Goal: Task Accomplishment & Management: Manage account settings

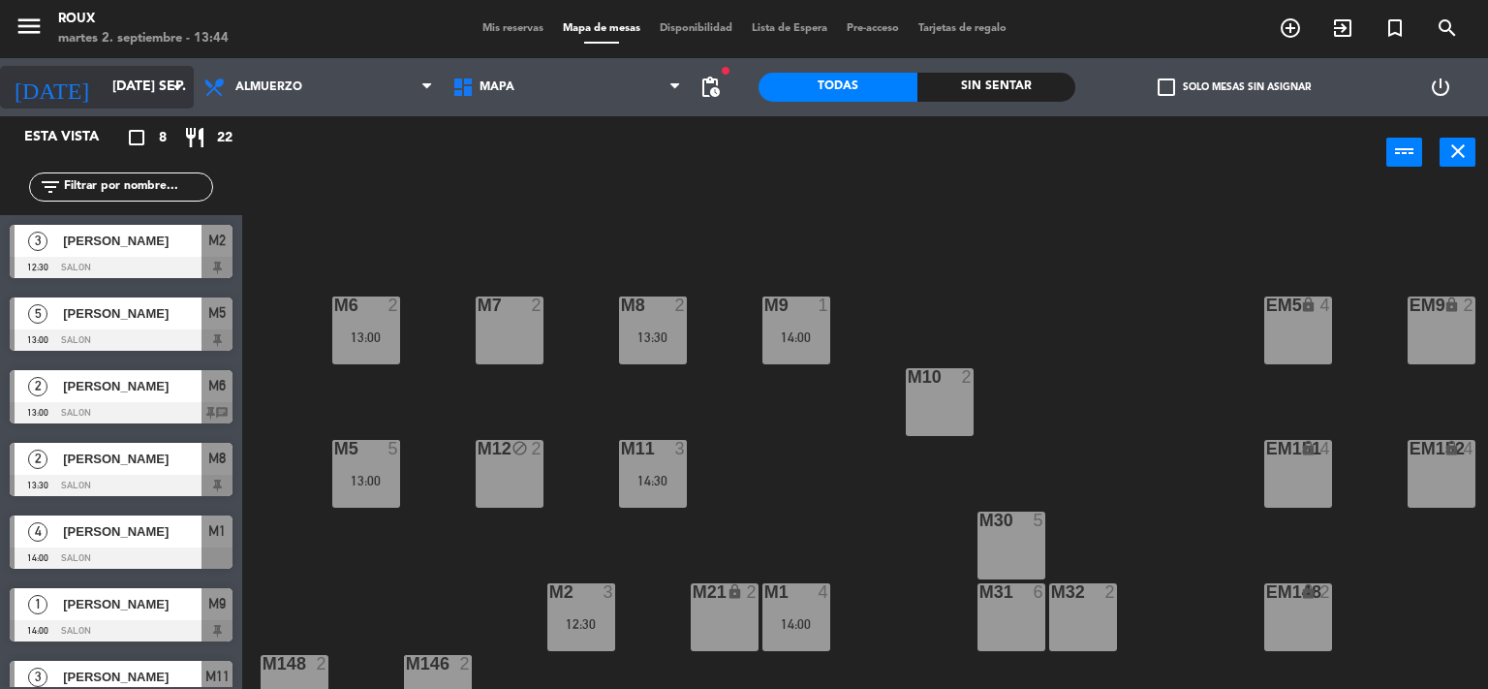
click at [131, 74] on input "[DATE] sep." at bounding box center [195, 87] width 184 height 35
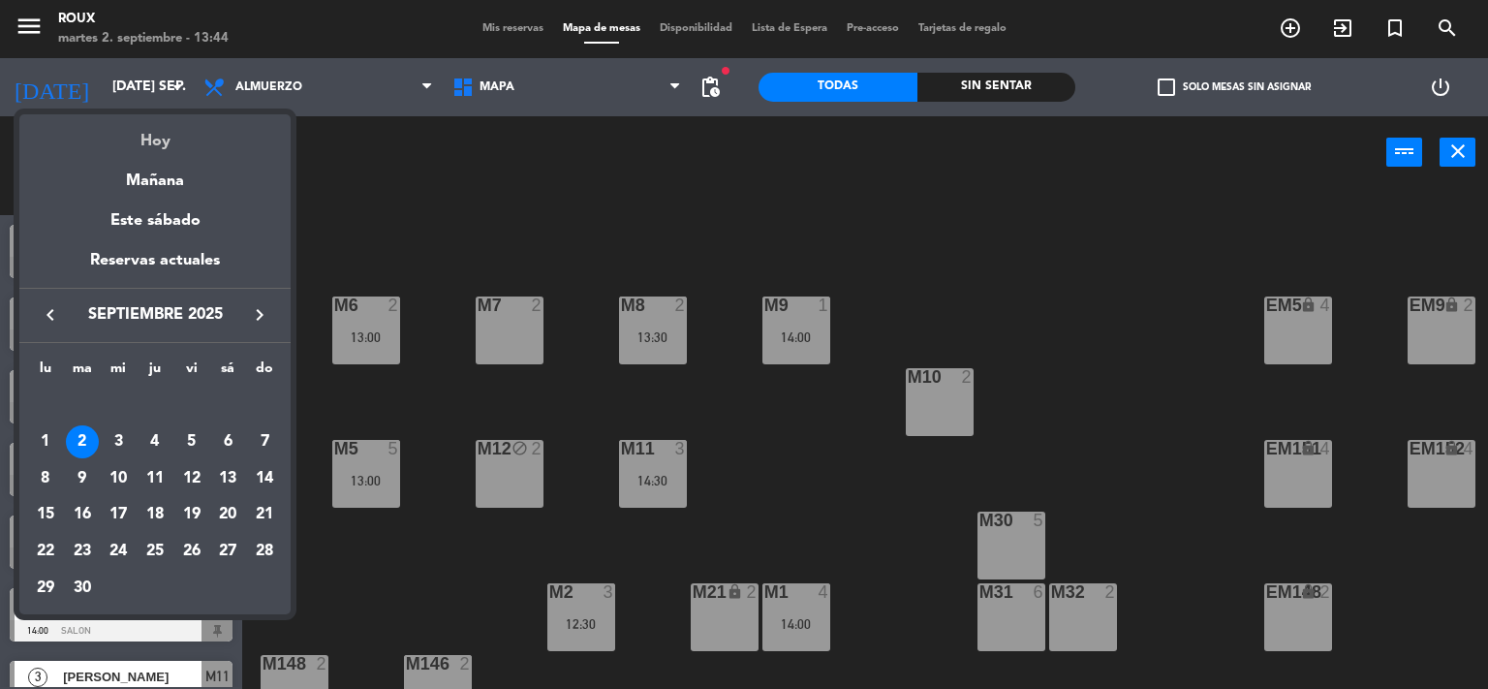
click at [154, 135] on div "Hoy" at bounding box center [154, 134] width 271 height 40
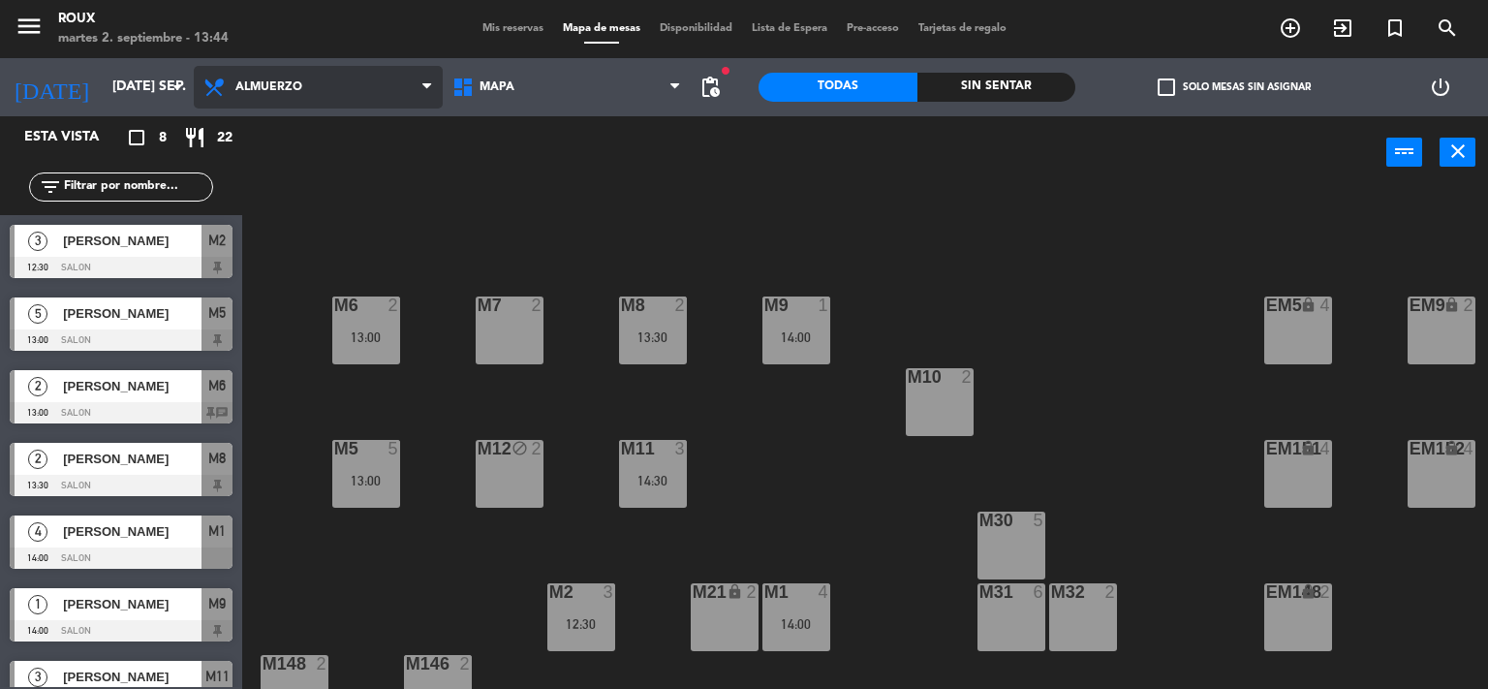
click at [266, 92] on span "Almuerzo" at bounding box center [268, 87] width 67 height 14
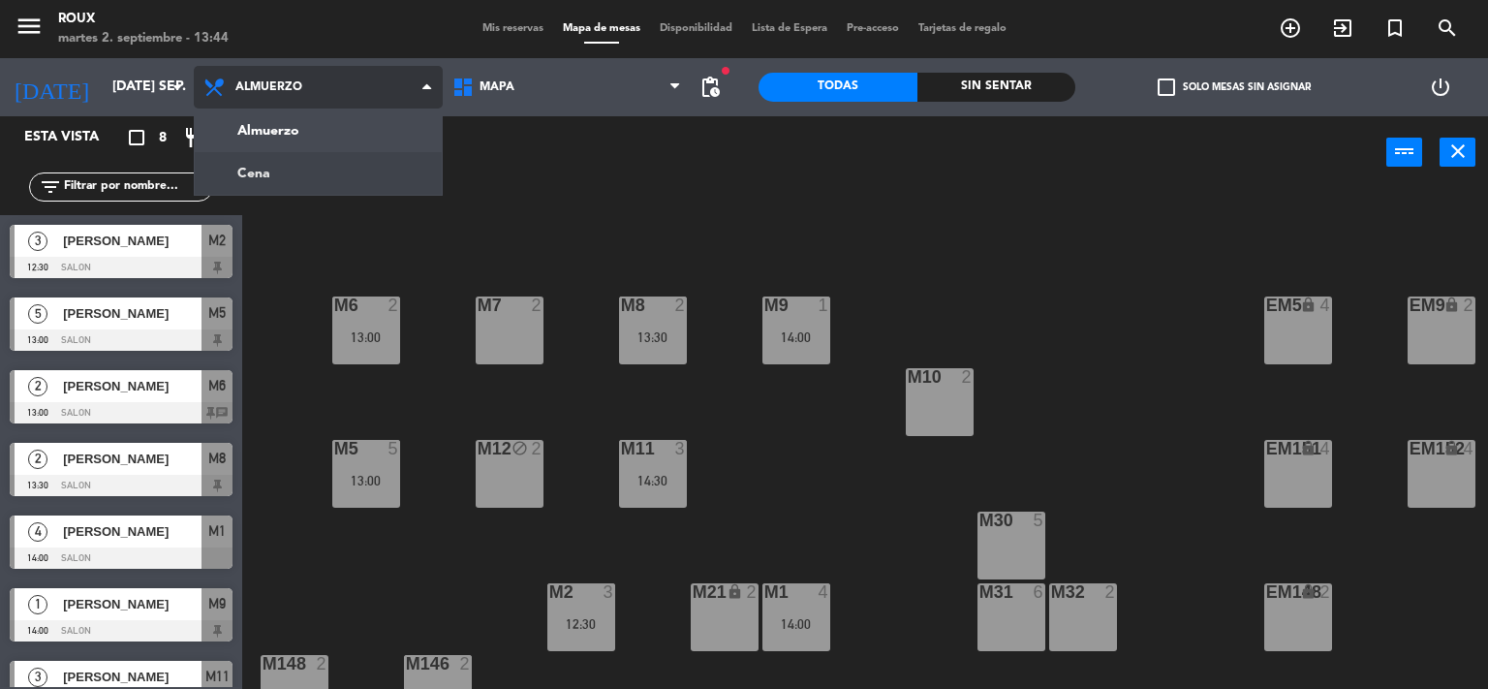
click at [271, 168] on ng-component "menu Roux martes 2. septiembre - 13:44 Mis reservas Mapa de mesas Disponibilida…" at bounding box center [744, 345] width 1488 height 690
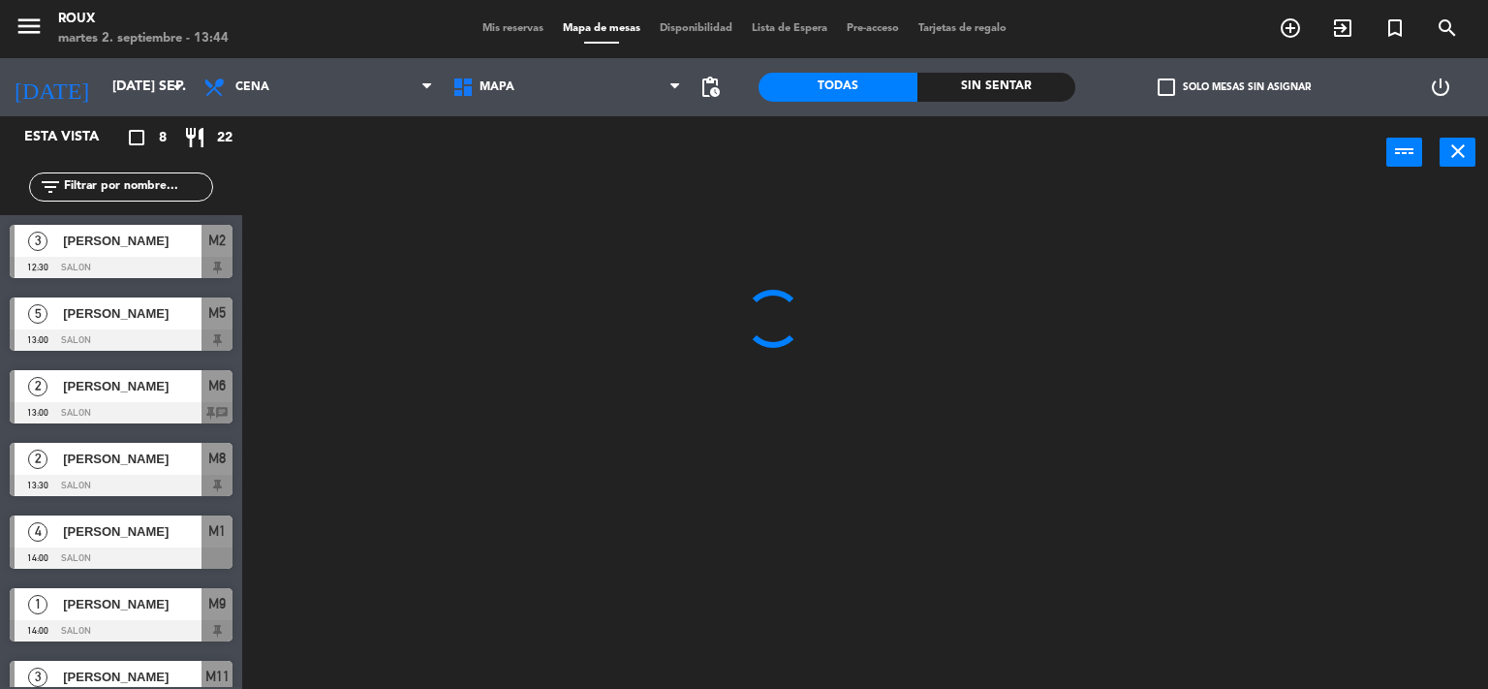
click at [508, 25] on span "Mis reservas" at bounding box center [513, 28] width 80 height 11
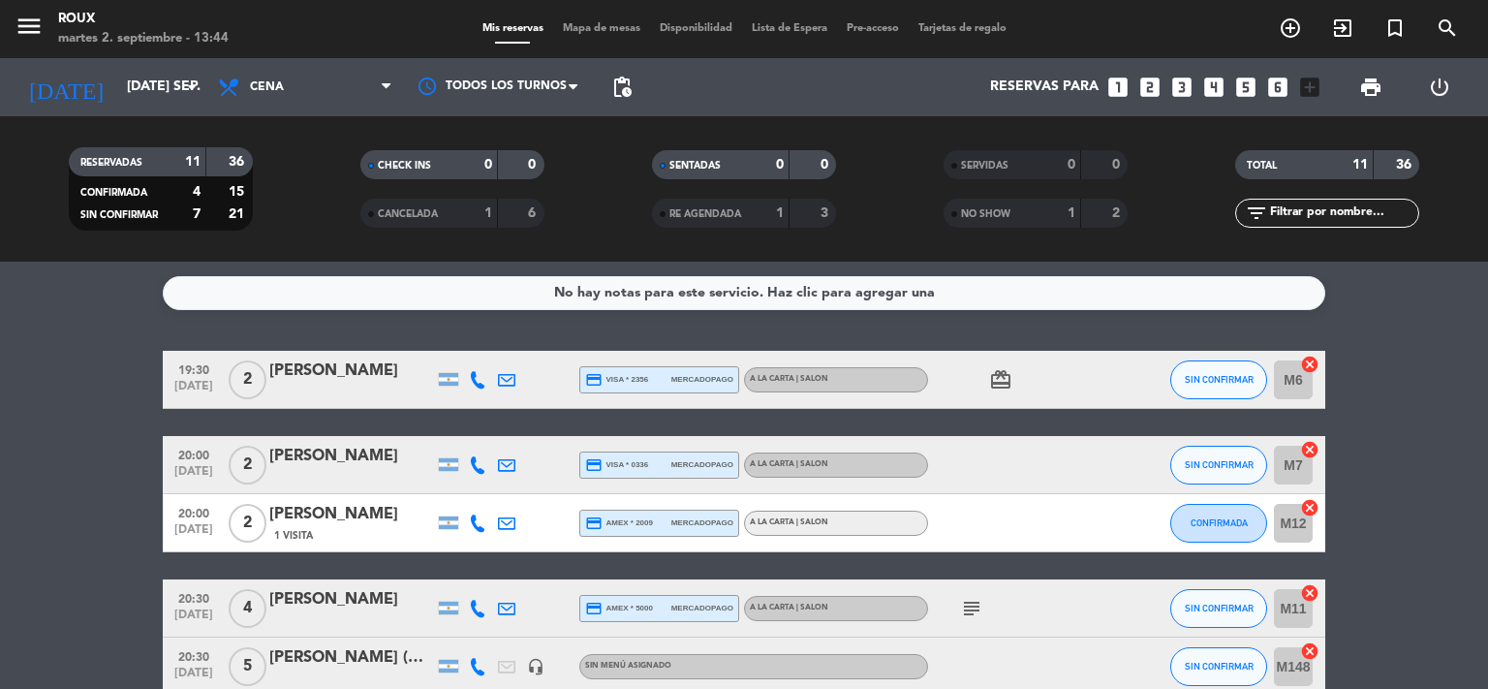
scroll to position [258, 0]
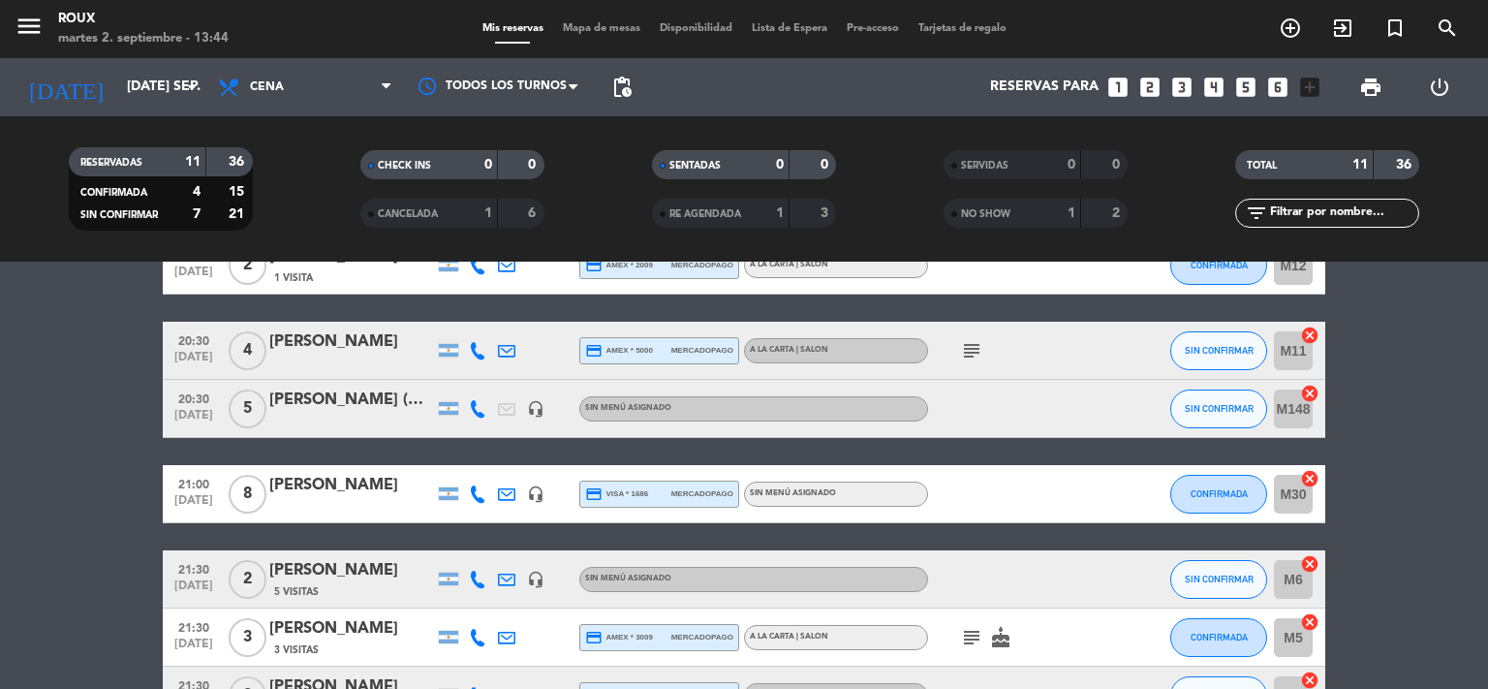
click at [322, 413] on div "[PERSON_NAME] (HERMANA [PERSON_NAME]. NO COBRAR)" at bounding box center [351, 399] width 165 height 25
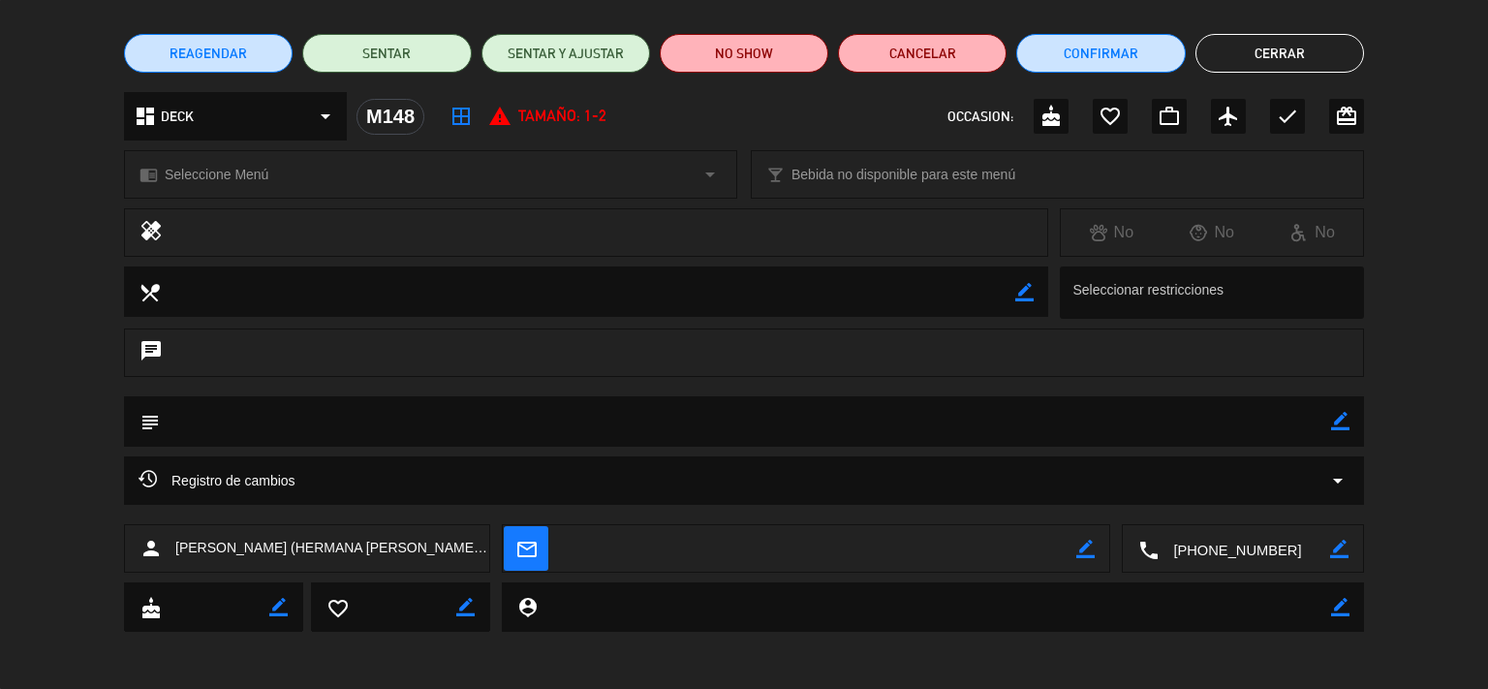
scroll to position [0, 0]
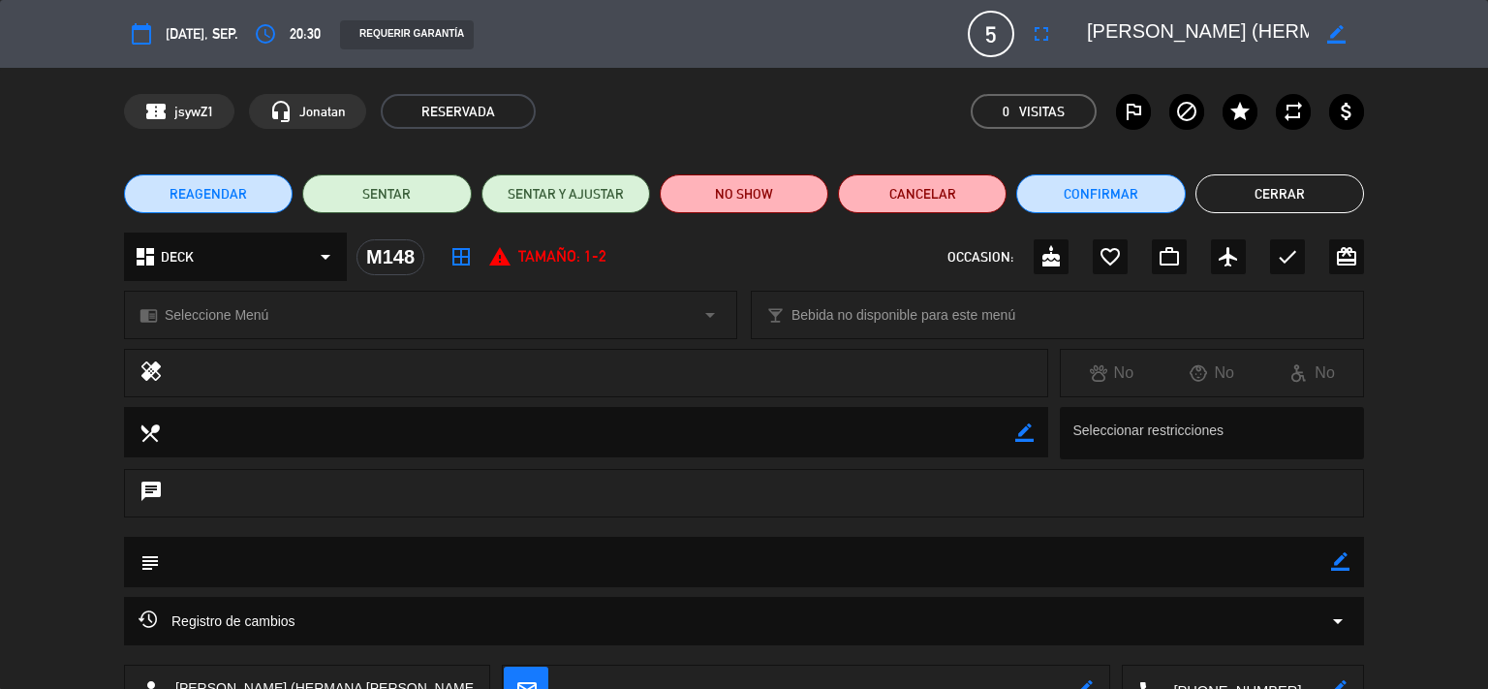
click at [1269, 192] on button "Cerrar" at bounding box center [1279, 193] width 169 height 39
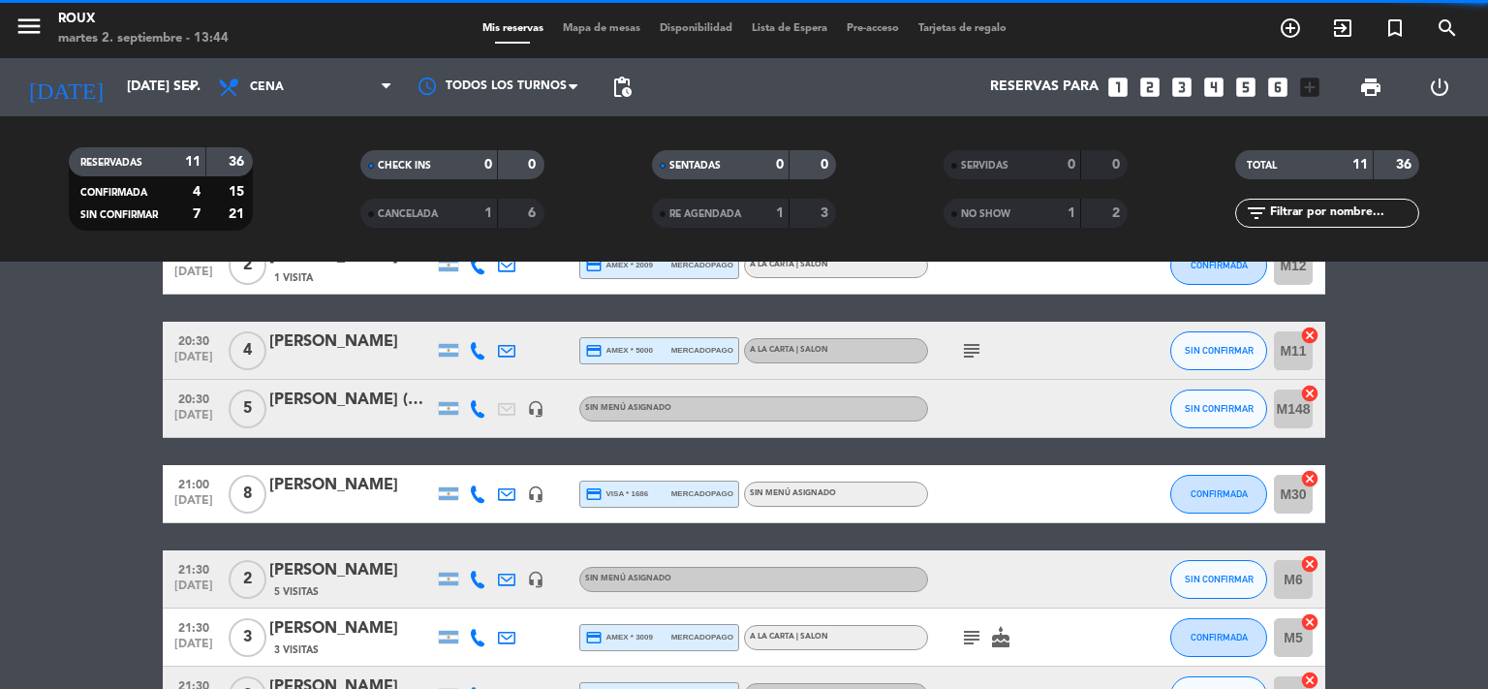
scroll to position [506, 0]
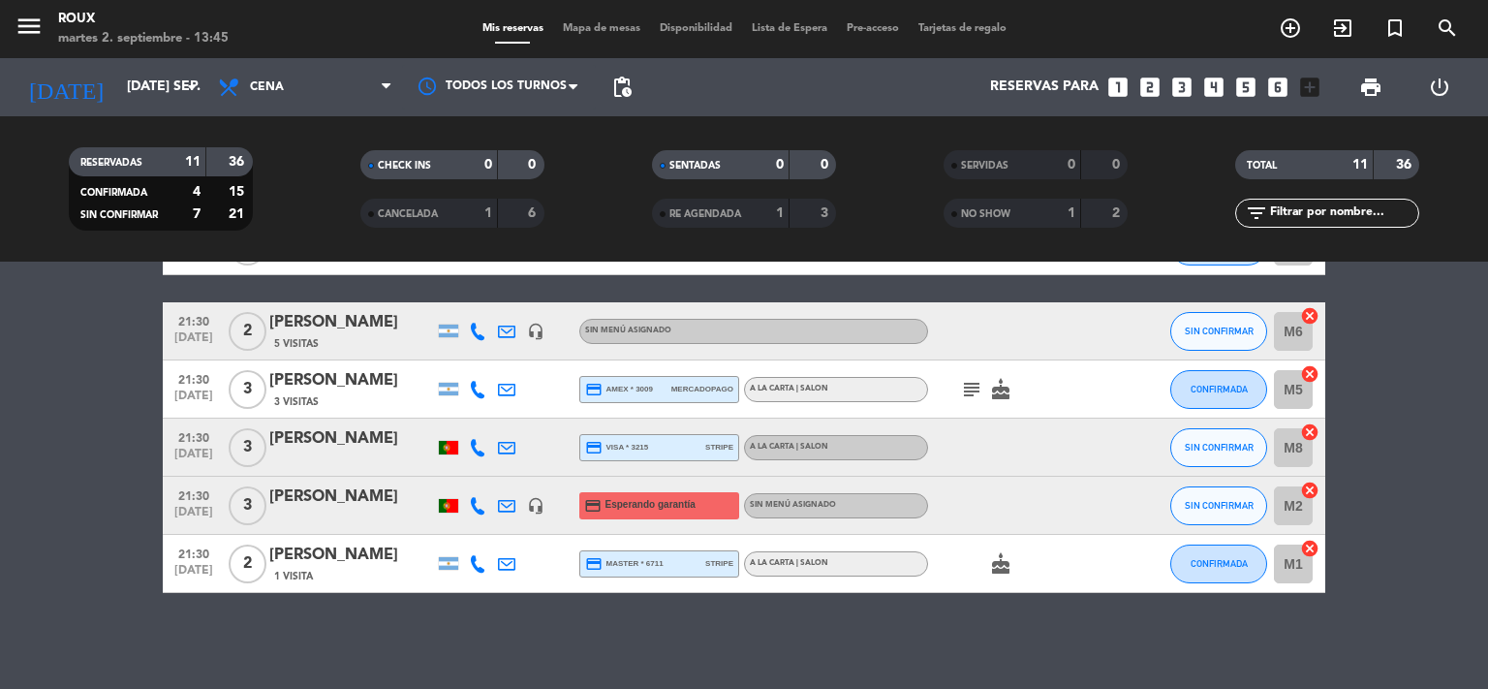
click at [314, 436] on div "[PERSON_NAME]" at bounding box center [351, 438] width 165 height 25
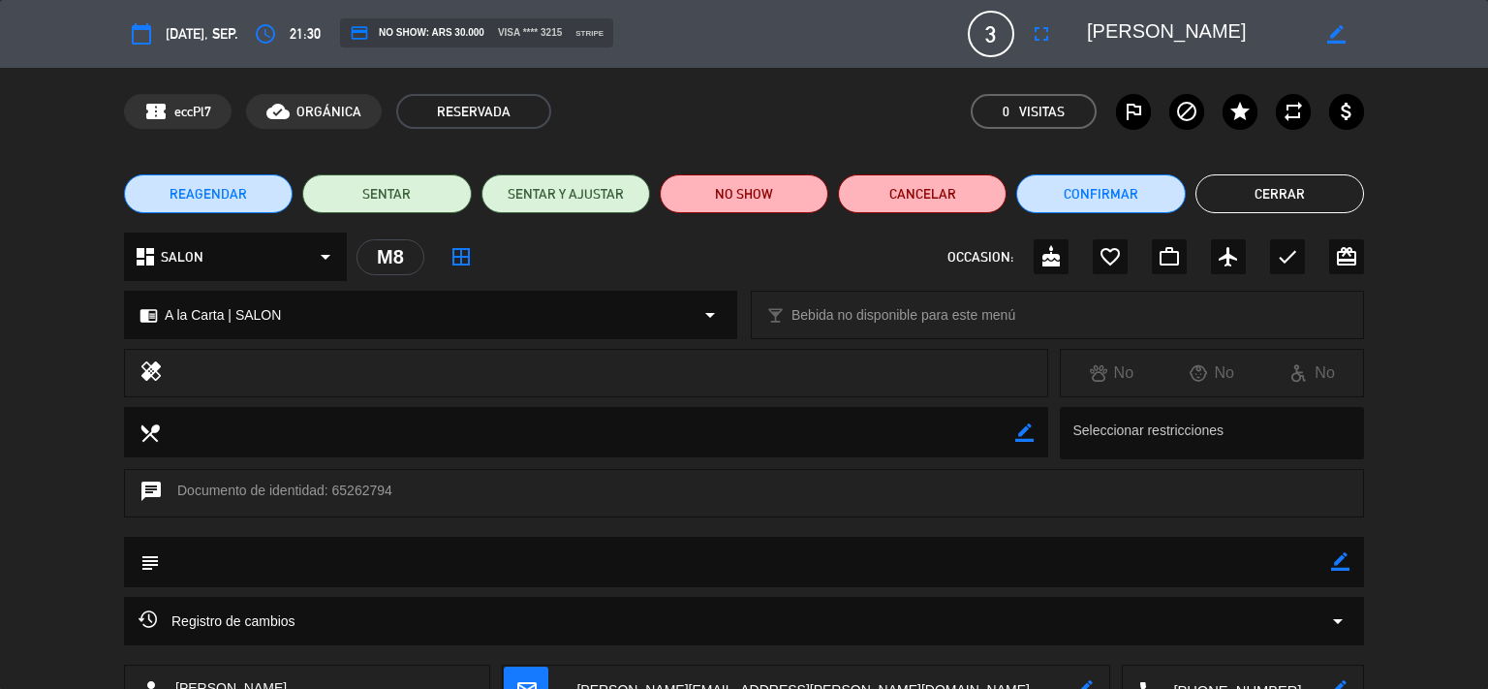
scroll to position [199, 0]
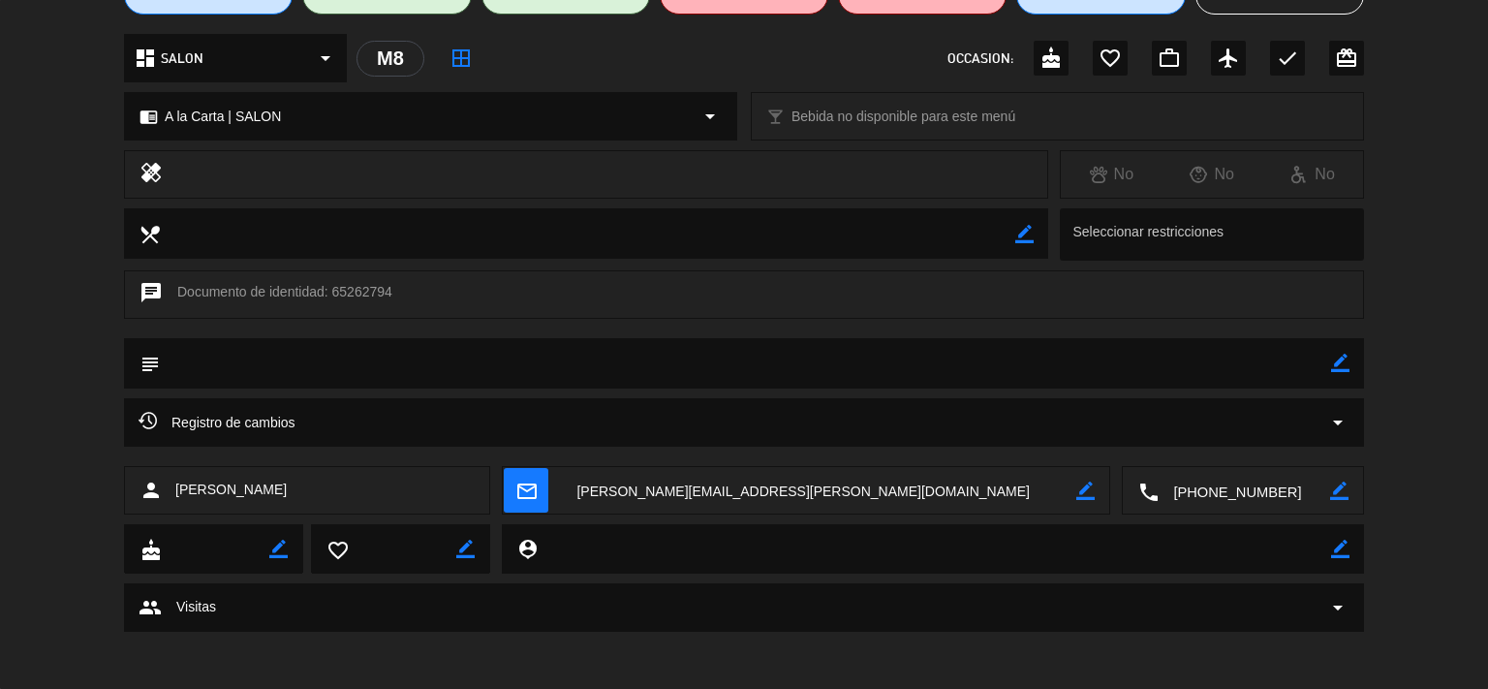
click at [1340, 420] on icon "arrow_drop_down" at bounding box center [1337, 422] width 23 height 23
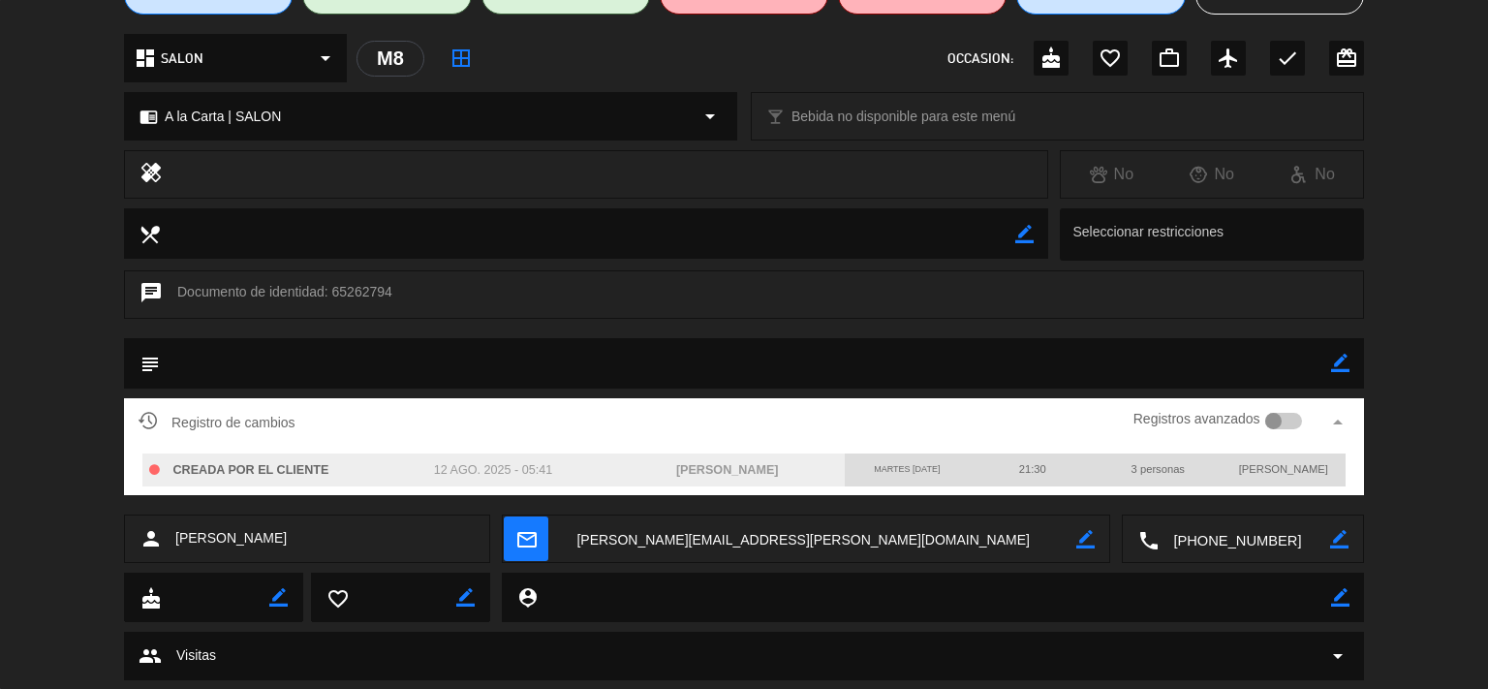
click at [1340, 420] on icon "arrow_drop_up" at bounding box center [1337, 422] width 23 height 23
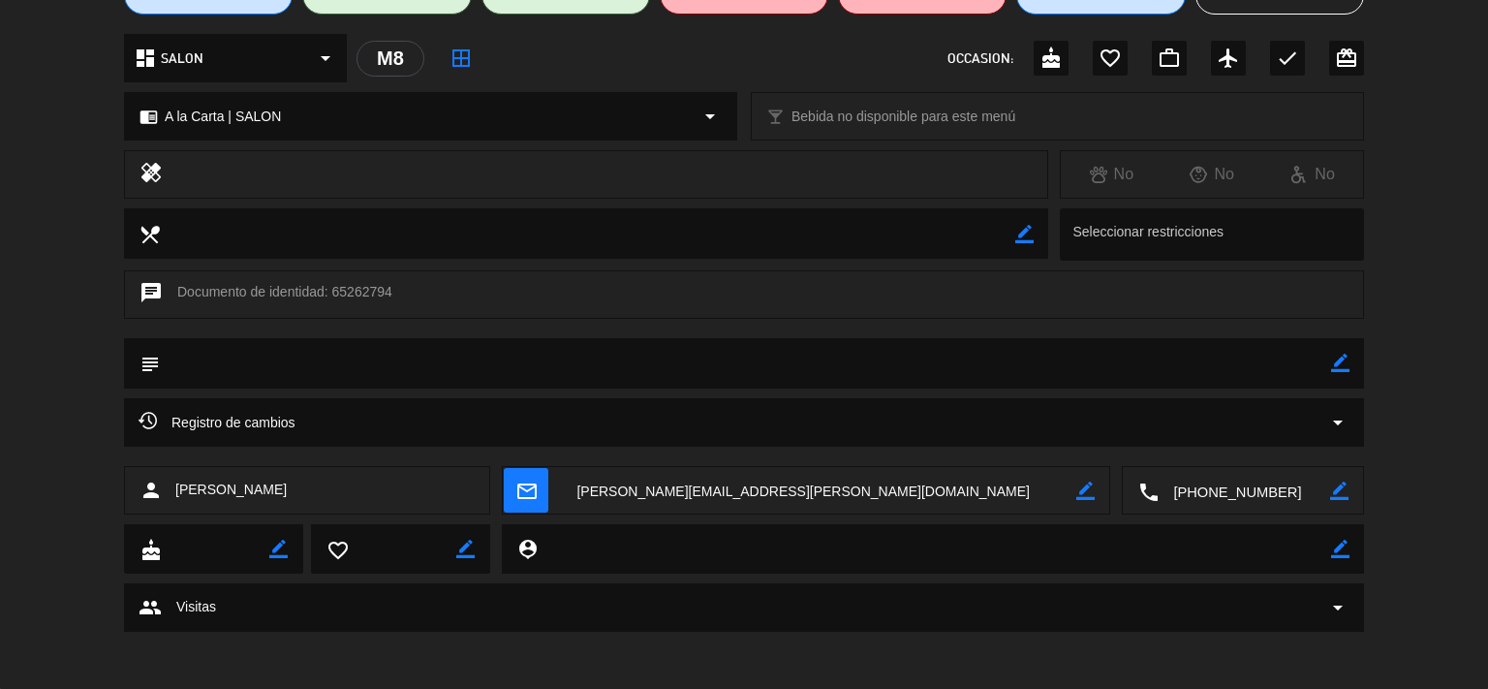
scroll to position [0, 0]
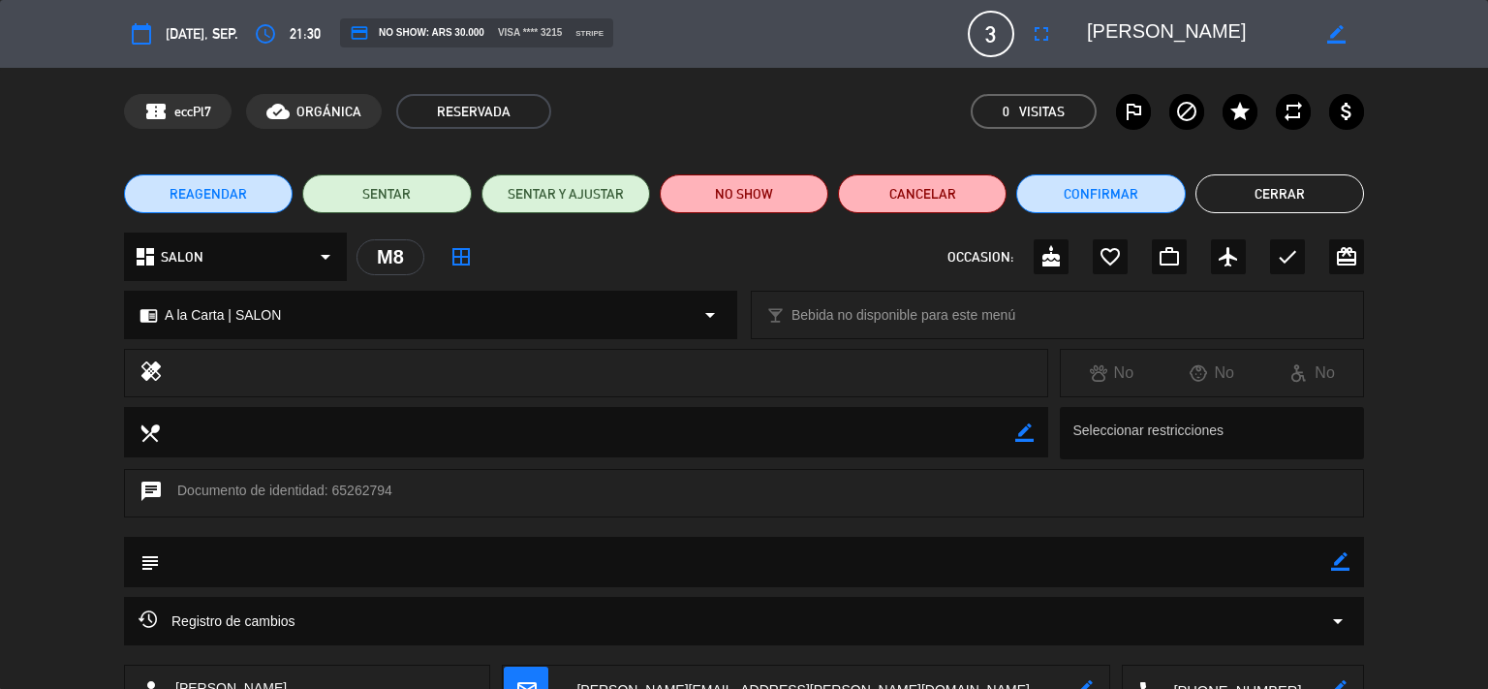
click at [1285, 196] on button "Cerrar" at bounding box center [1279, 193] width 169 height 39
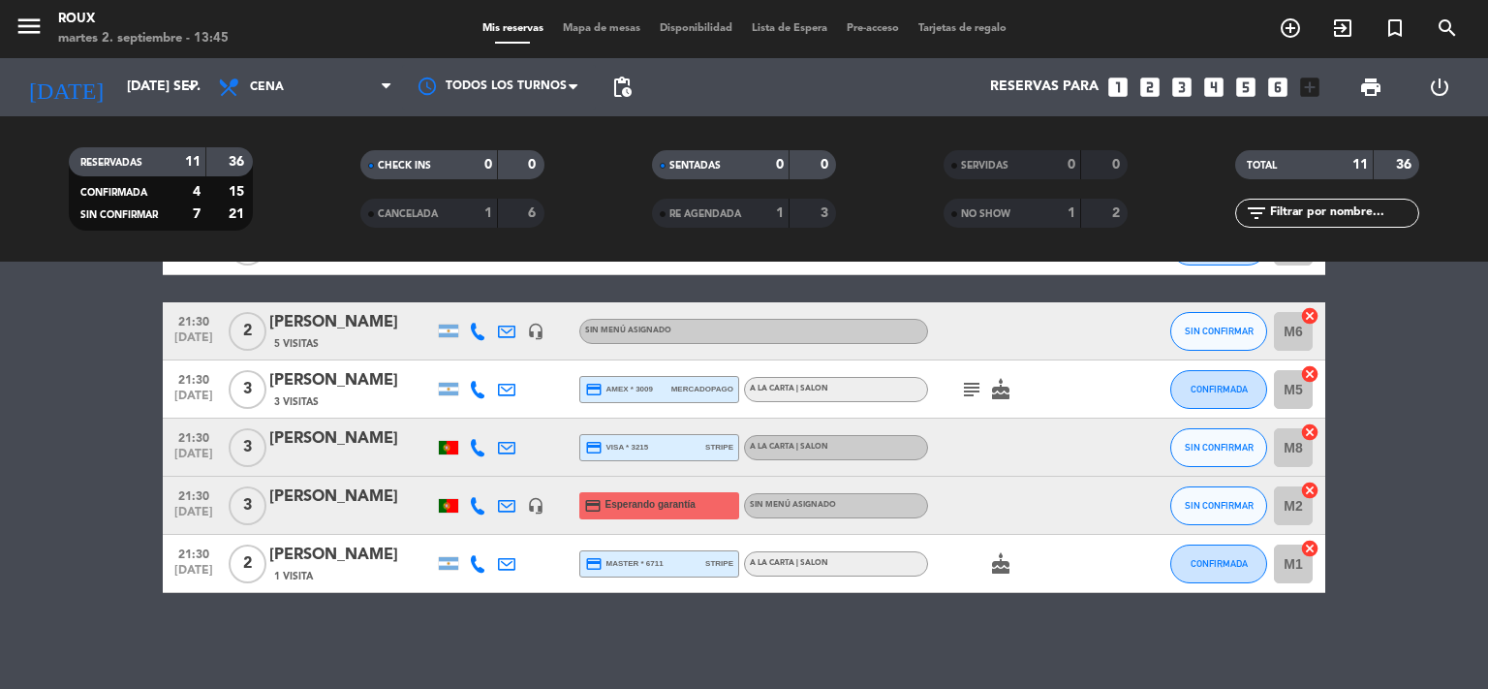
click at [303, 439] on div "[PERSON_NAME]" at bounding box center [351, 438] width 165 height 25
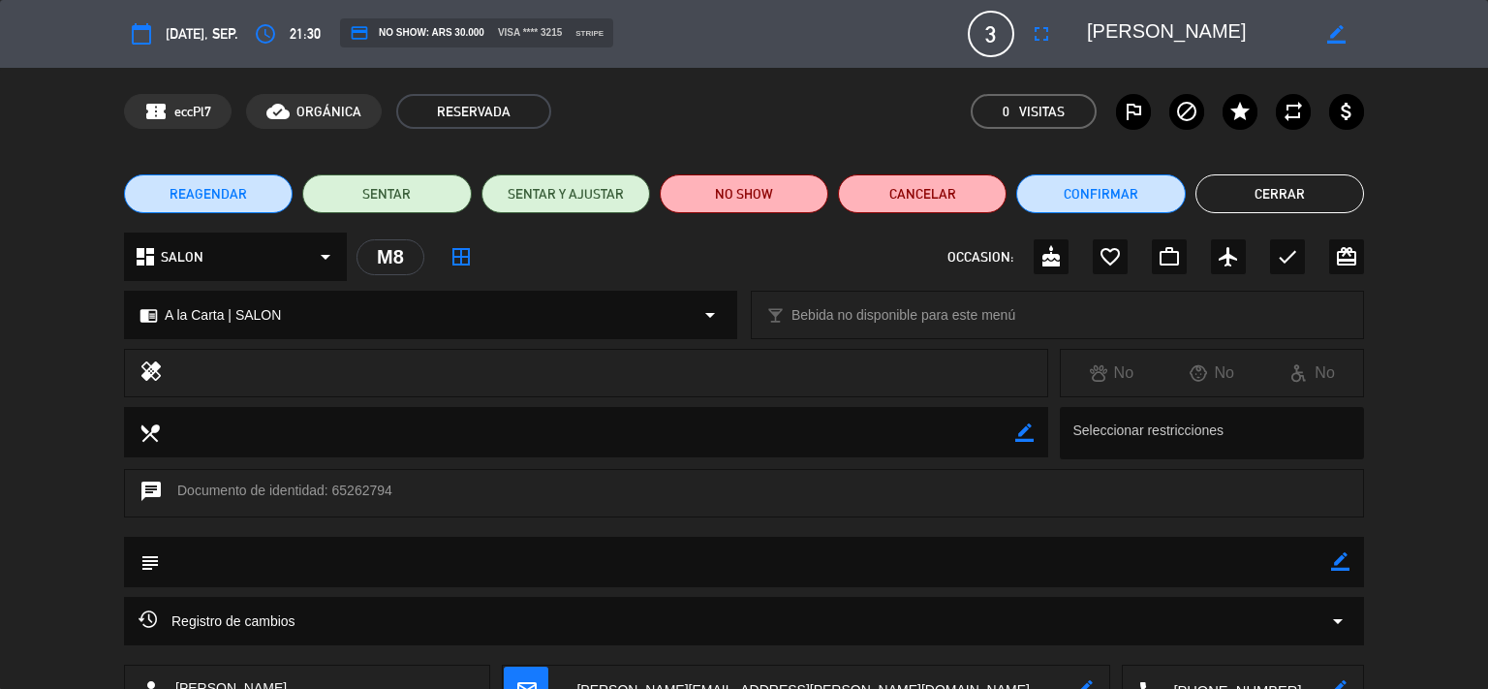
click at [1335, 619] on icon "arrow_drop_down" at bounding box center [1337, 620] width 23 height 23
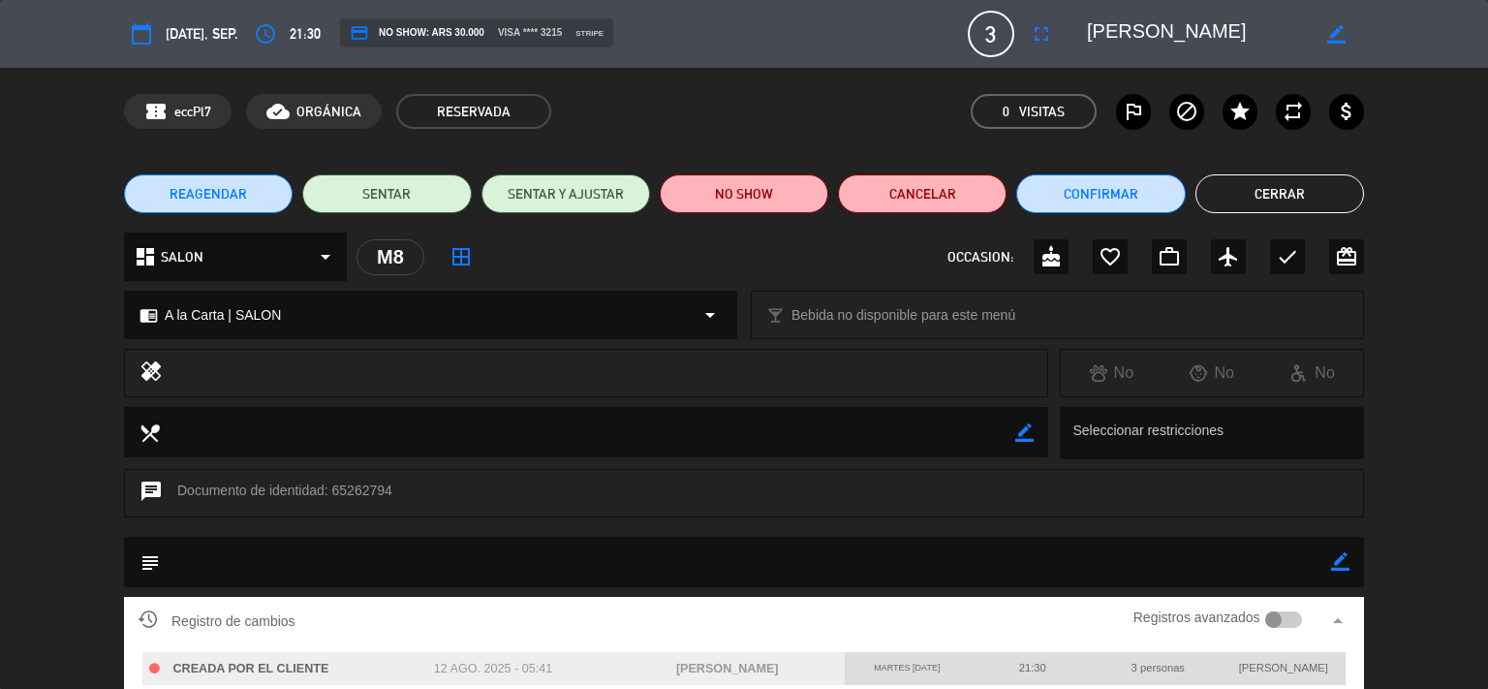
scroll to position [262, 0]
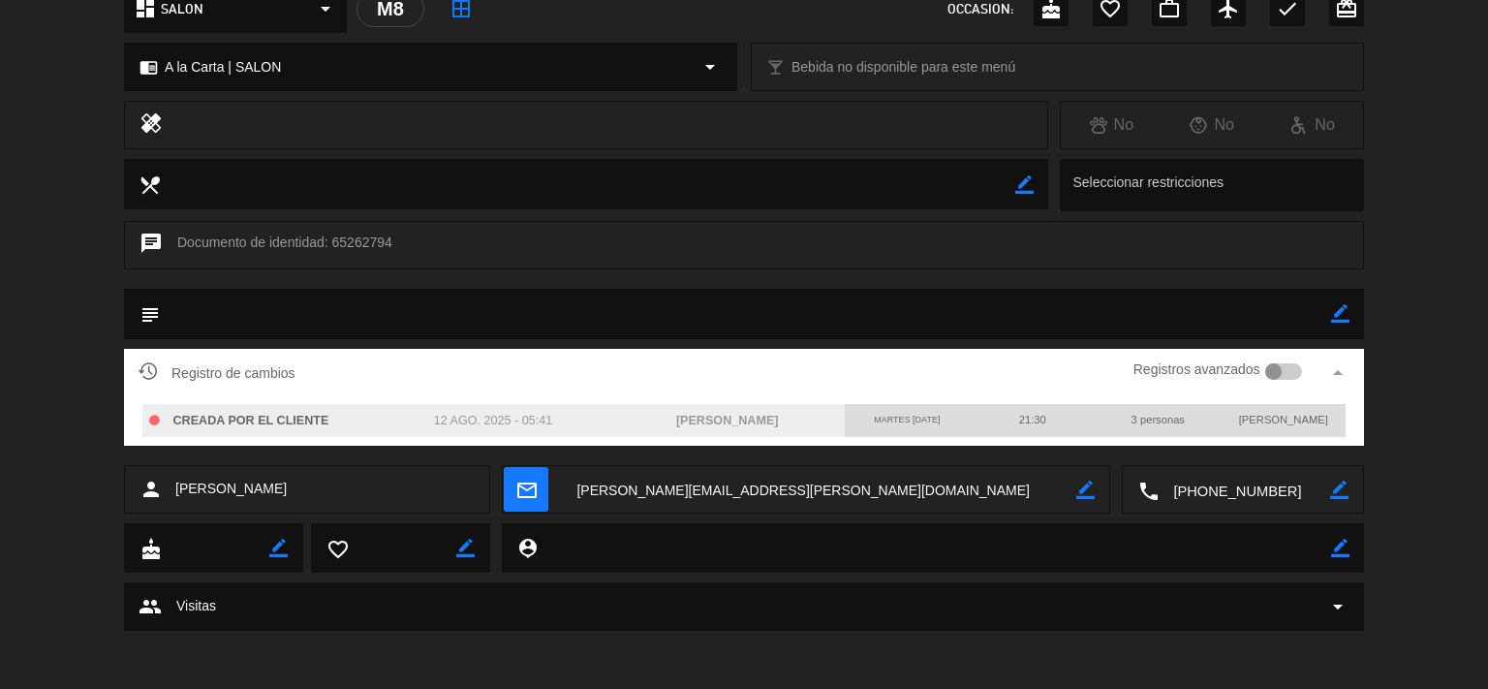
drag, startPoint x: 1418, startPoint y: 318, endPoint x: 1405, endPoint y: 300, distance: 21.5
click at [1419, 318] on div "subject border_color" at bounding box center [744, 319] width 1488 height 60
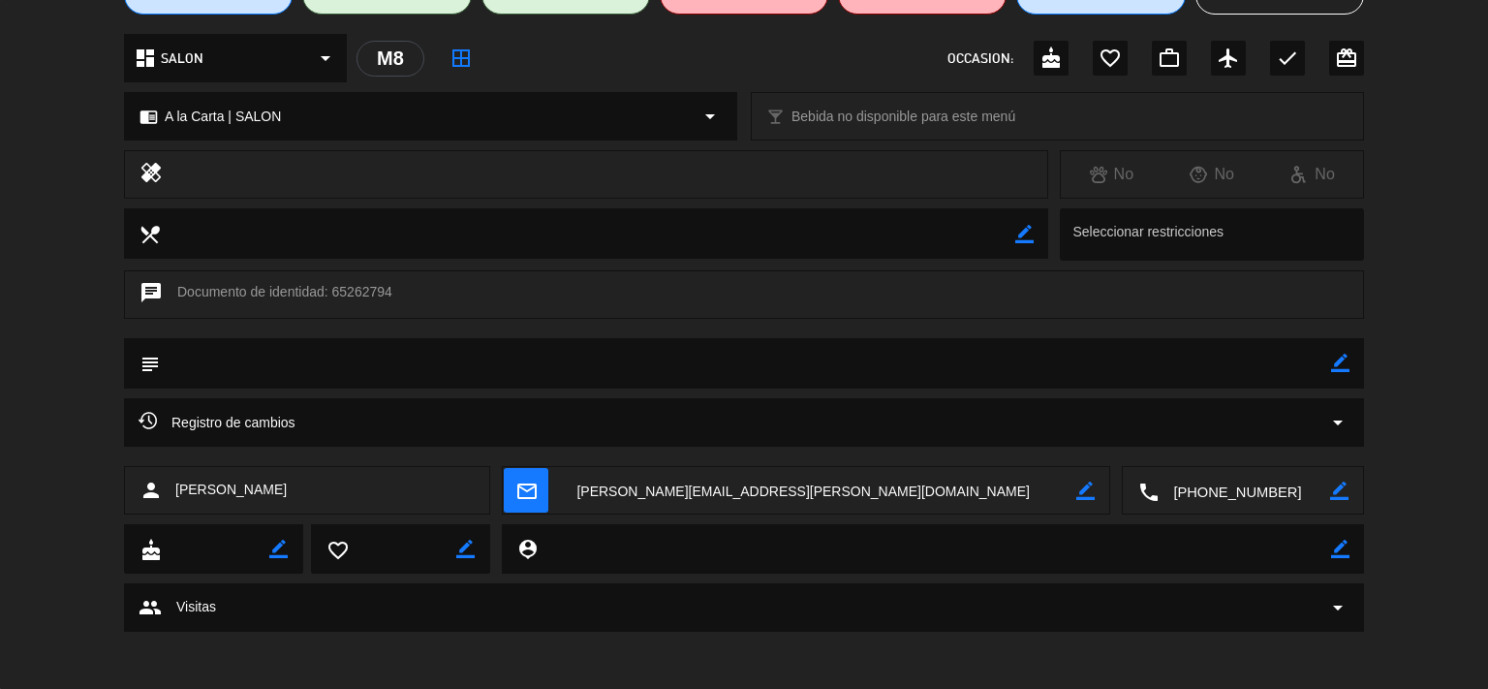
scroll to position [0, 0]
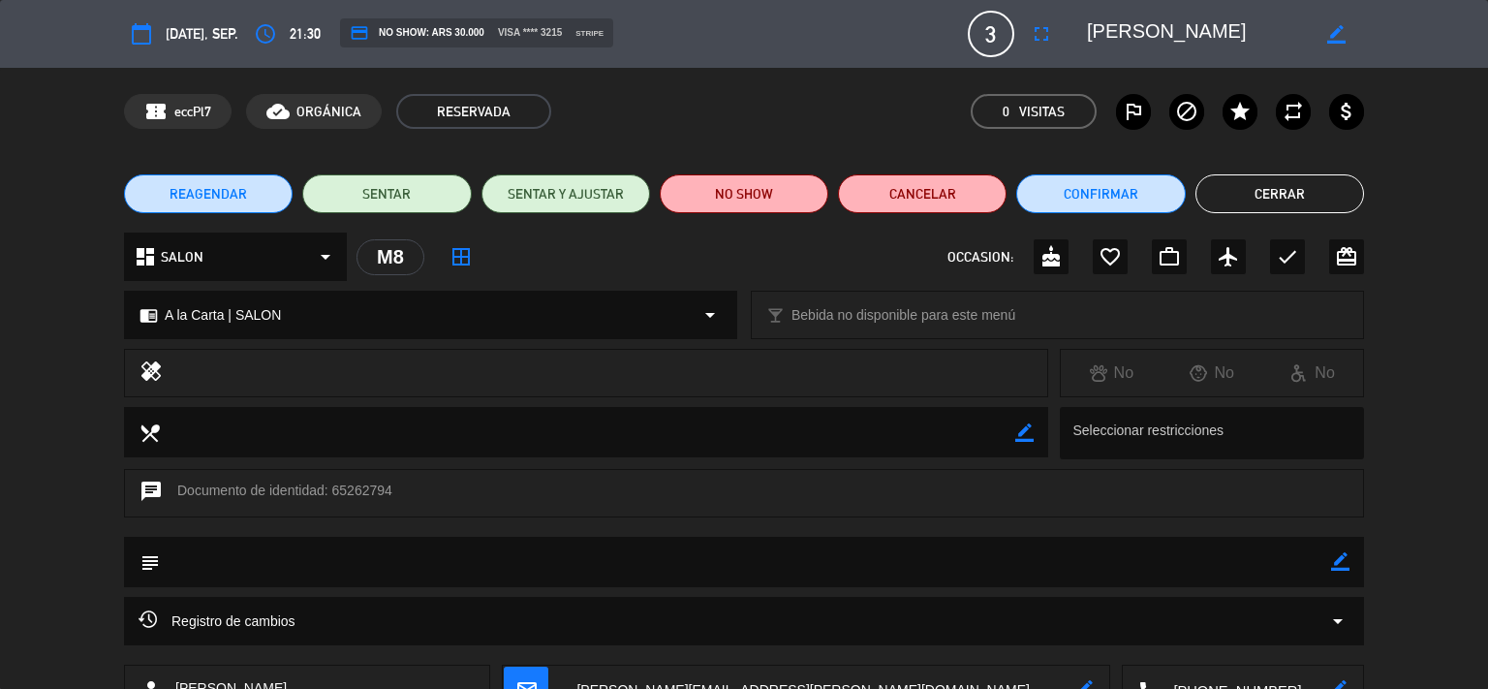
click at [1282, 185] on button "Cerrar" at bounding box center [1279, 193] width 169 height 39
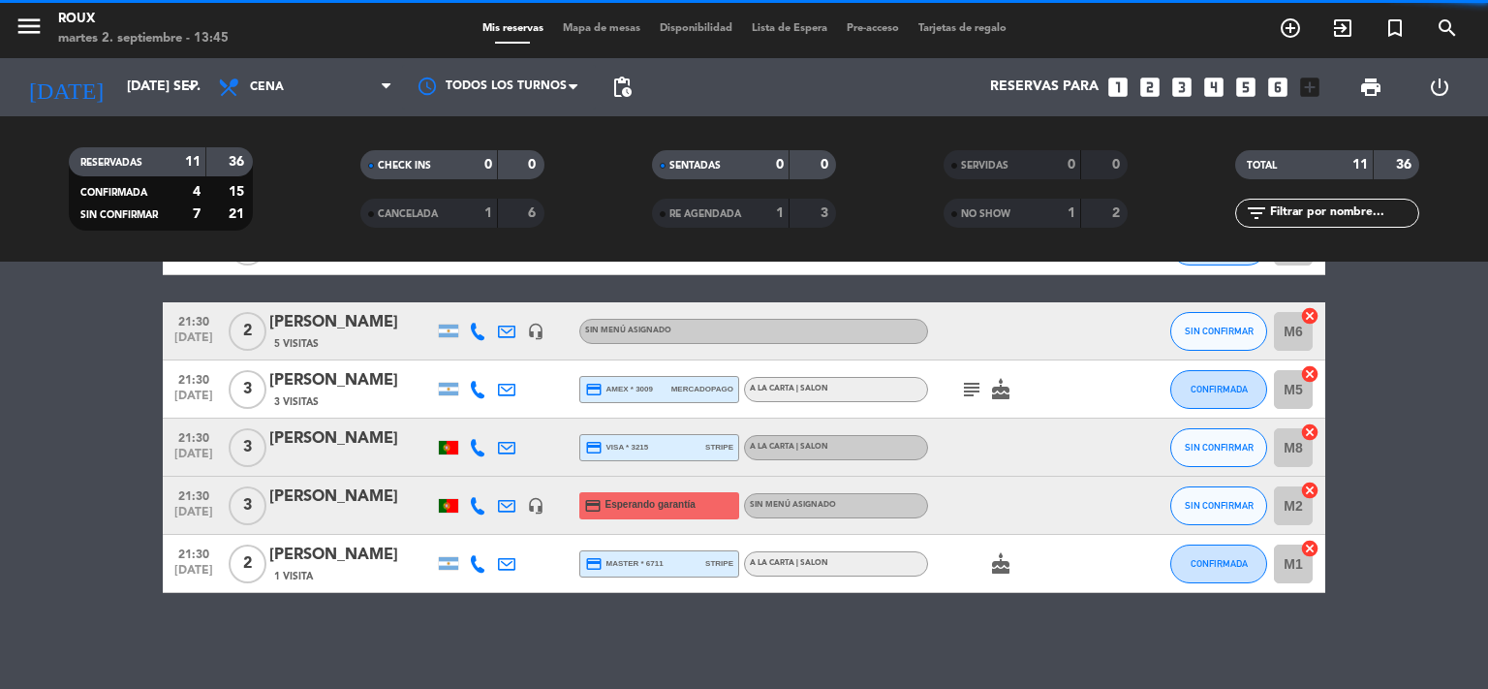
click at [333, 491] on div "[PERSON_NAME]" at bounding box center [351, 496] width 165 height 25
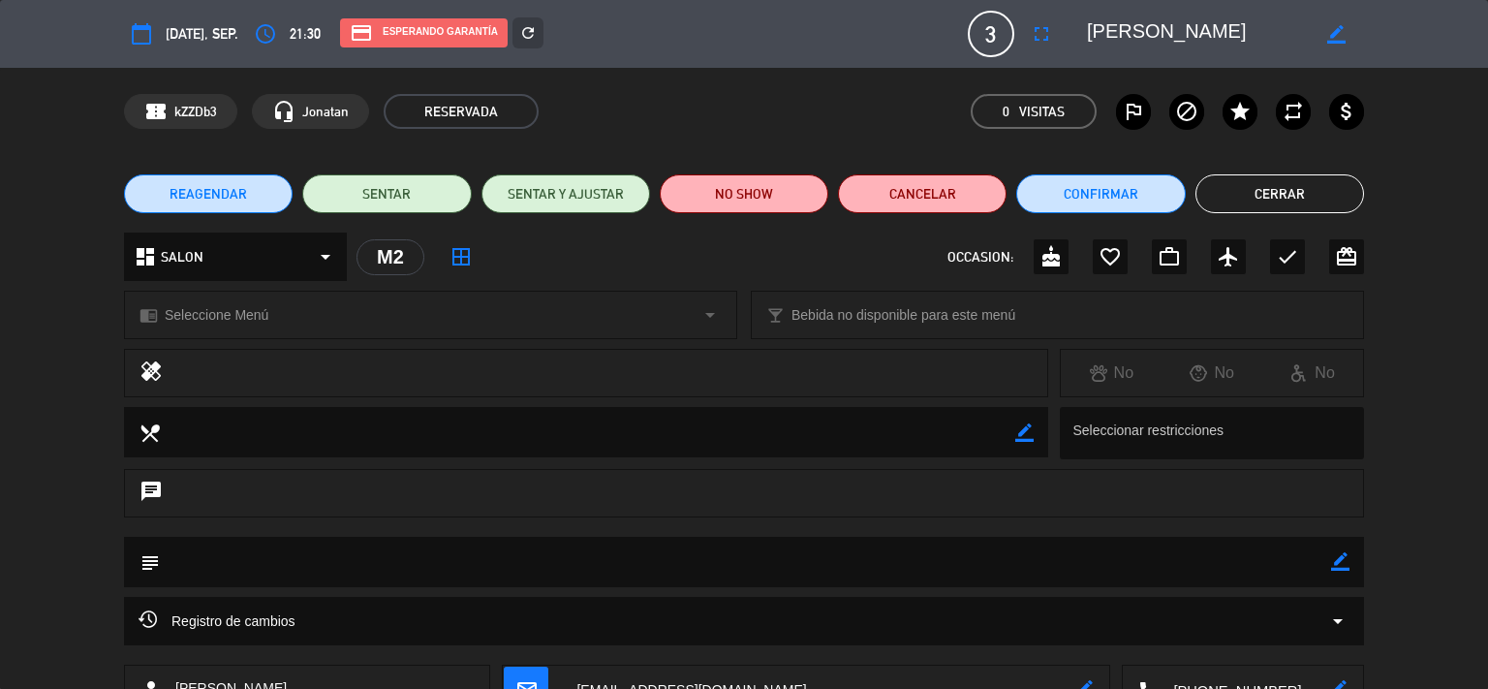
click at [1331, 619] on icon "arrow_drop_down" at bounding box center [1337, 620] width 23 height 23
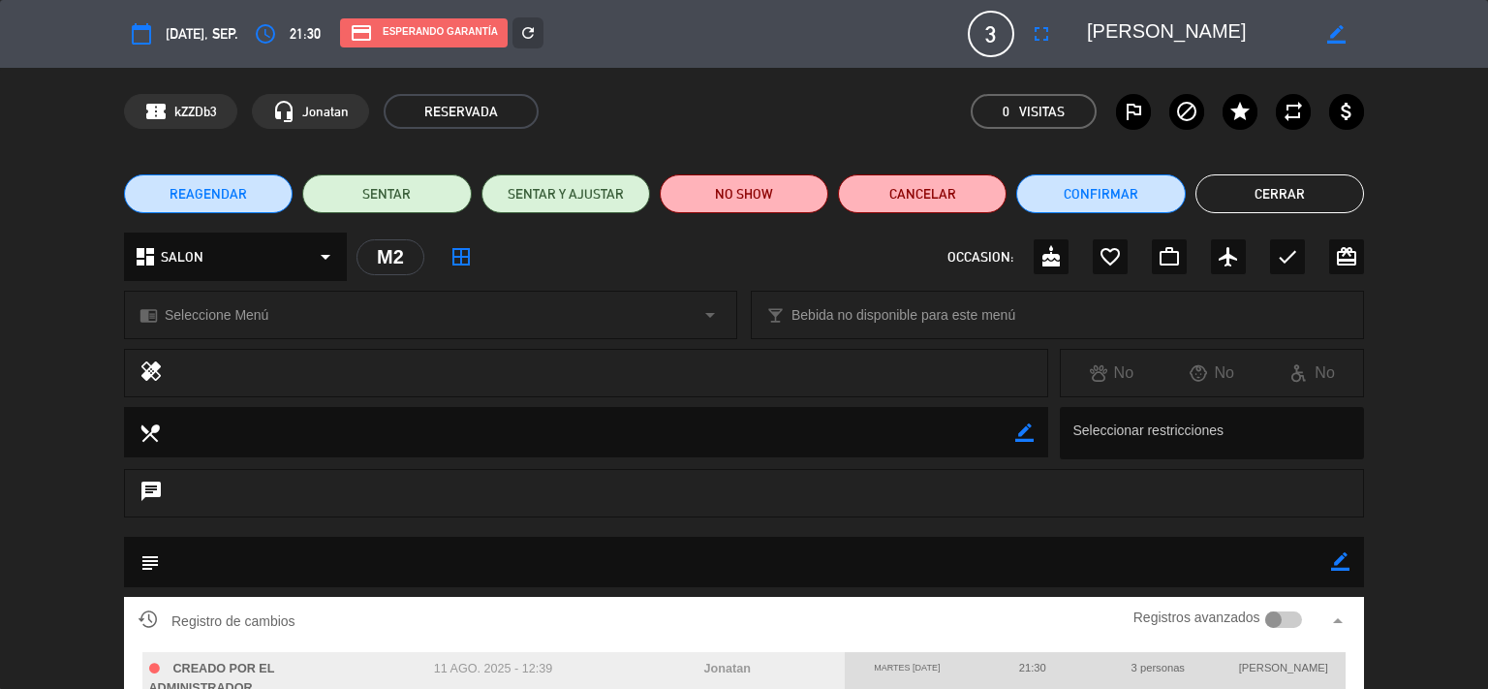
scroll to position [208, 0]
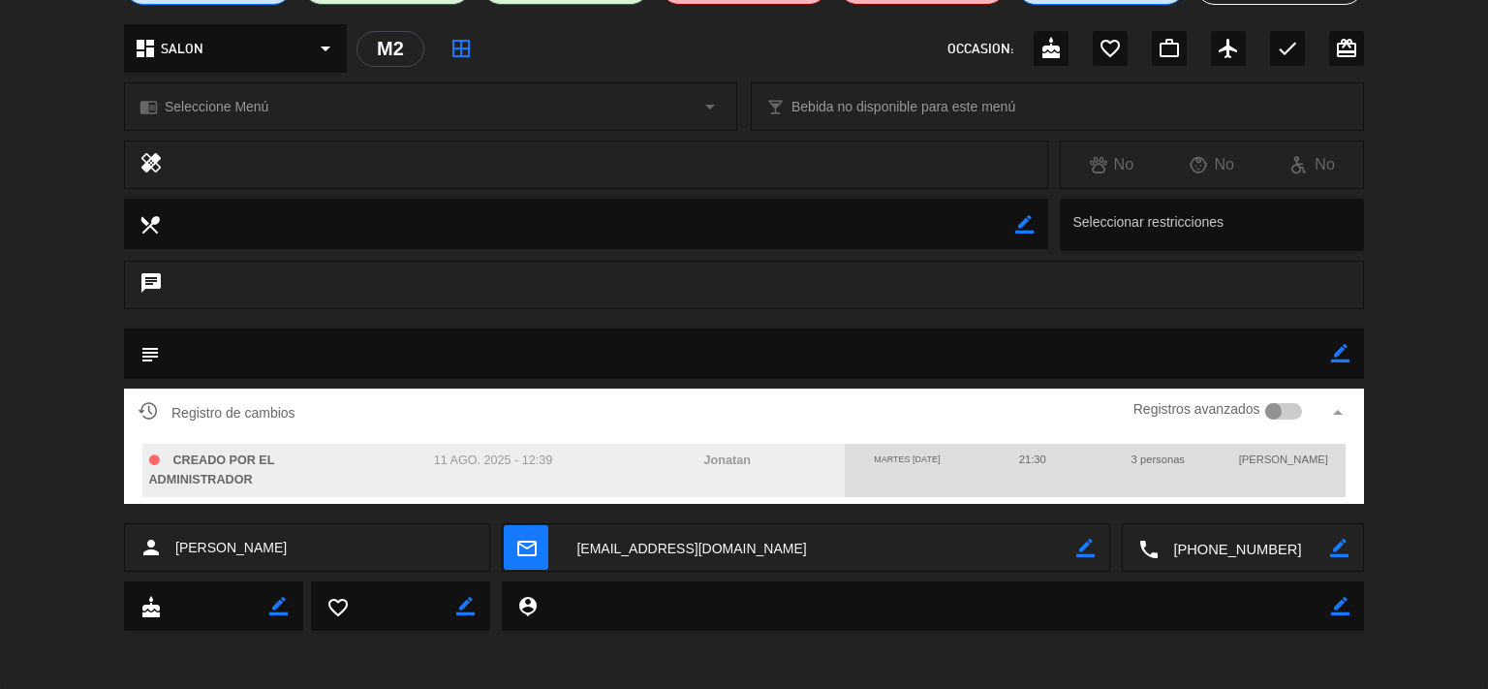
click at [1453, 561] on div "person [PERSON_NAME] mail_outline border_color local_phone border_color" at bounding box center [744, 552] width 1488 height 58
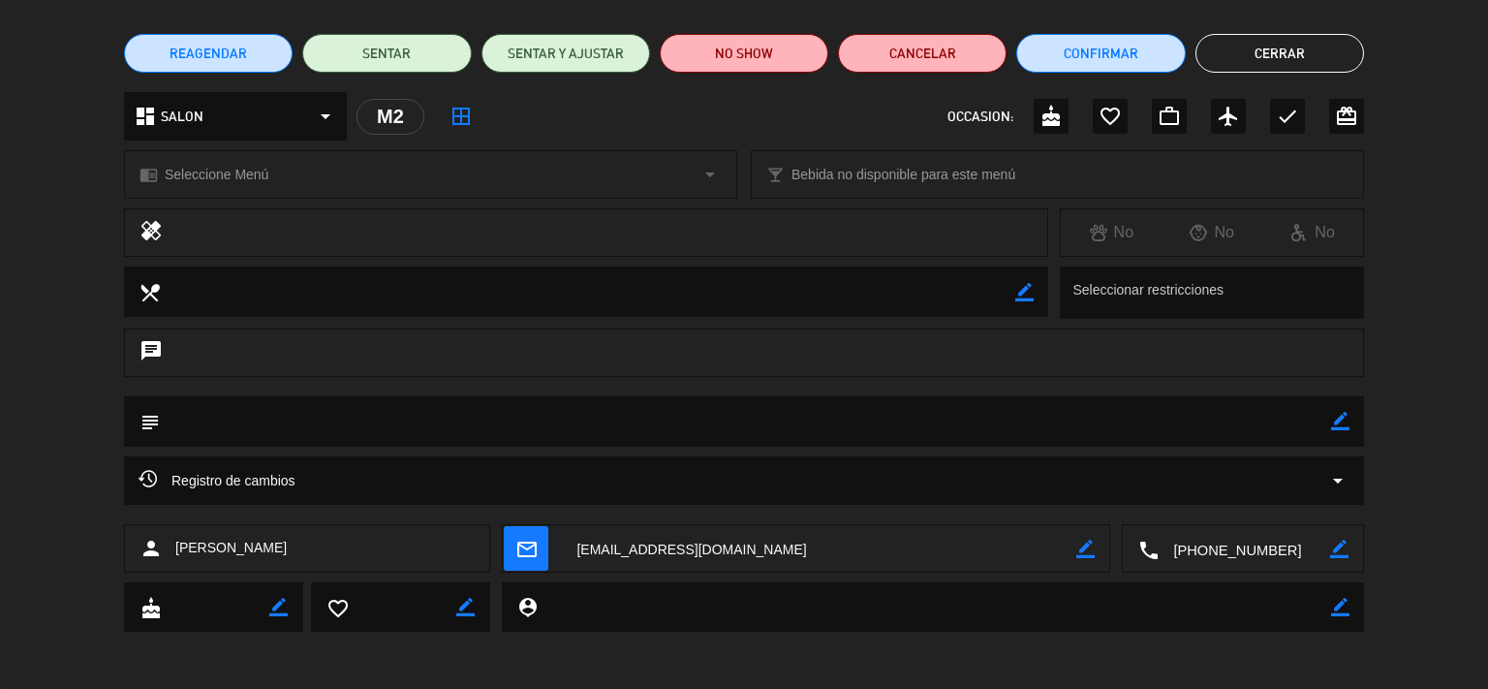
scroll to position [0, 0]
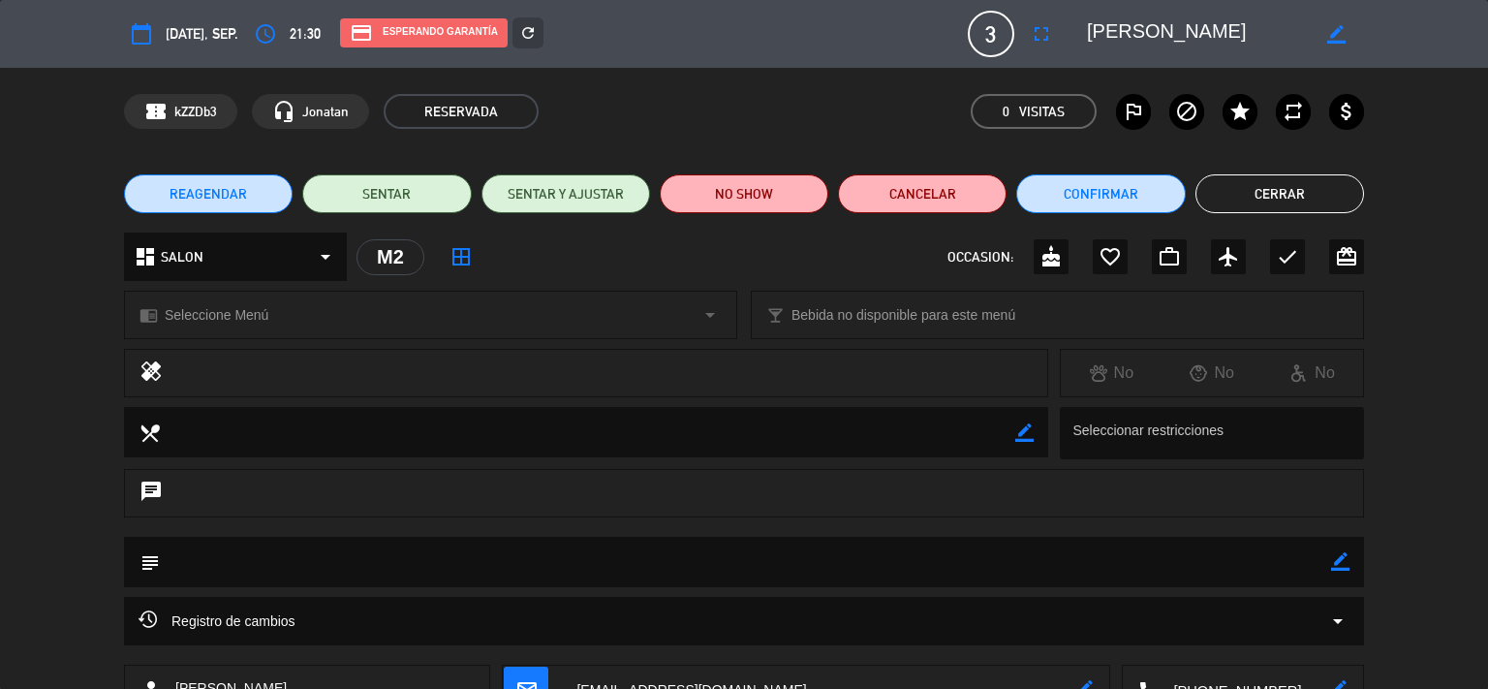
click at [1285, 168] on div "REAGENDAR SENTAR SENTAR Y AJUSTAR NO SHOW Cancelar Confirmar Cerrar" at bounding box center [744, 193] width 1488 height 77
click at [1281, 205] on button "Cerrar" at bounding box center [1279, 193] width 169 height 39
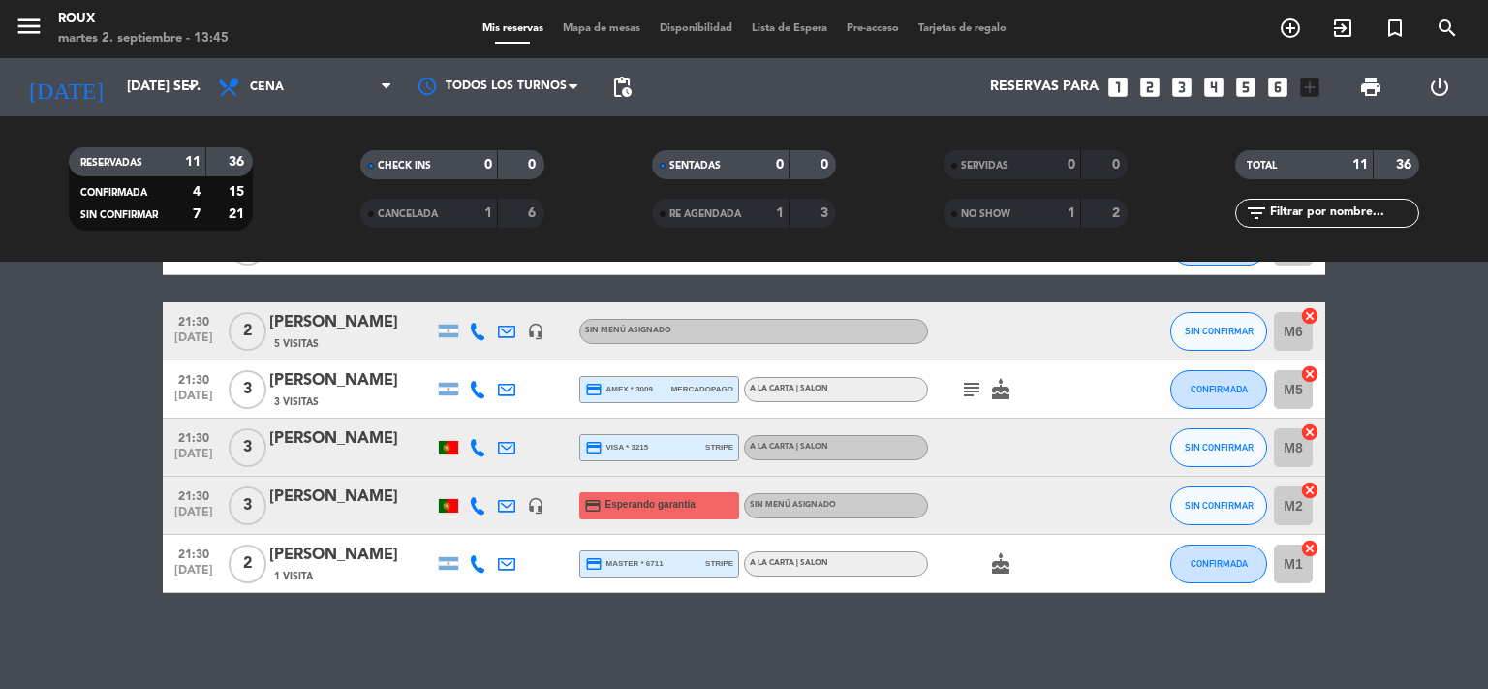
click at [315, 429] on div "[PERSON_NAME]" at bounding box center [351, 438] width 165 height 25
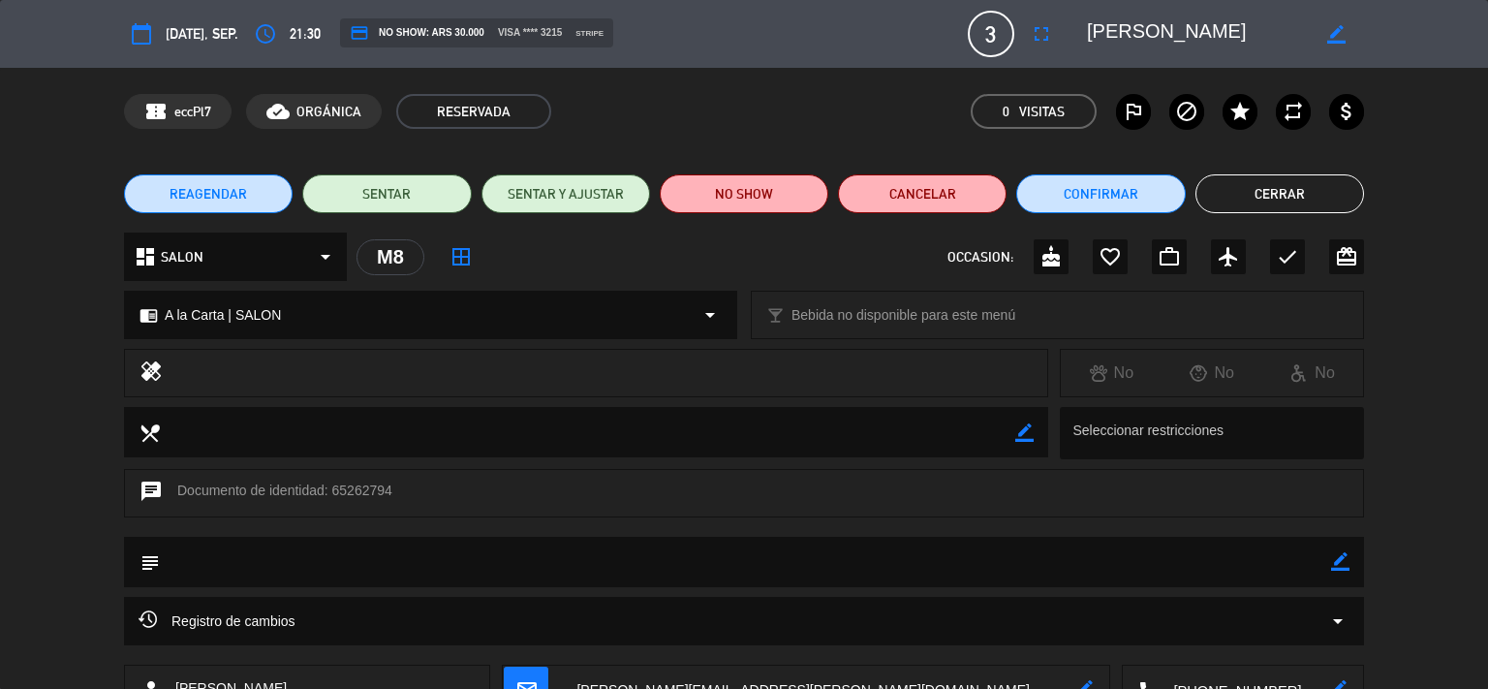
click at [1333, 627] on icon "arrow_drop_down" at bounding box center [1337, 620] width 23 height 23
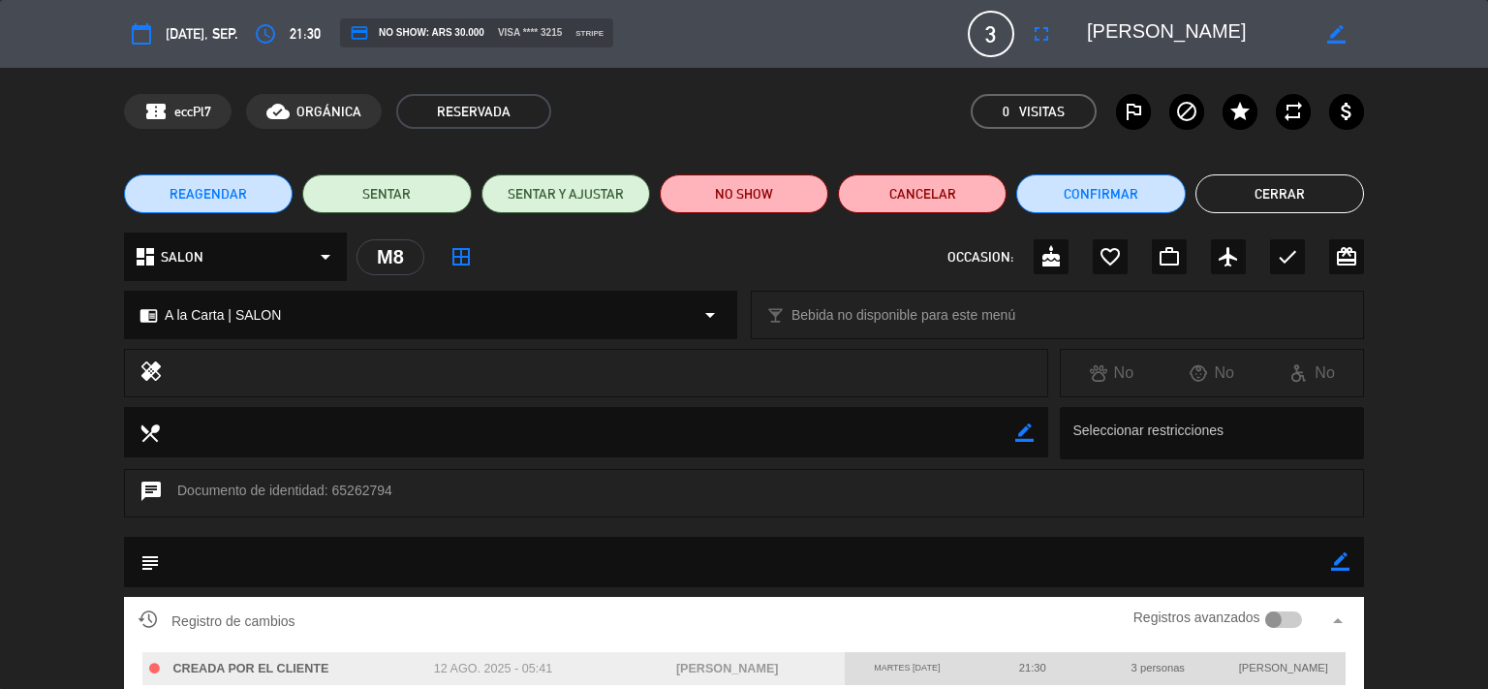
scroll to position [262, 0]
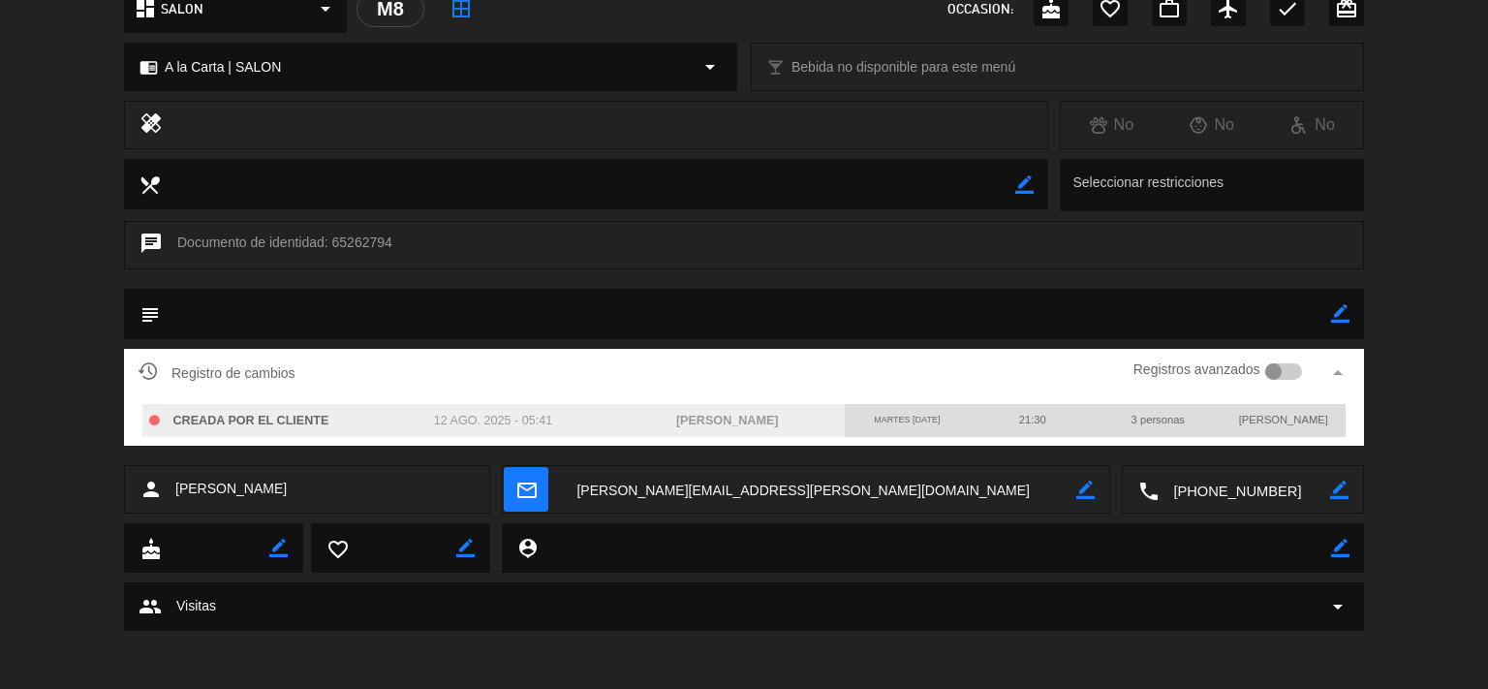
click at [1446, 356] on div "Registro de cambios Registros avanzados arrow_drop_up CREADA POR EL CLIENTE 12 …" at bounding box center [744, 407] width 1488 height 116
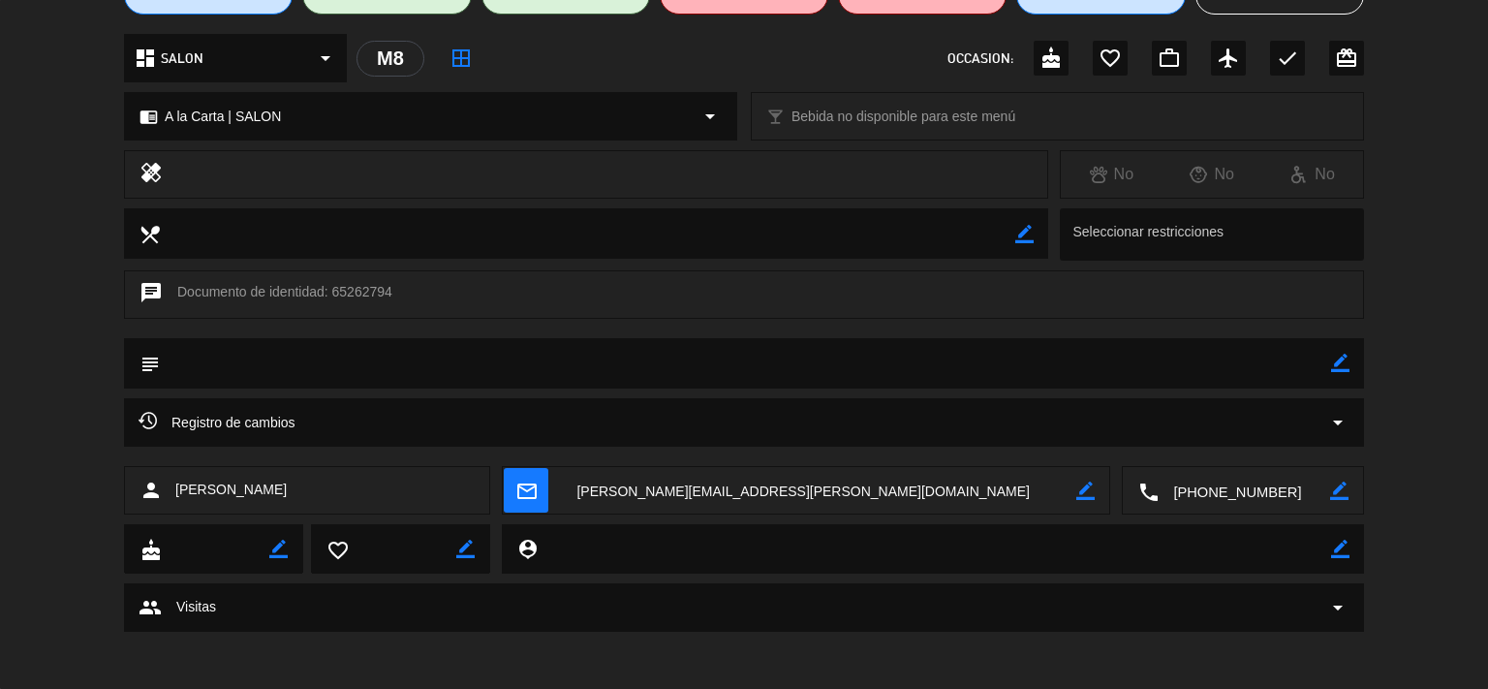
scroll to position [0, 0]
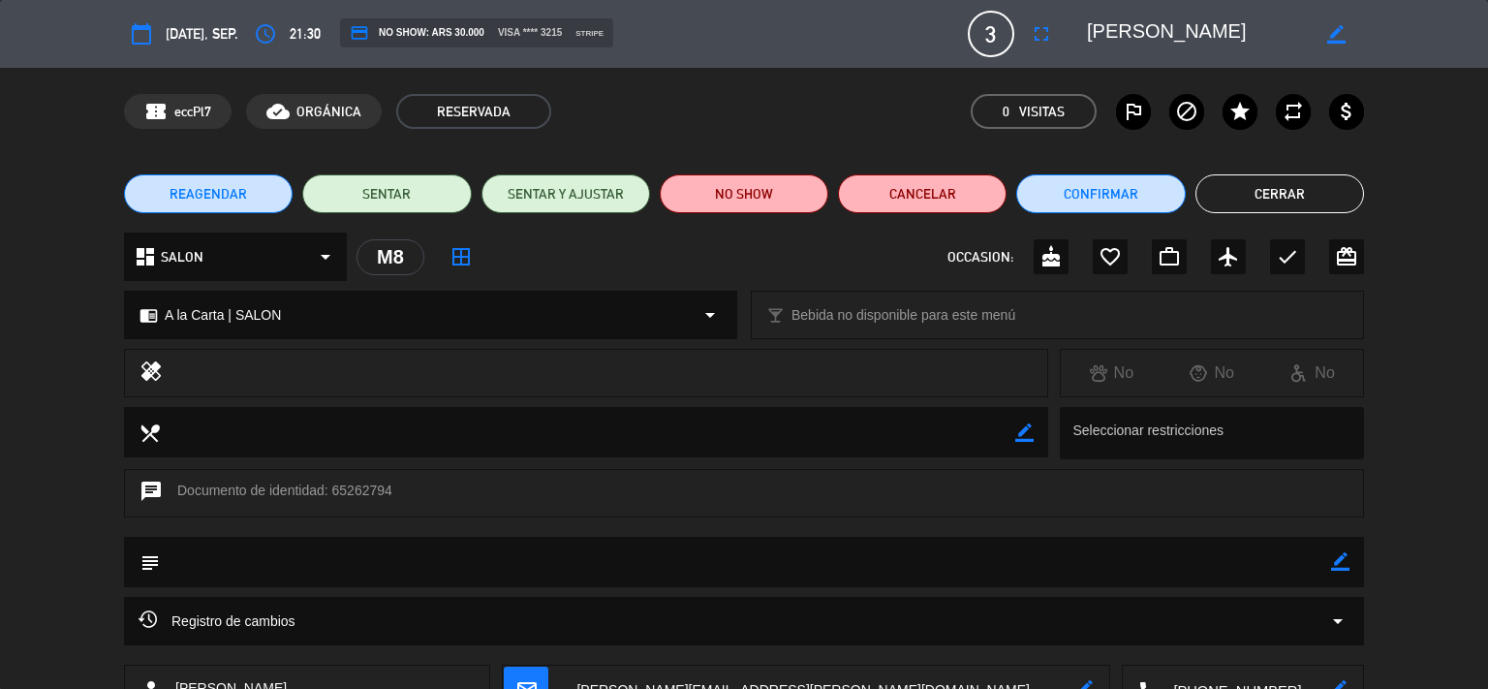
click at [1273, 196] on button "Cerrar" at bounding box center [1279, 193] width 169 height 39
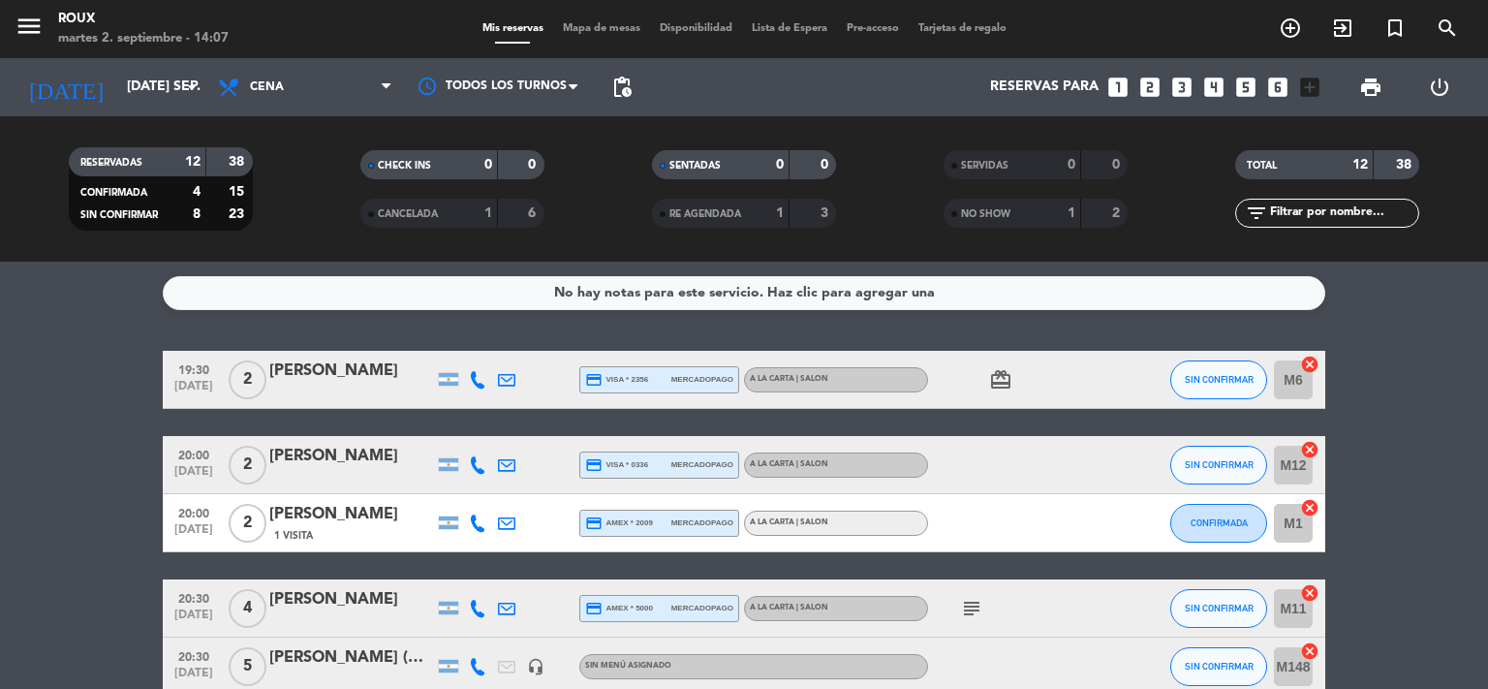
click at [172, 108] on div "[DATE] [DATE] sep. arrow_drop_down" at bounding box center [112, 87] width 194 height 58
click at [170, 94] on input "[DATE] sep." at bounding box center [209, 87] width 184 height 35
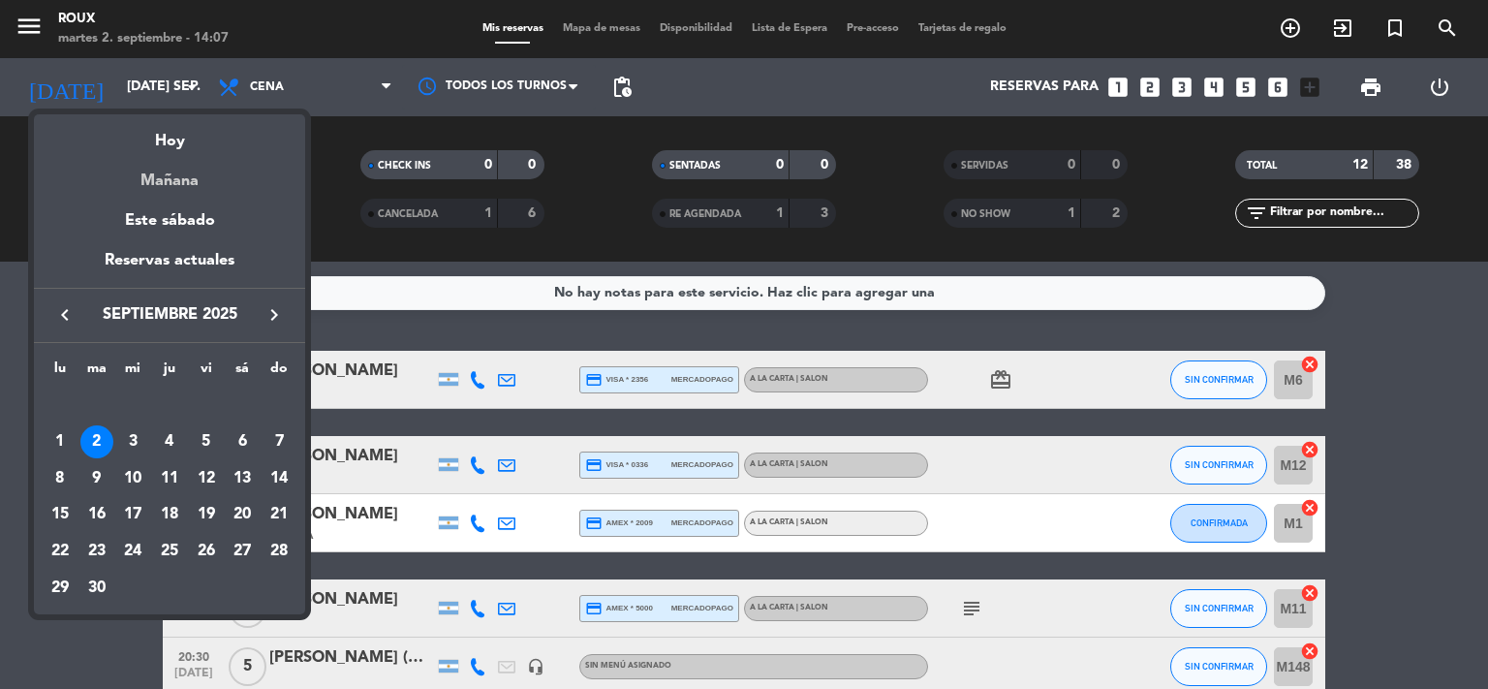
click at [186, 178] on div "Mañana" at bounding box center [169, 174] width 271 height 40
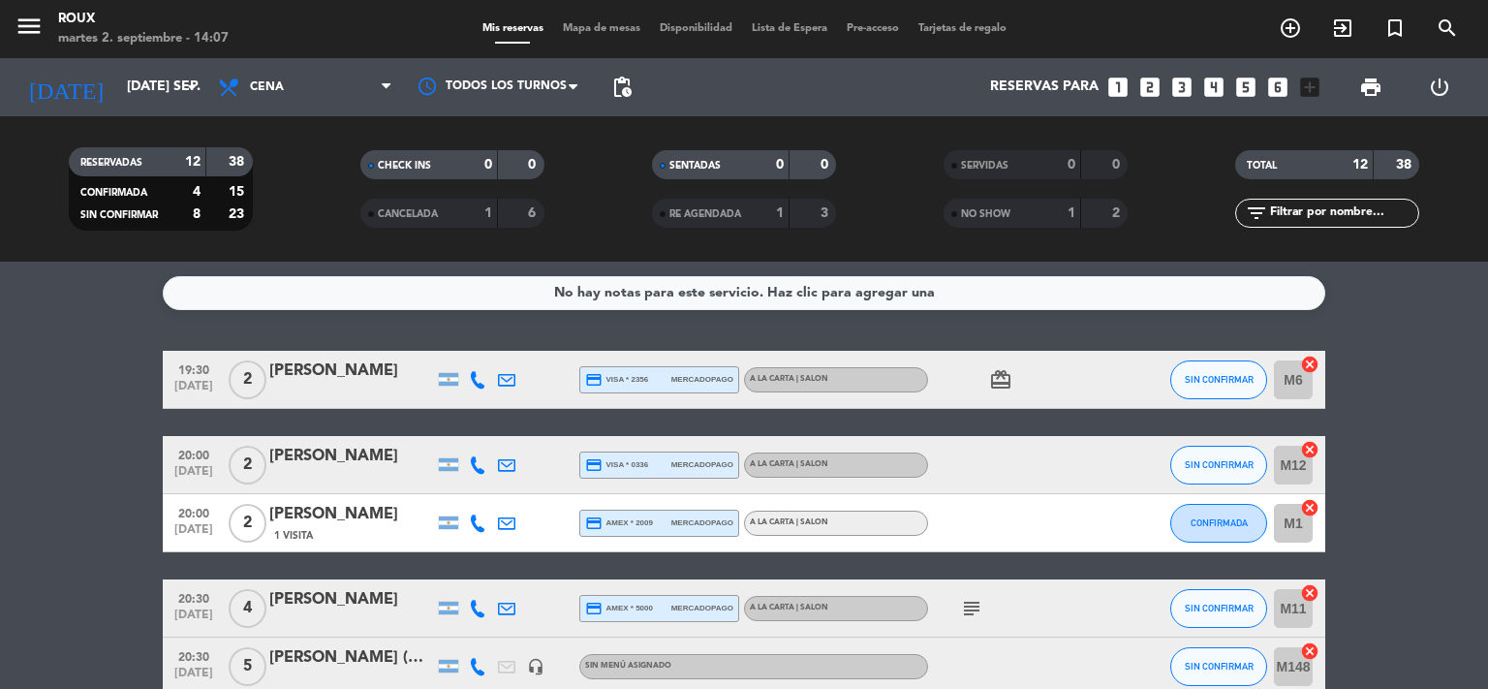
type input "mié. [DATE]"
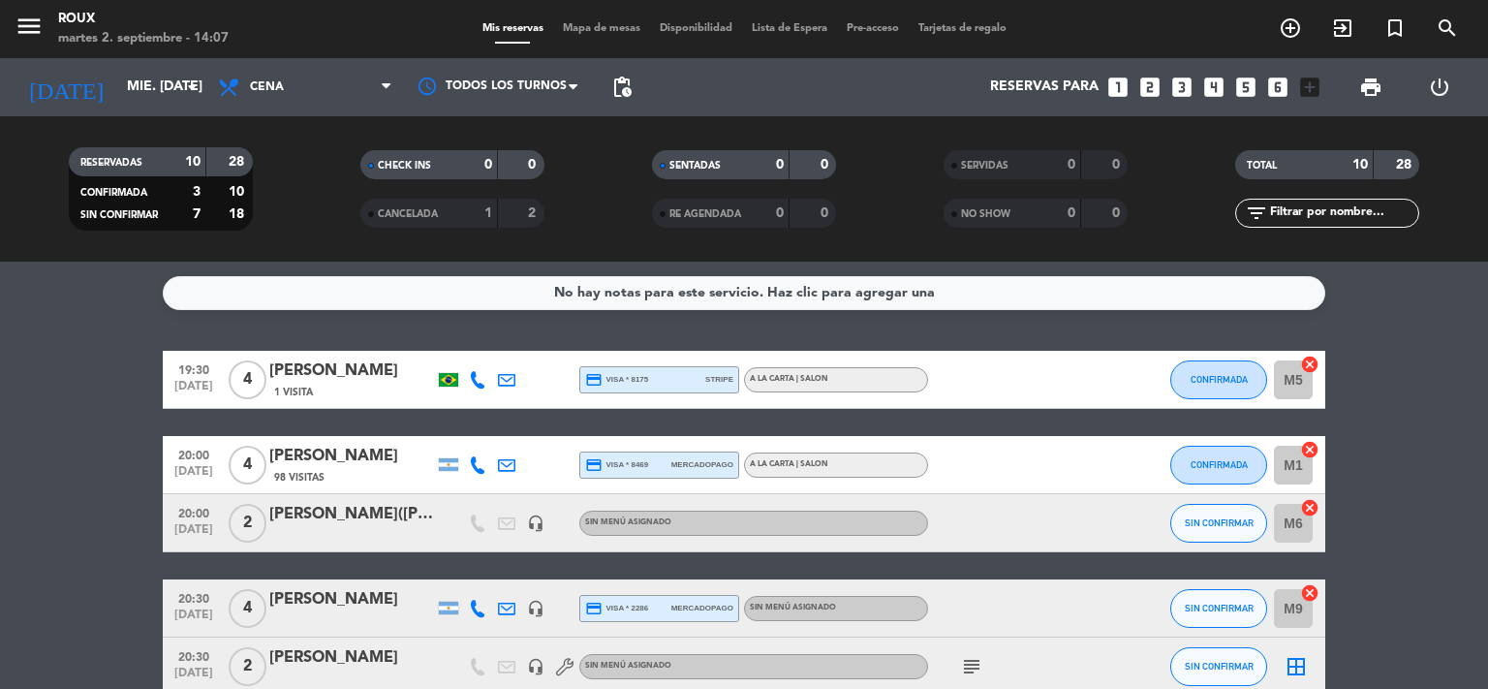
click at [593, 27] on span "Mapa de mesas" at bounding box center [601, 28] width 97 height 11
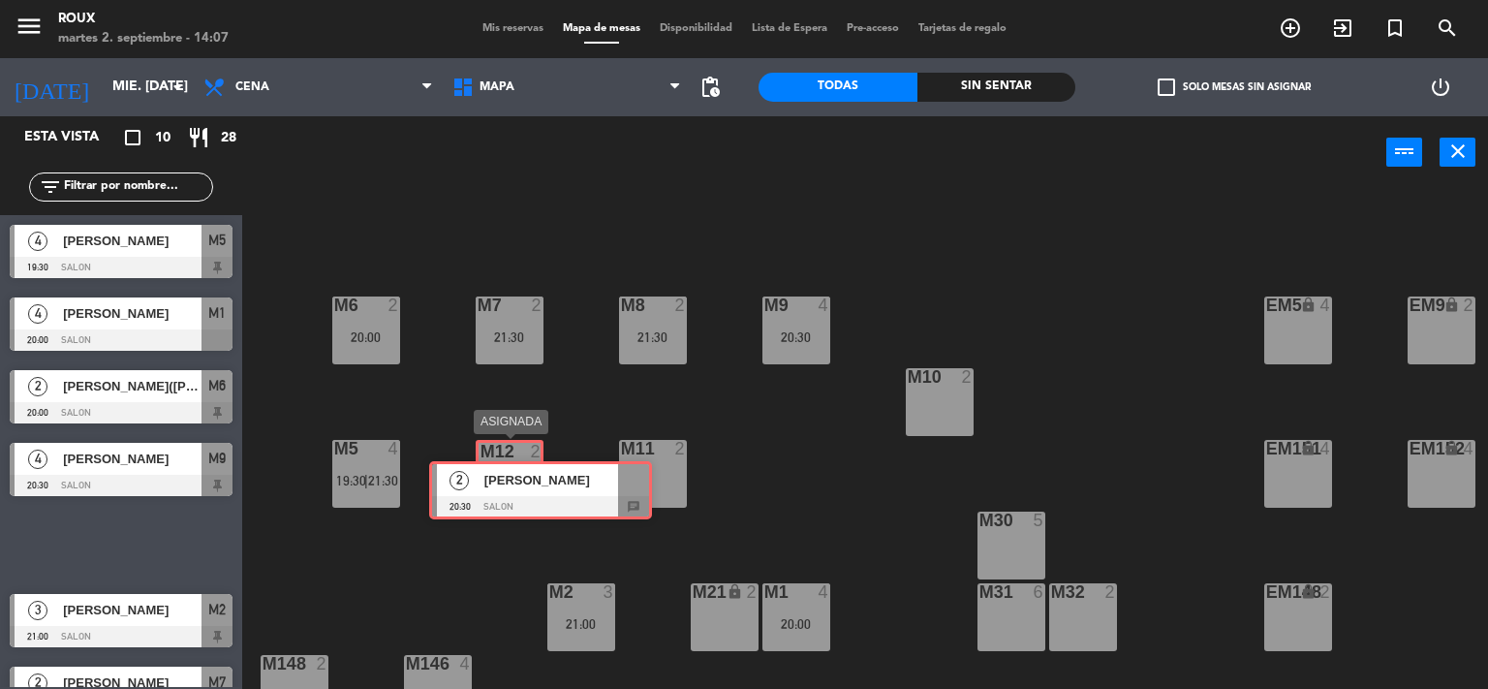
drag, startPoint x: 96, startPoint y: 523, endPoint x: 515, endPoint y: 469, distance: 422.9
click at [515, 469] on div "Esta vista crop_square 10 restaurant 28 filter_list 4 [PERSON_NAME] 19:30 SALON…" at bounding box center [744, 402] width 1488 height 573
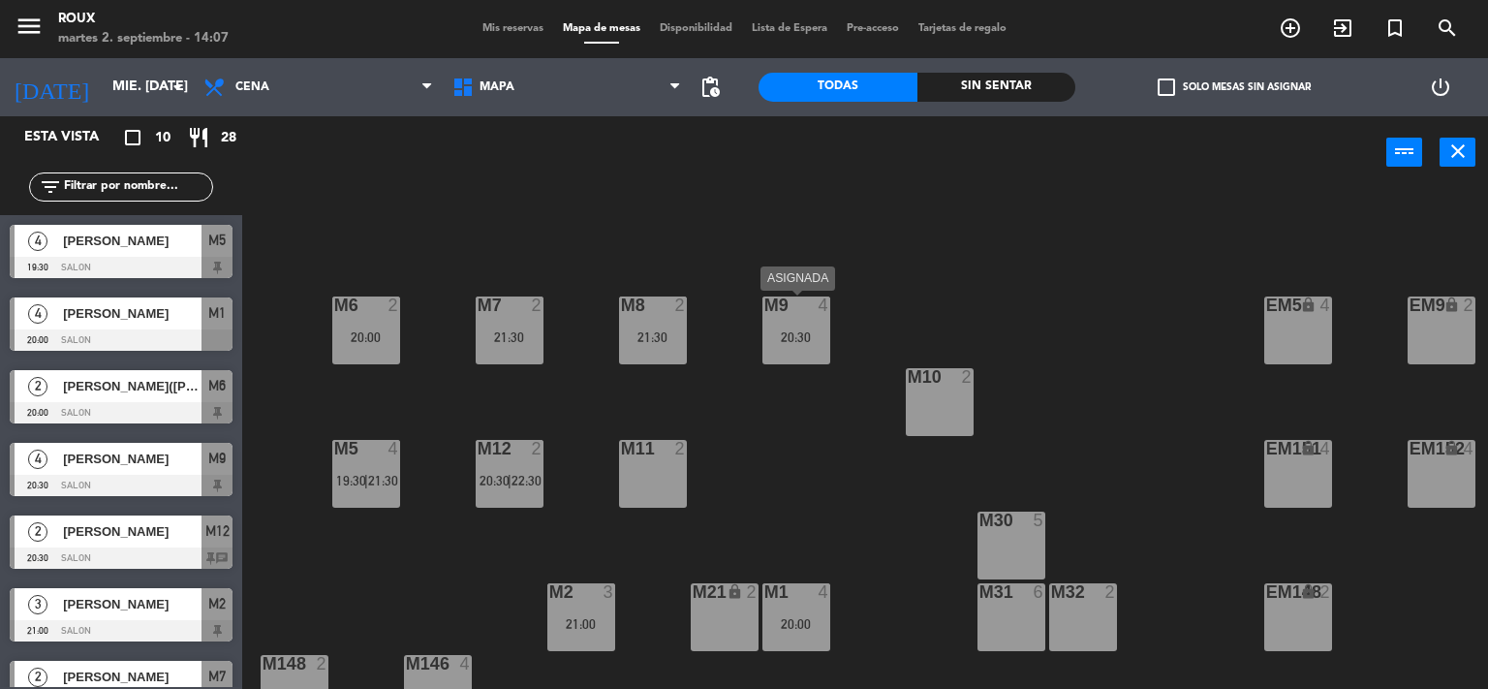
click at [783, 327] on div "M9 4 20:30" at bounding box center [796, 330] width 68 height 68
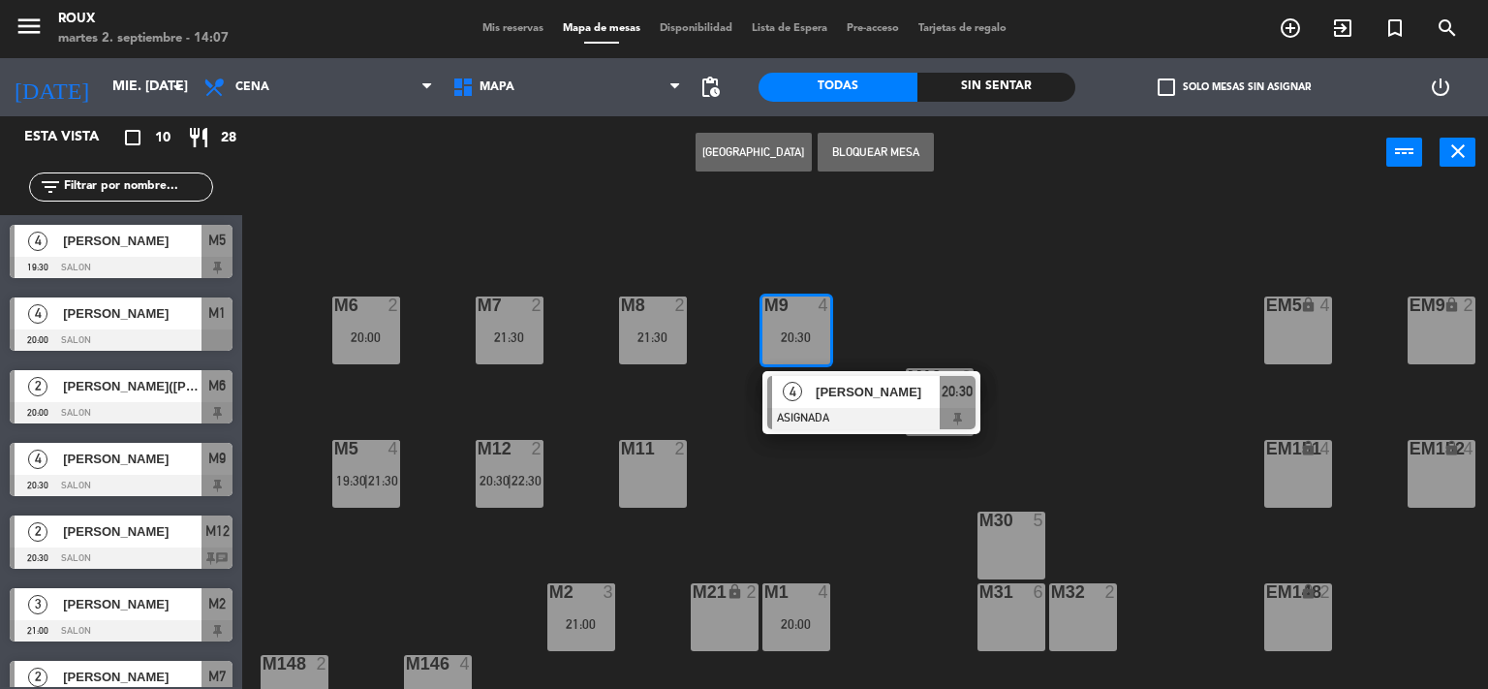
click at [657, 476] on div "M11 2" at bounding box center [653, 474] width 68 height 68
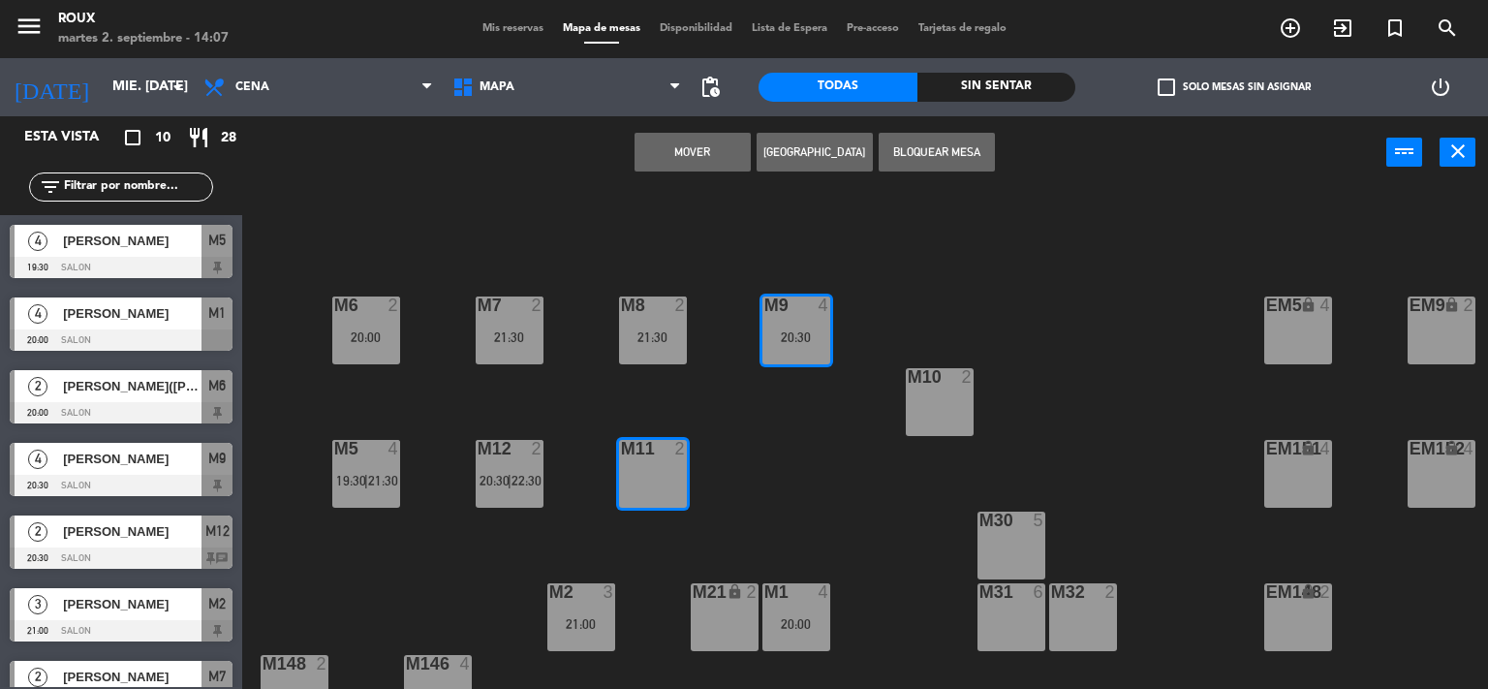
click at [678, 146] on button "Mover" at bounding box center [692, 152] width 116 height 39
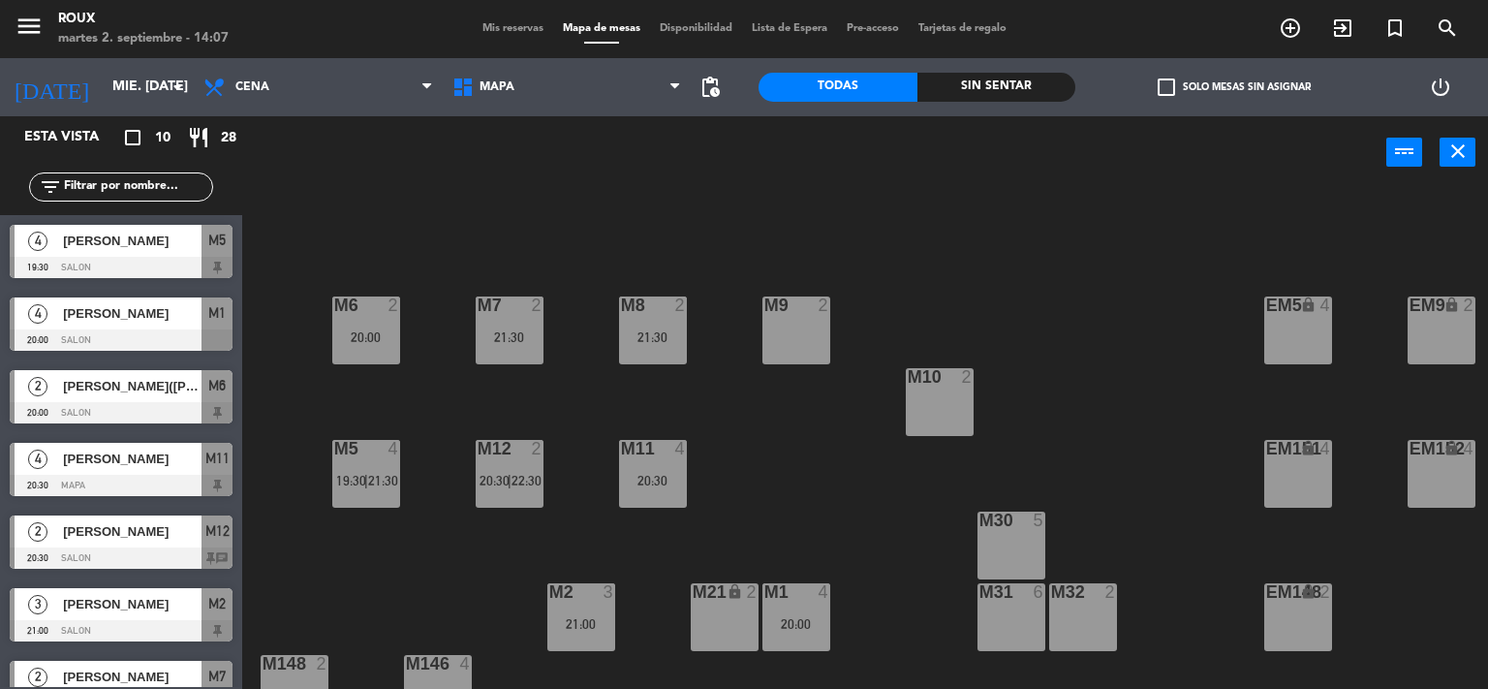
click at [513, 475] on span "22:30" at bounding box center [526, 480] width 30 height 15
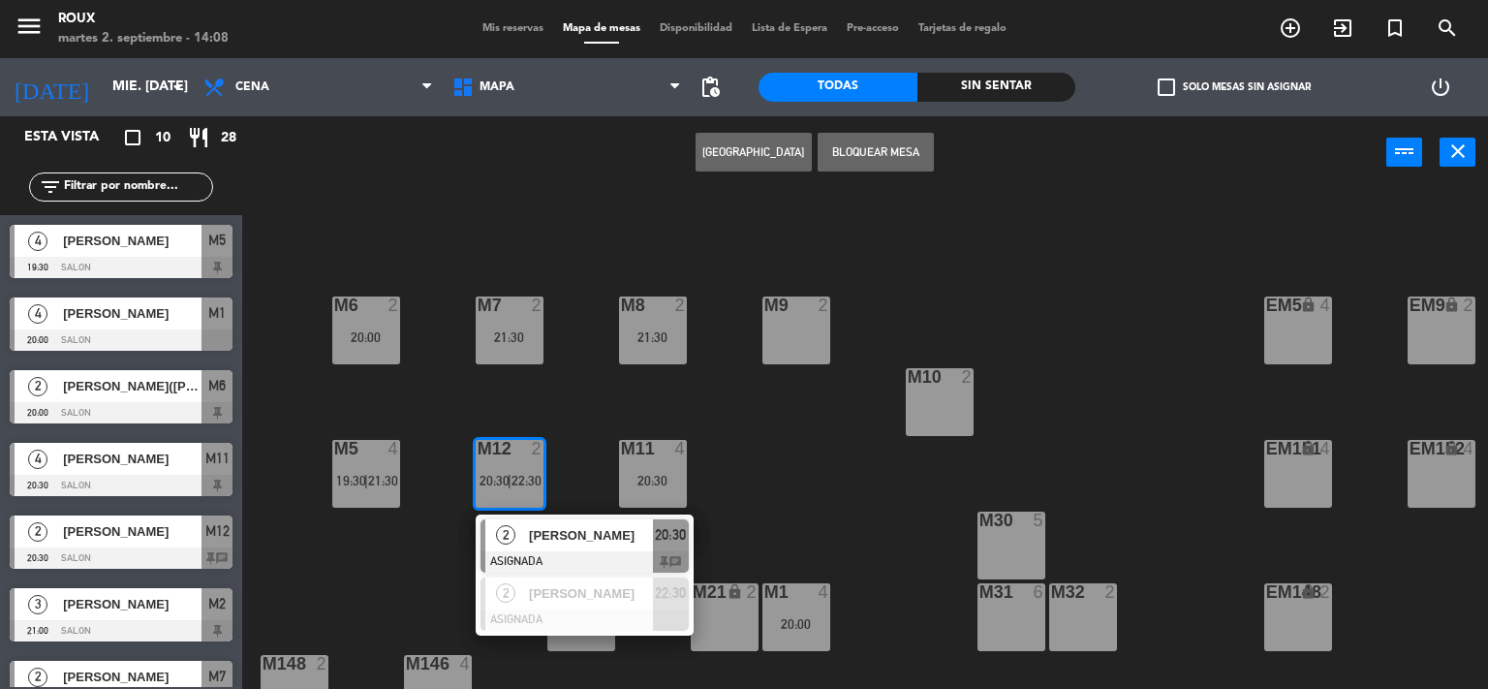
click at [773, 335] on div "M9 2" at bounding box center [796, 330] width 68 height 68
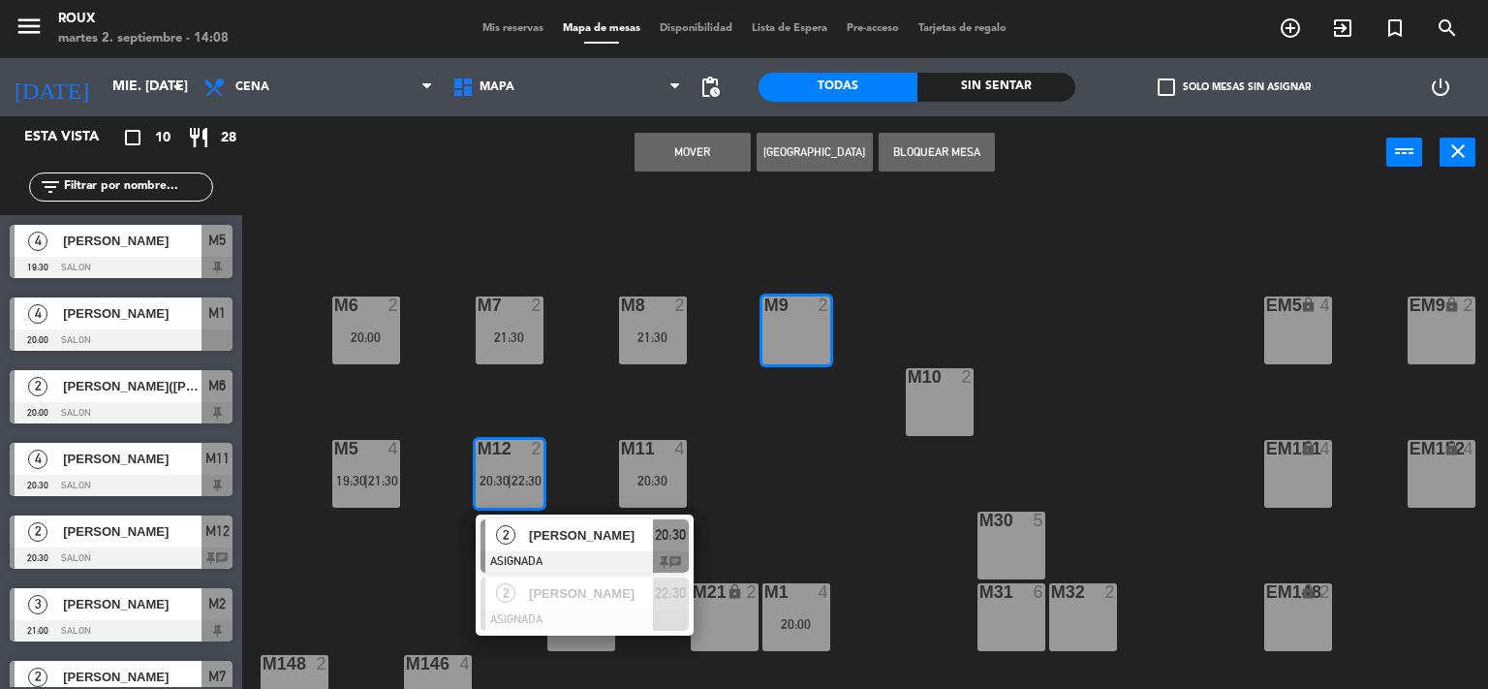
click at [699, 151] on button "Mover" at bounding box center [692, 152] width 116 height 39
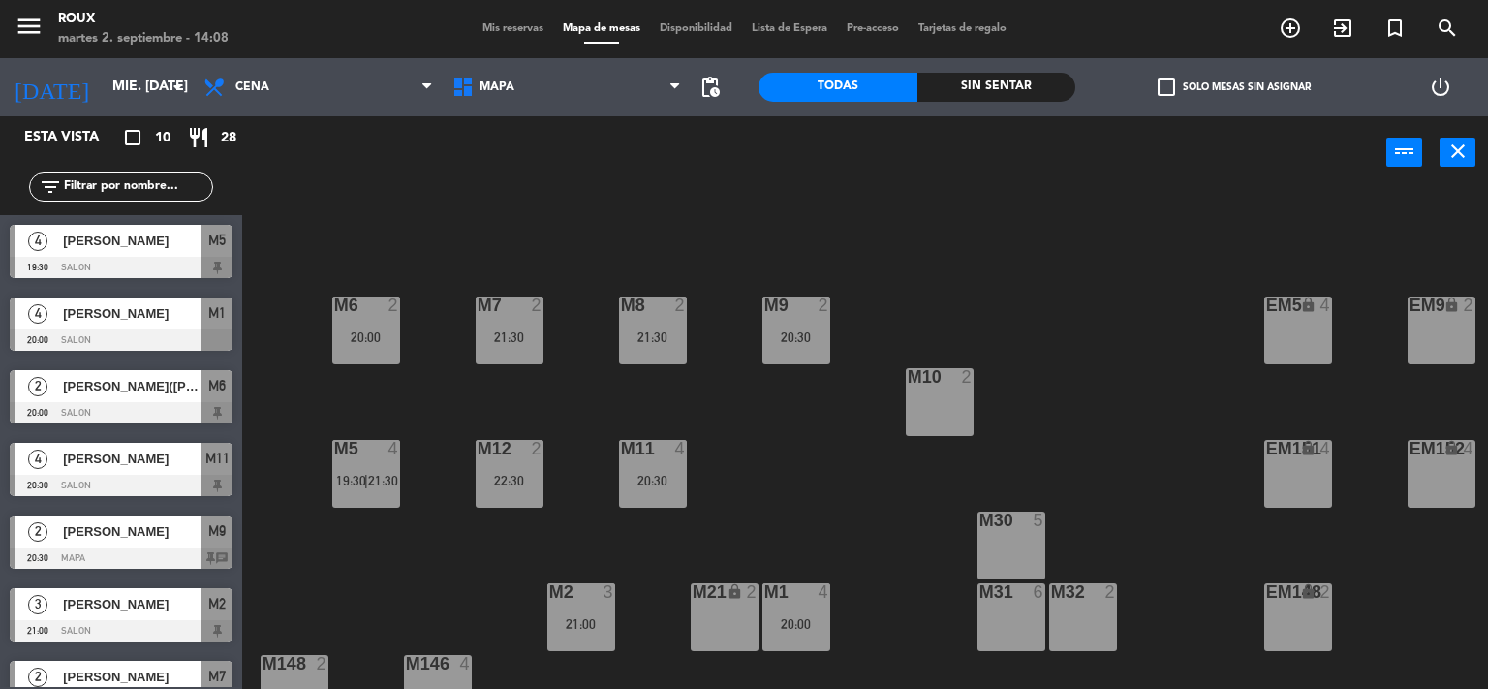
click at [515, 479] on div "22:30" at bounding box center [510, 481] width 68 height 14
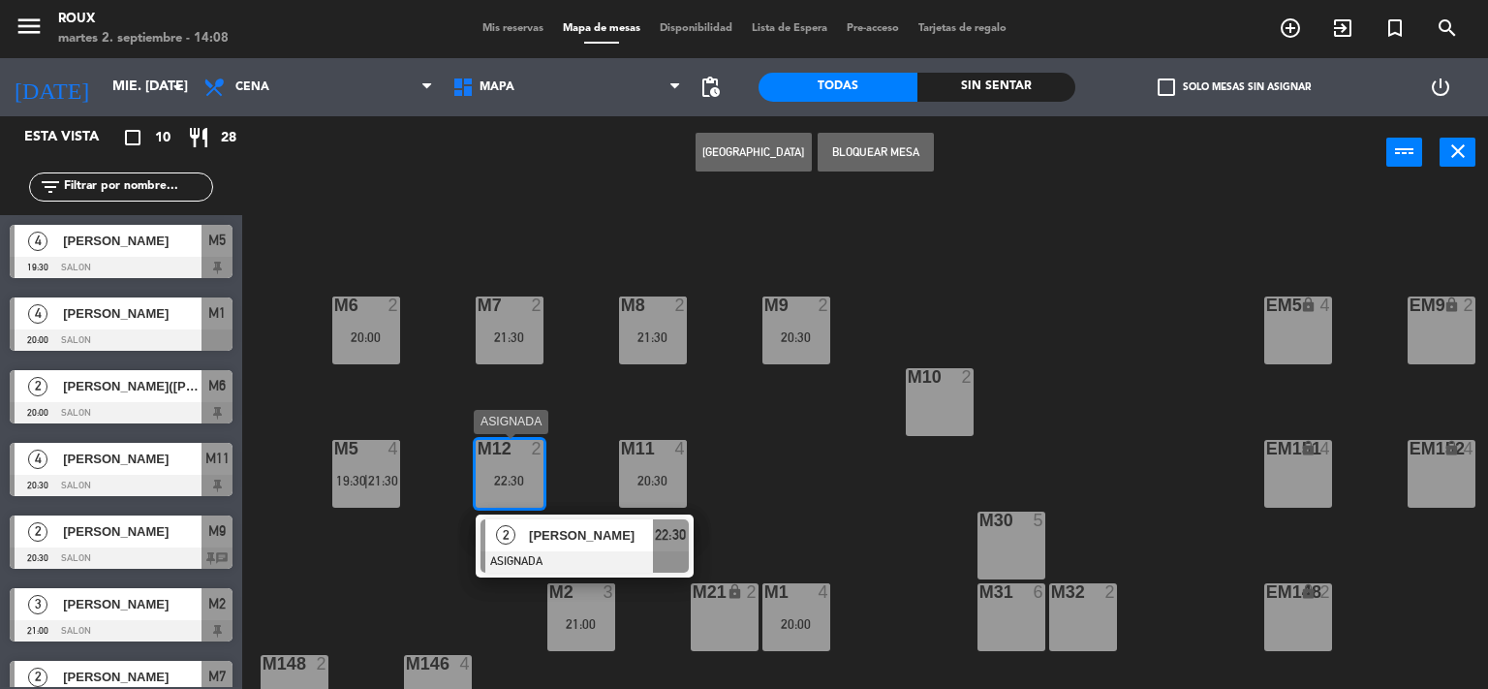
click at [523, 538] on div "2" at bounding box center [506, 535] width 42 height 32
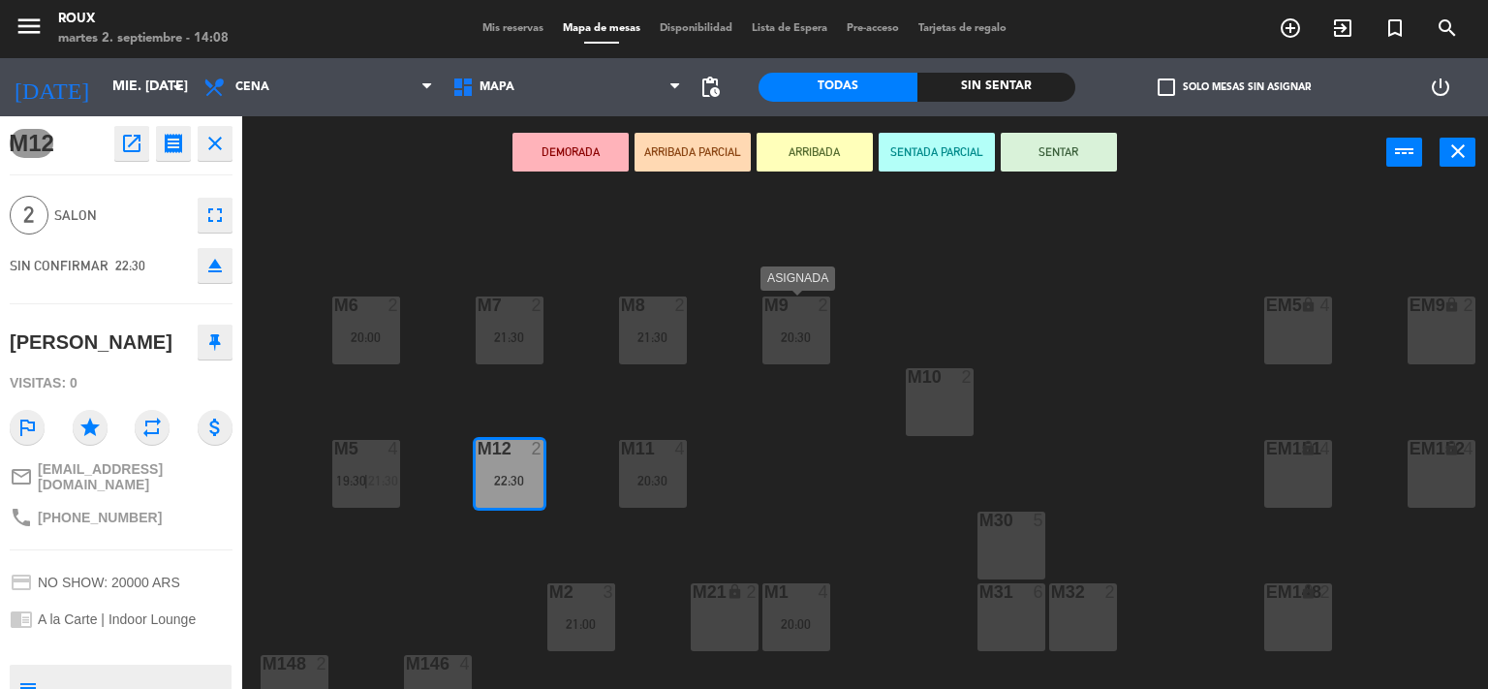
click at [778, 334] on div "20:30" at bounding box center [796, 337] width 68 height 14
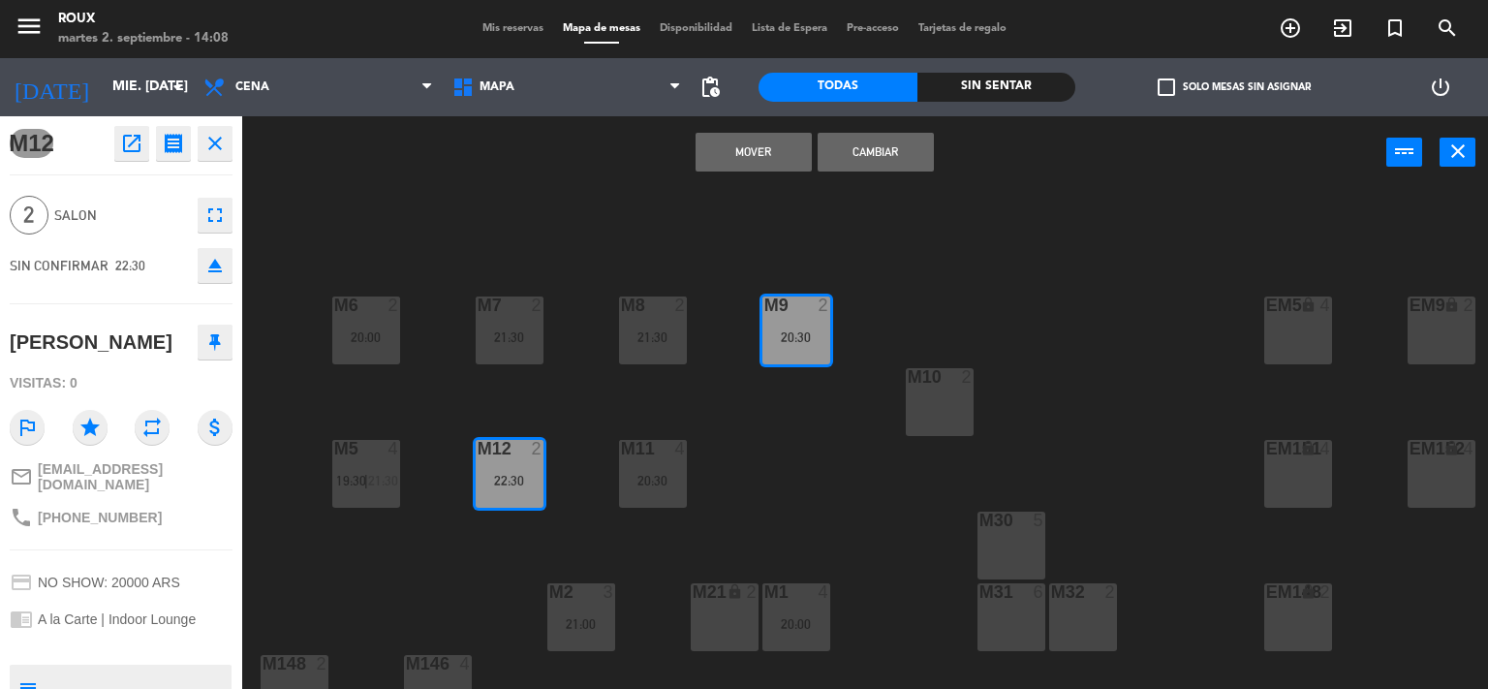
click at [753, 162] on button "Mover" at bounding box center [753, 152] width 116 height 39
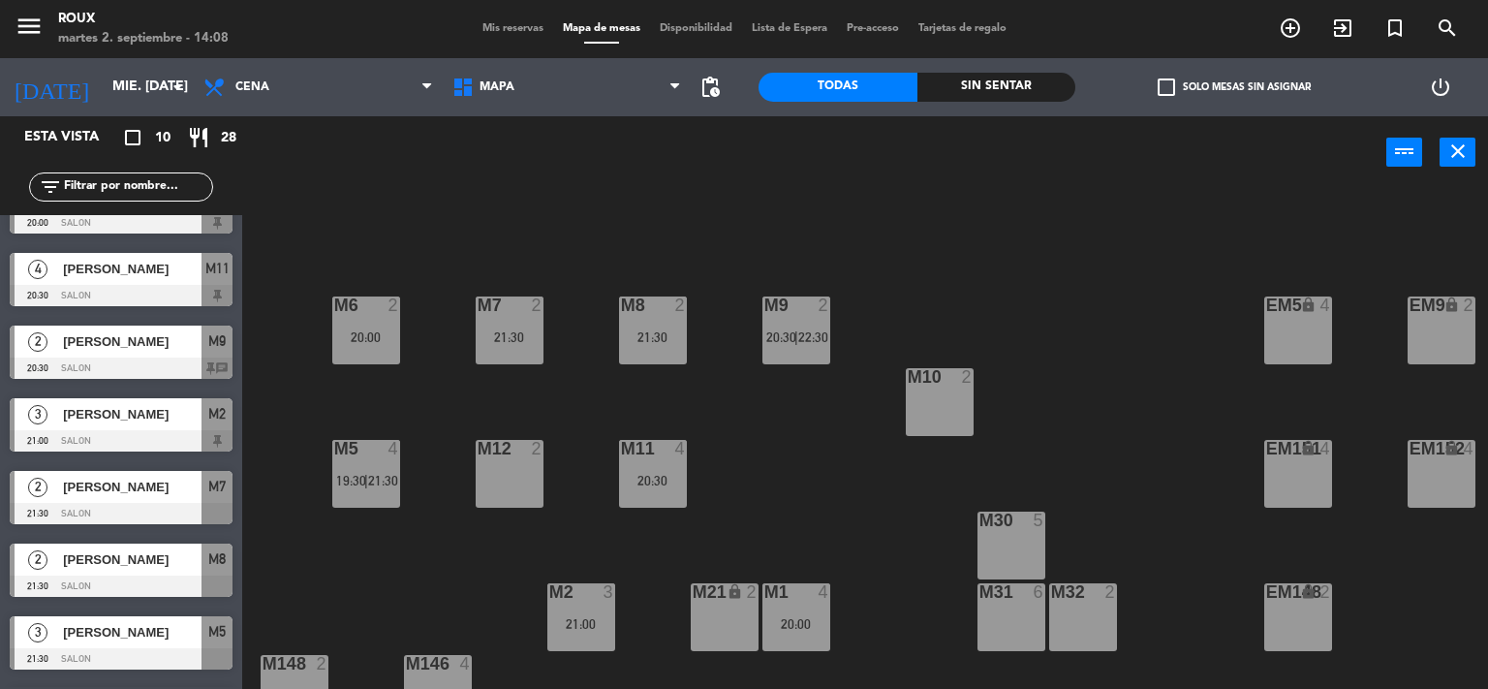
scroll to position [186, 0]
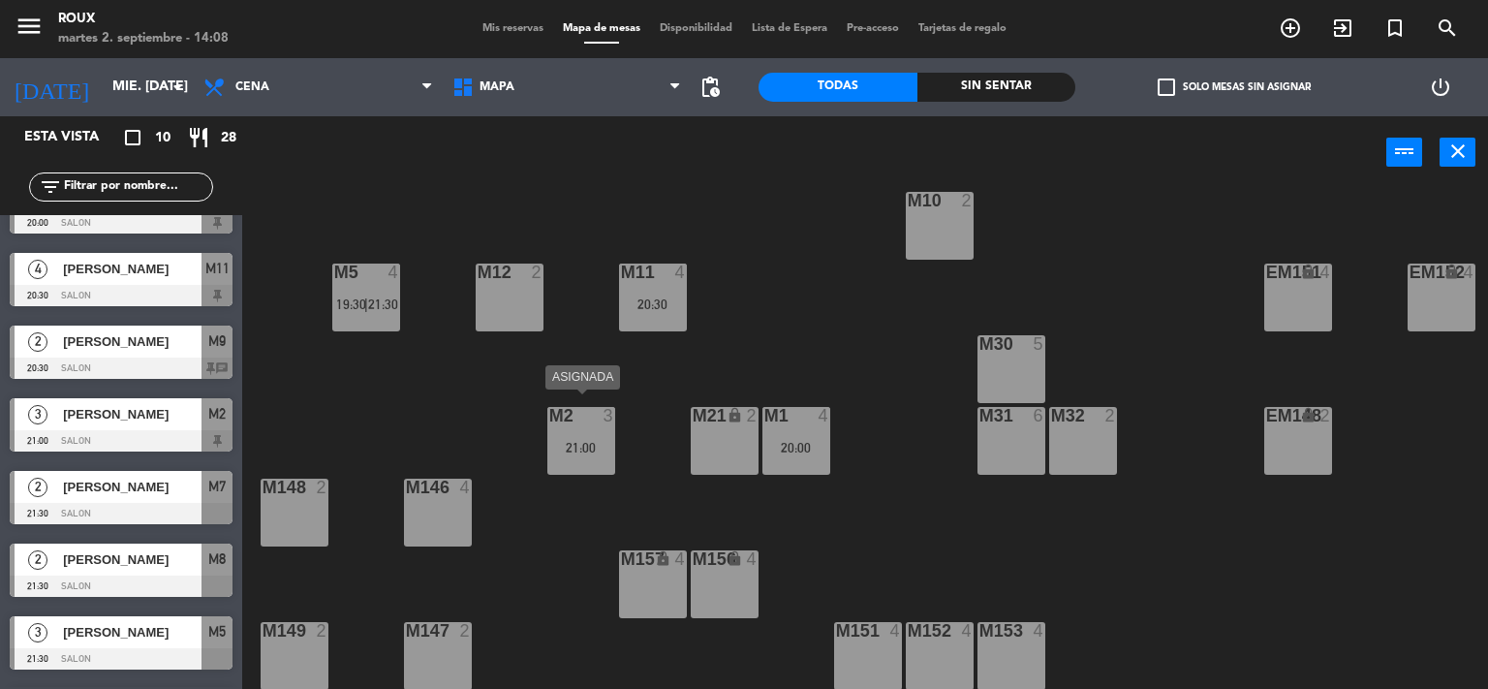
click at [567, 441] on div "21:00" at bounding box center [581, 448] width 68 height 14
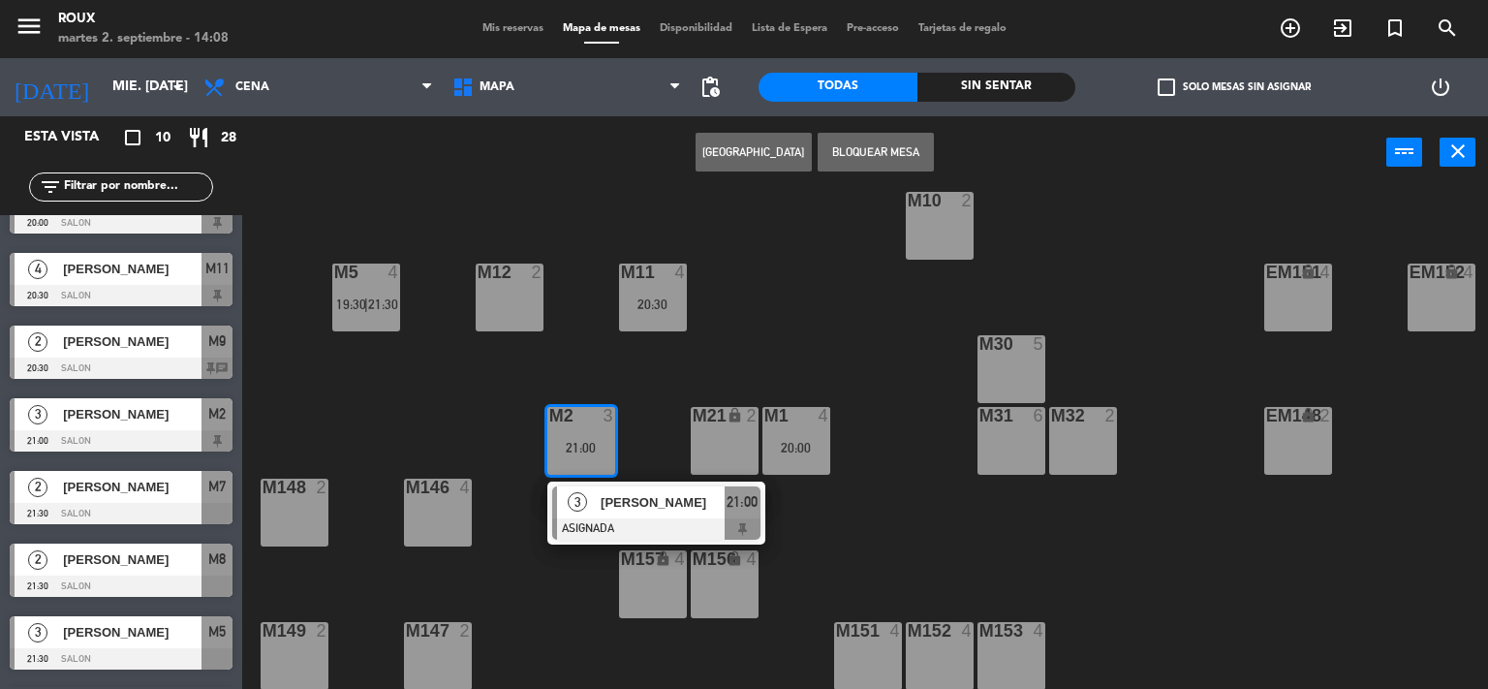
click at [612, 492] on span "[PERSON_NAME]" at bounding box center [663, 502] width 124 height 20
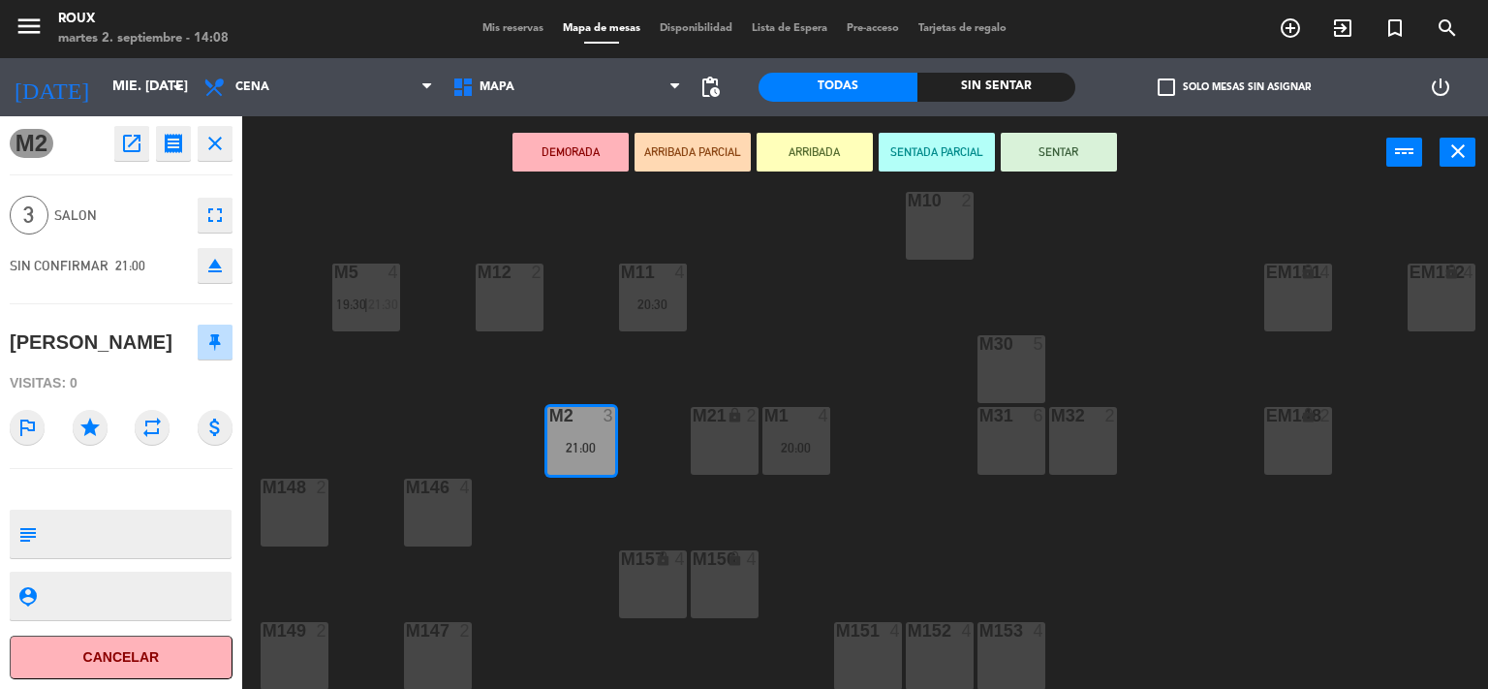
click at [765, 347] on div "M6 2 20:00 M7 2 21:30 M8 2 21:30 M9 2 20:30 | 22:30 EM9 lock 2 EM5 lock 4 EM1 l…" at bounding box center [872, 440] width 1231 height 500
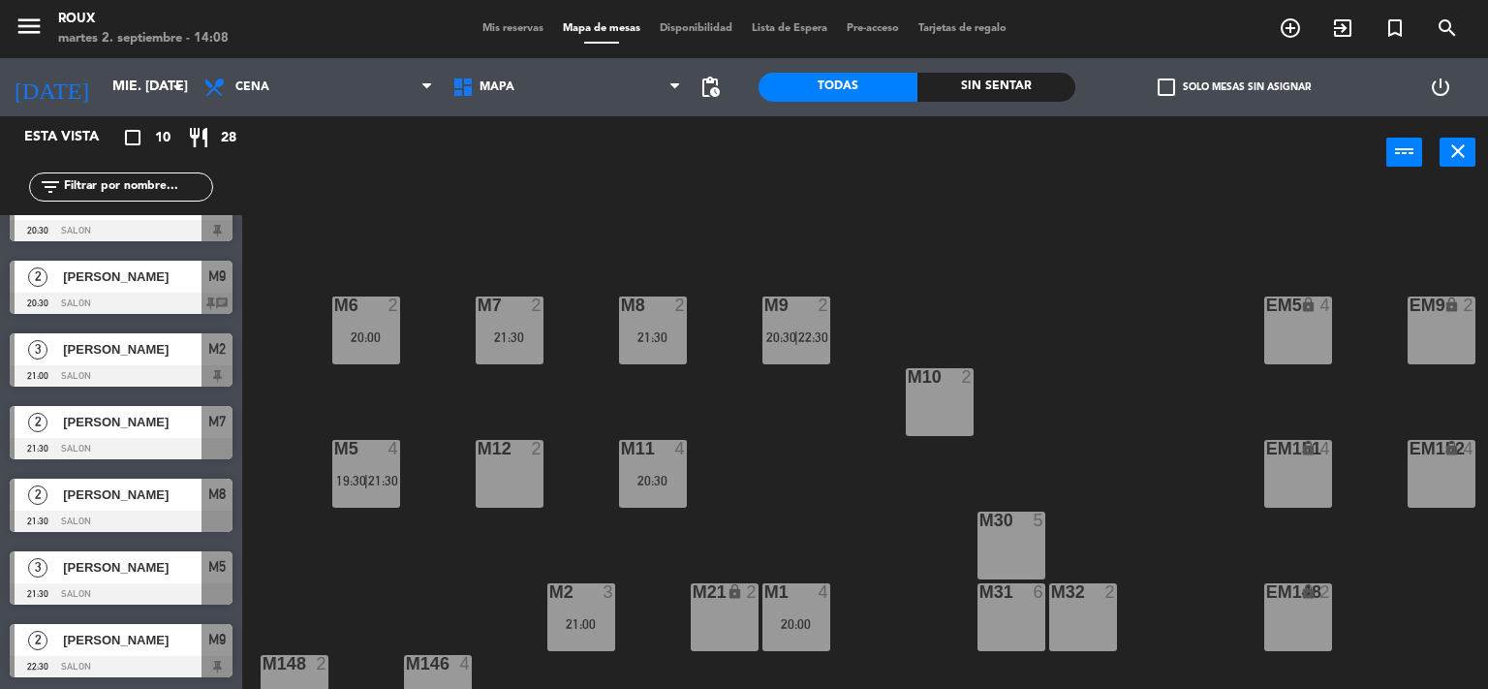
scroll to position [0, 0]
click at [300, 77] on span "Cena" at bounding box center [318, 87] width 249 height 43
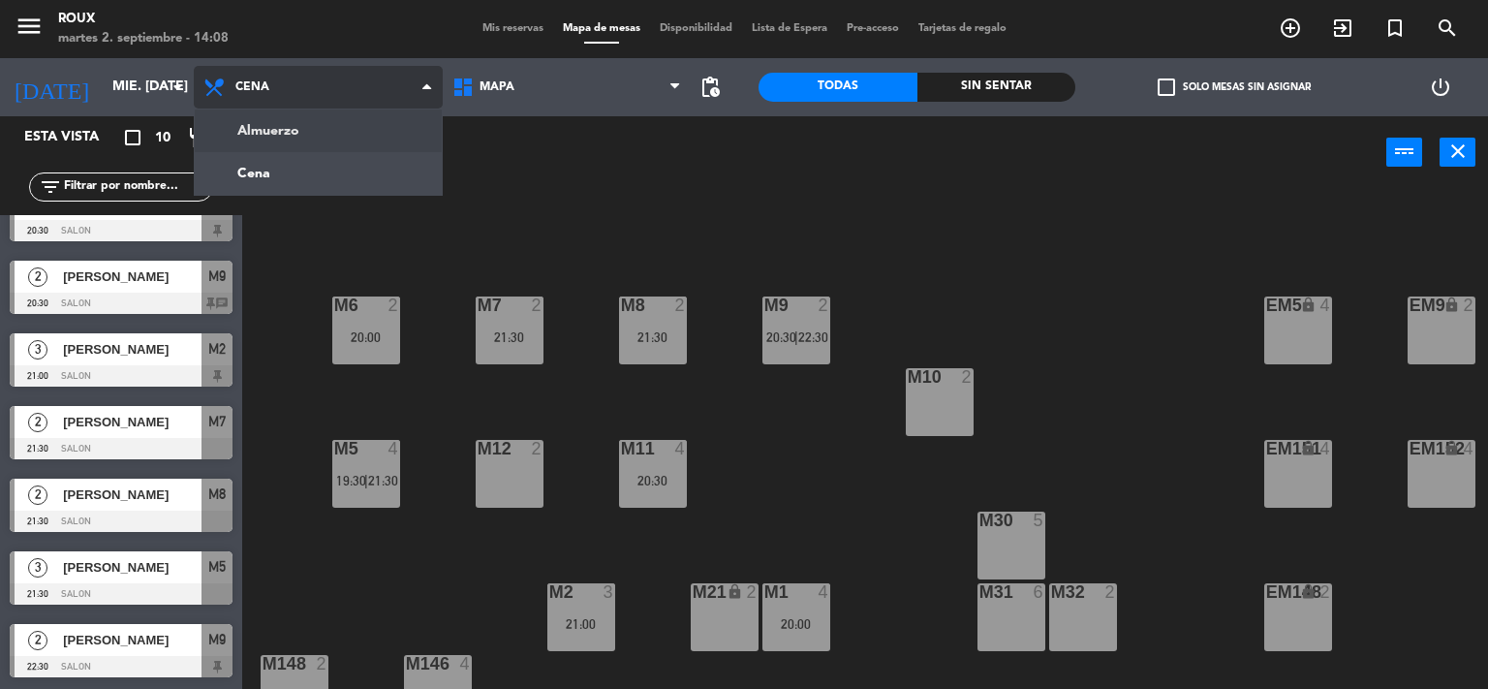
click at [277, 117] on ng-component "menu Roux martes 2. septiembre - 14:08 Mis reservas Mapa de mesas Disponibilida…" at bounding box center [744, 345] width 1488 height 690
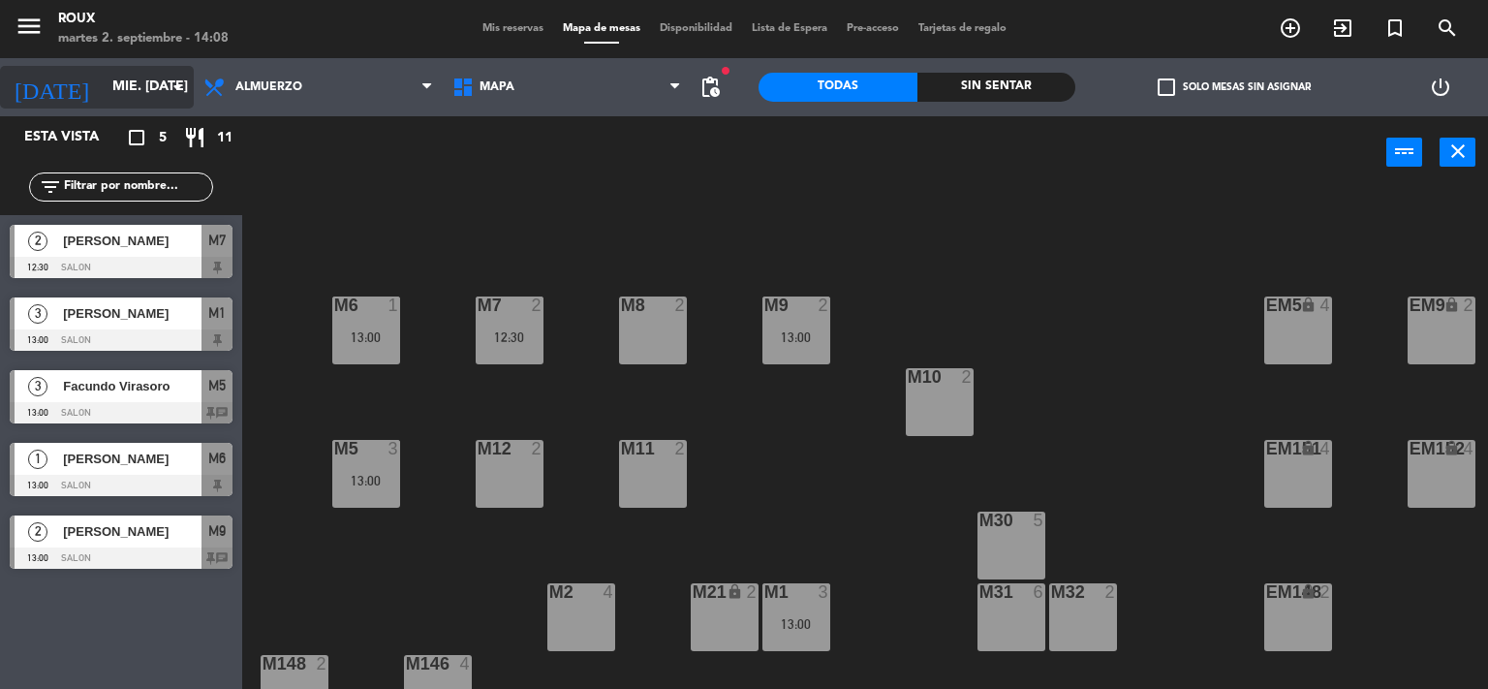
click at [103, 90] on input "mié. [DATE]" at bounding box center [195, 87] width 184 height 35
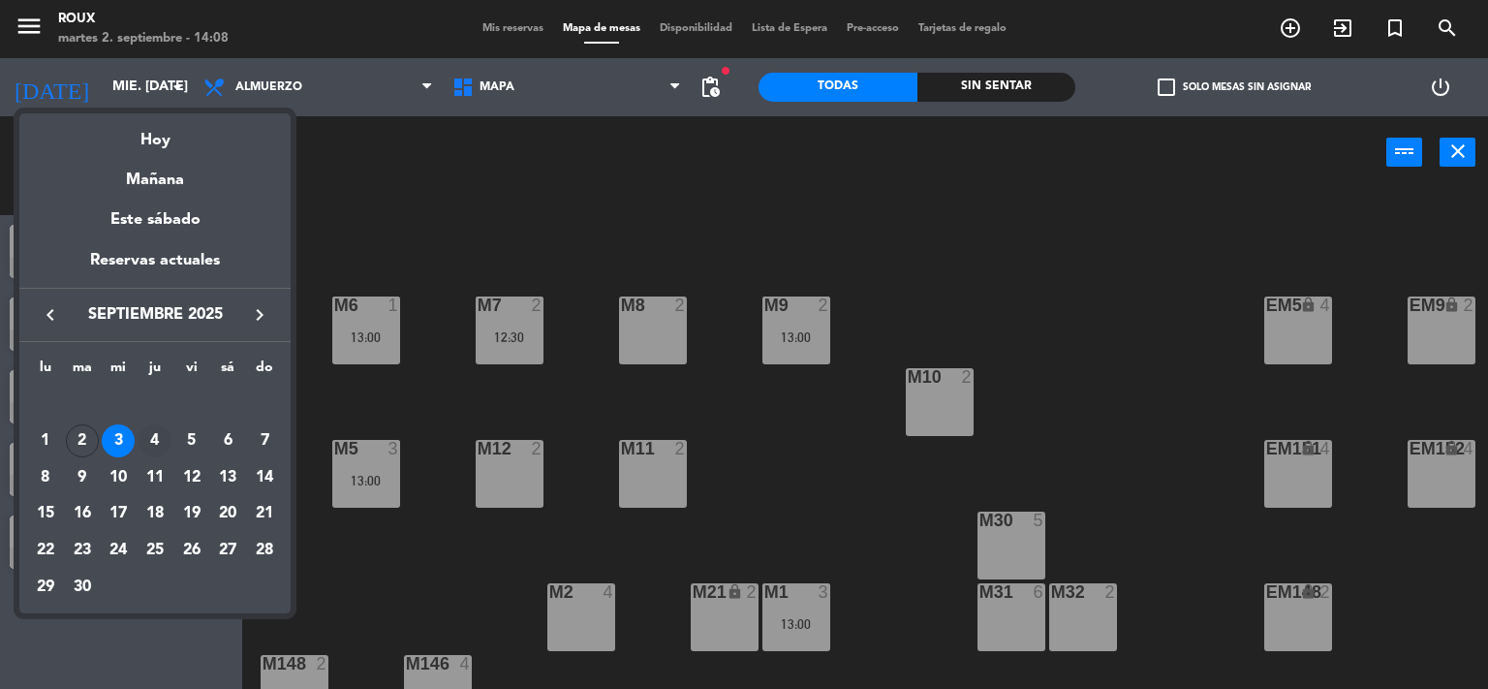
click at [150, 446] on div "4" at bounding box center [155, 440] width 33 height 33
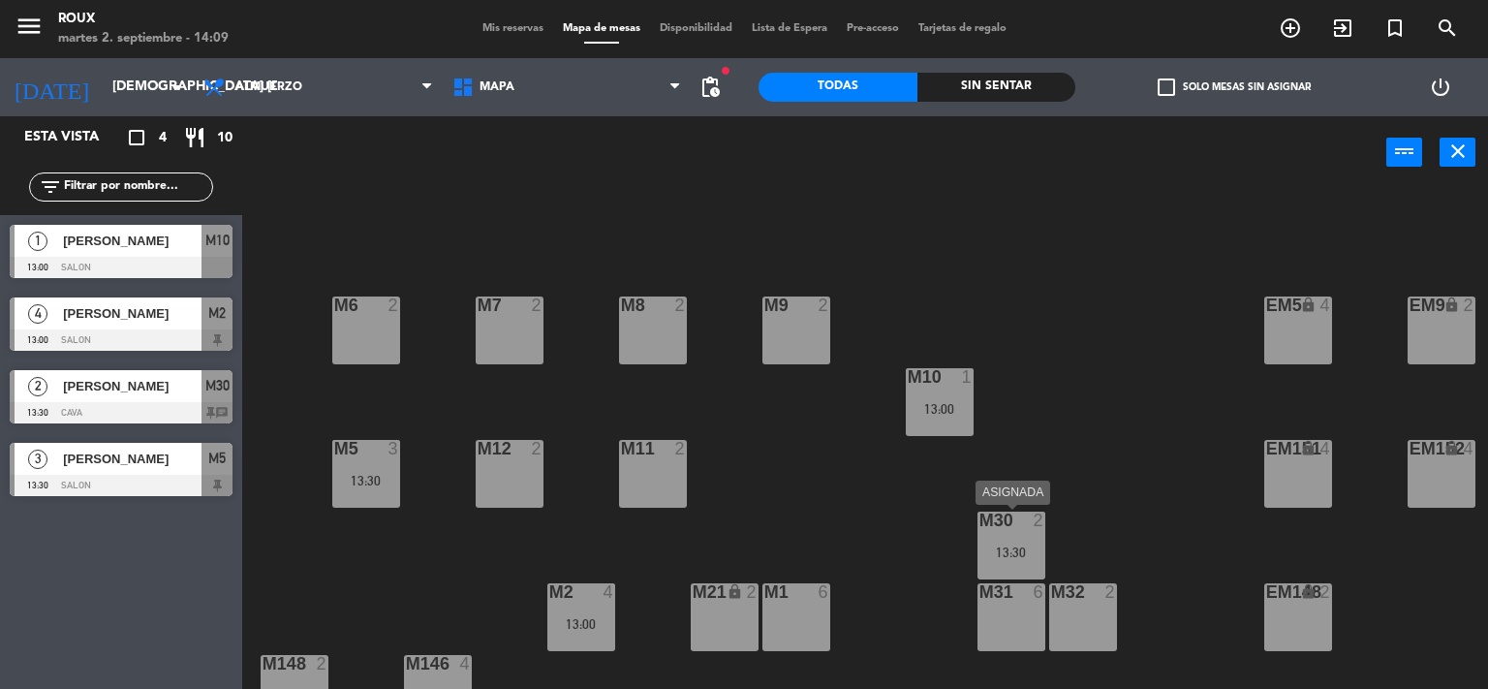
click at [984, 545] on div "13:30" at bounding box center [1011, 552] width 68 height 14
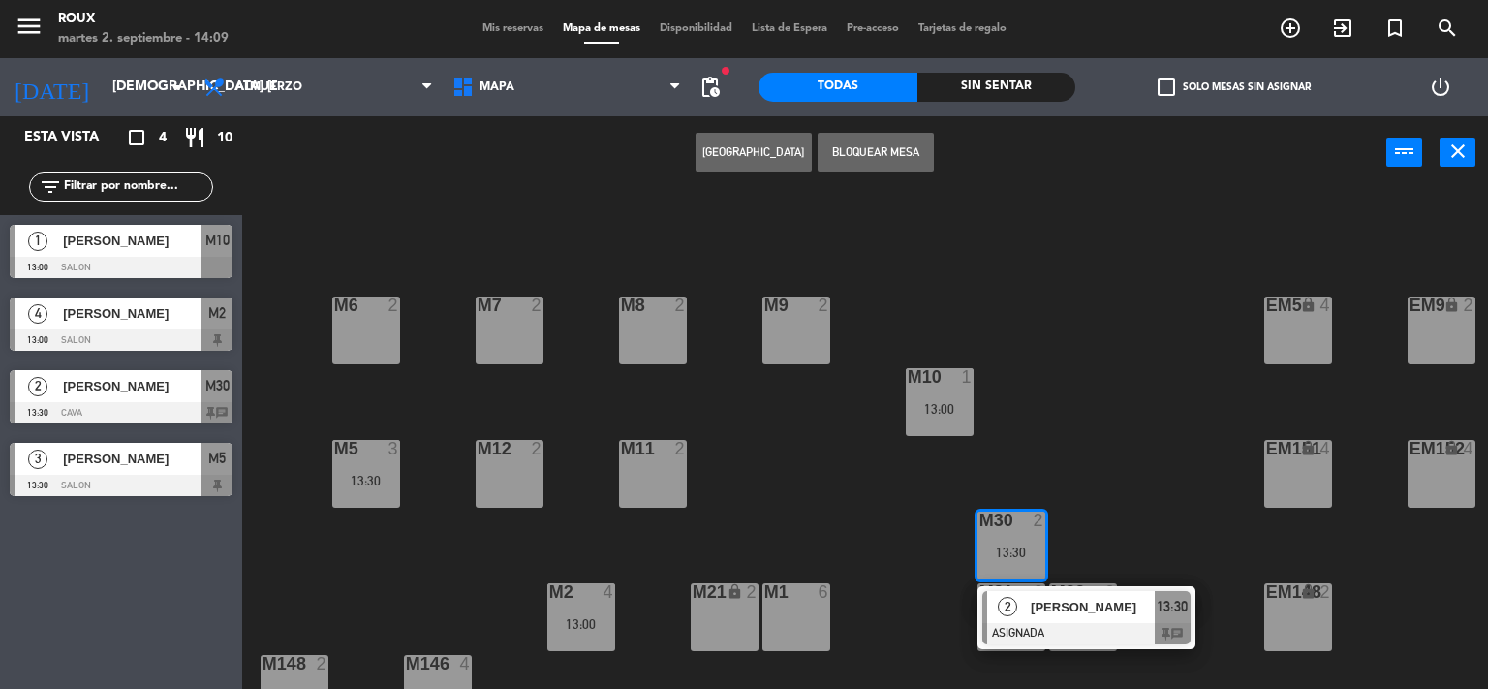
click at [1085, 461] on div "M6 2 M7 2 M8 2 M9 2 EM9 lock 2 EM5 lock 4 EM1 lock 6 M10 1 13:00 M11 2 M12 2 M5…" at bounding box center [872, 440] width 1231 height 500
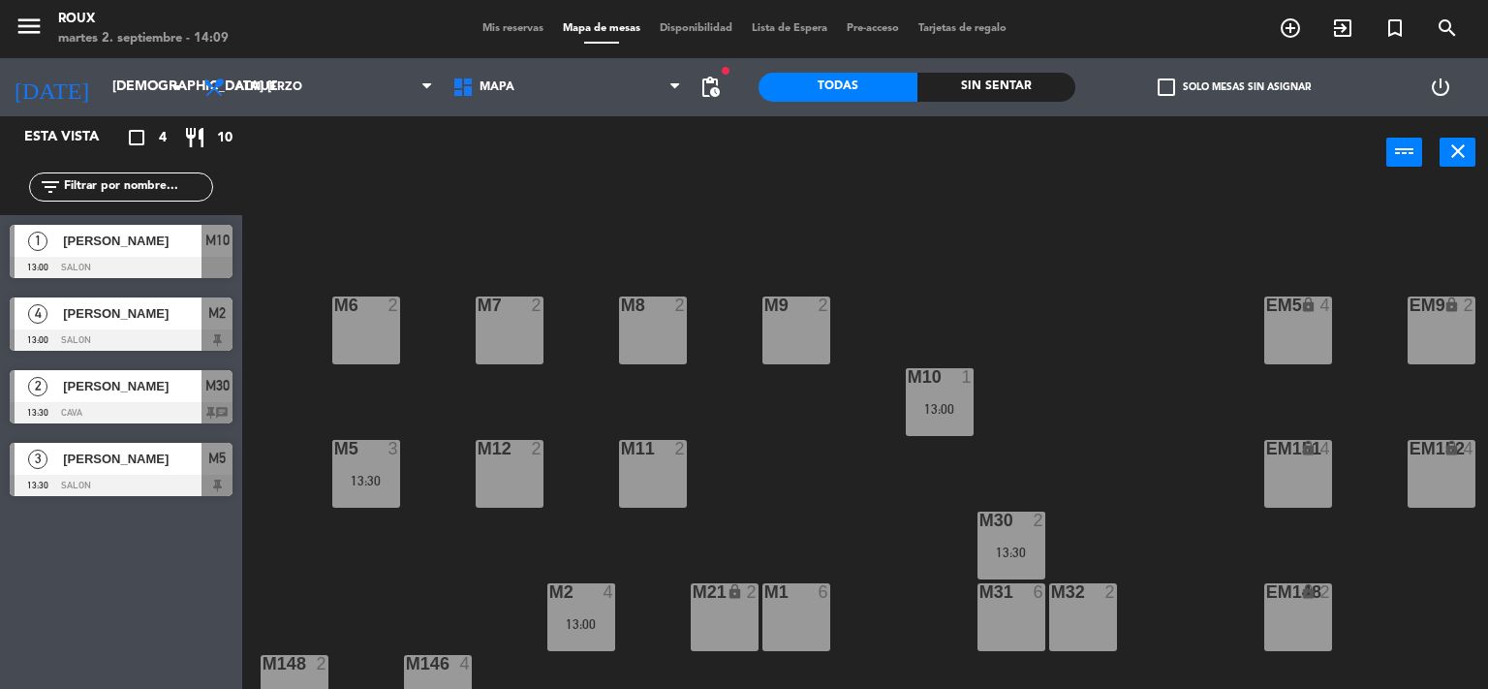
click at [941, 405] on div "13:00" at bounding box center [940, 409] width 68 height 14
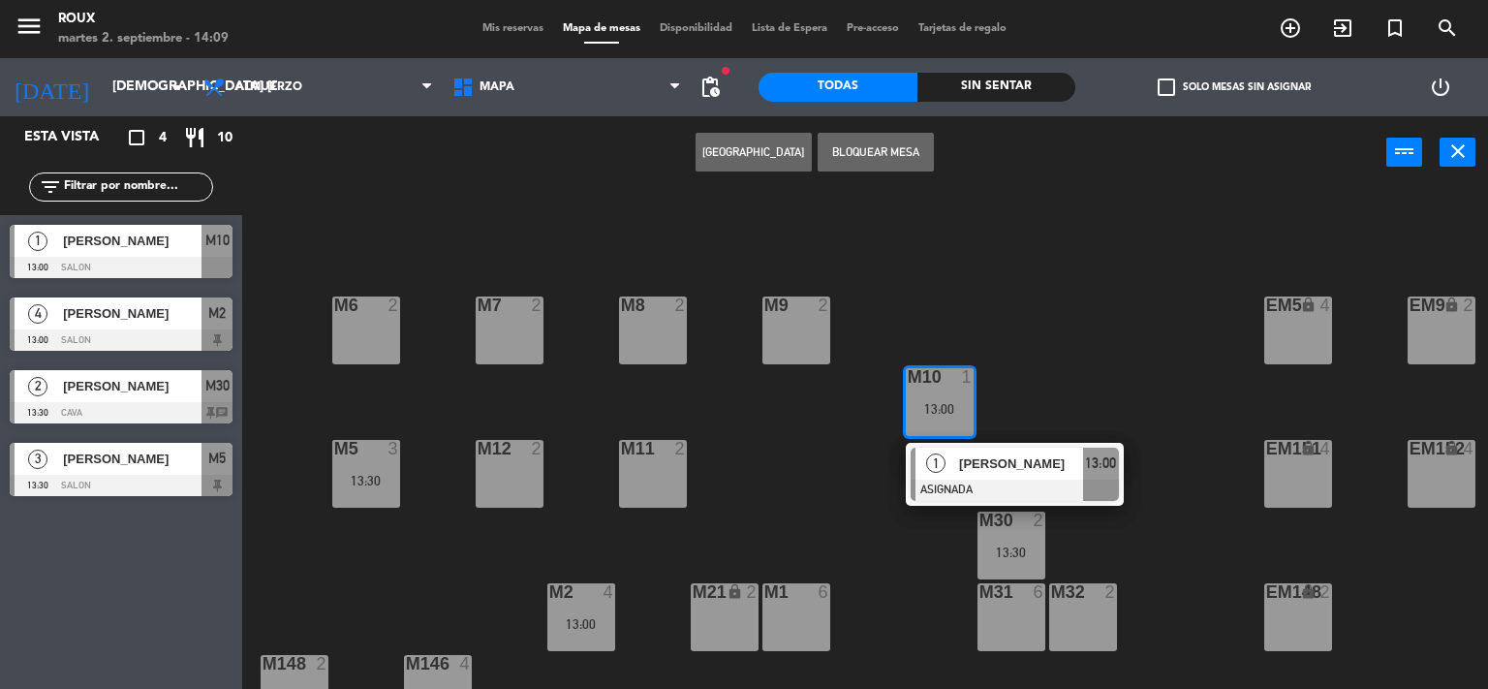
click at [945, 283] on div "M6 2 M7 2 M8 2 M9 2 EM9 lock 2 EM5 lock 4 EM1 lock 6 M10 1 13:00 1 [PERSON_NAME…" at bounding box center [872, 440] width 1231 height 500
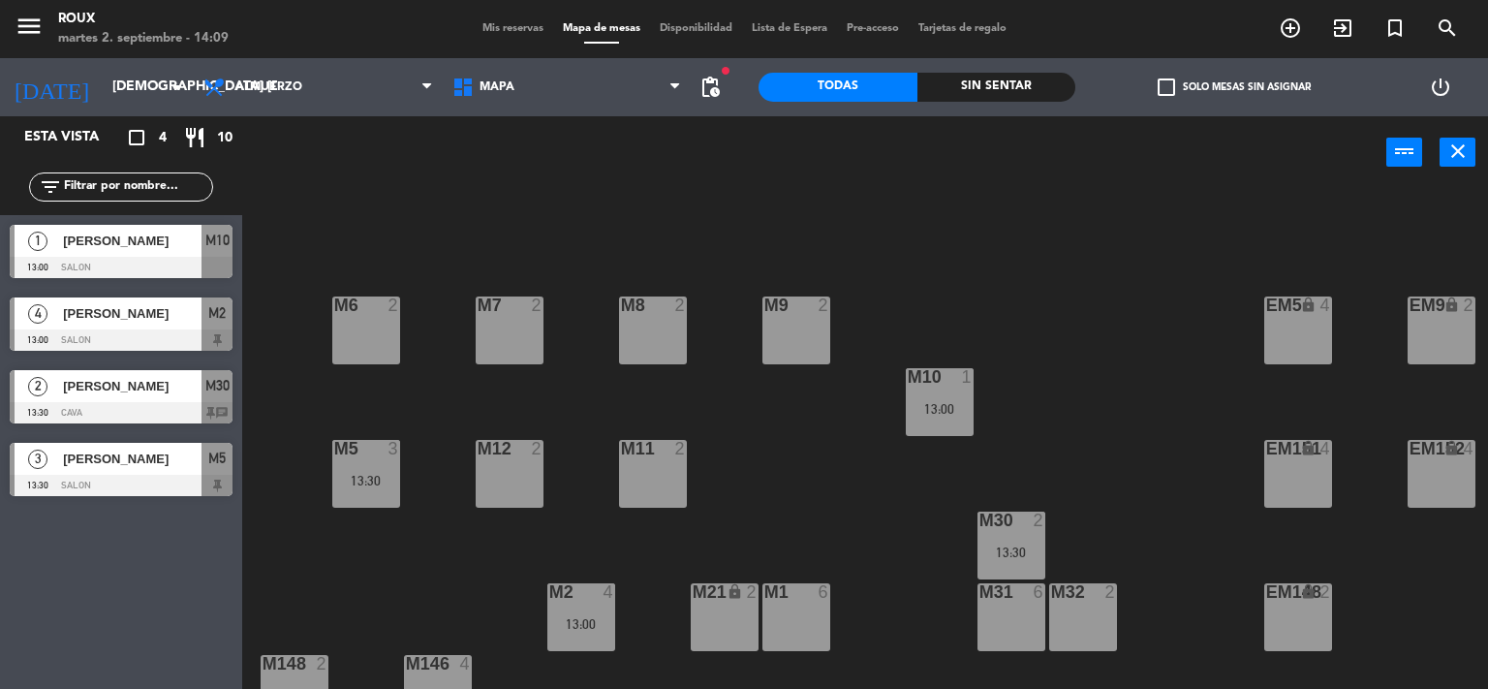
click at [349, 481] on div "13:30" at bounding box center [366, 481] width 68 height 14
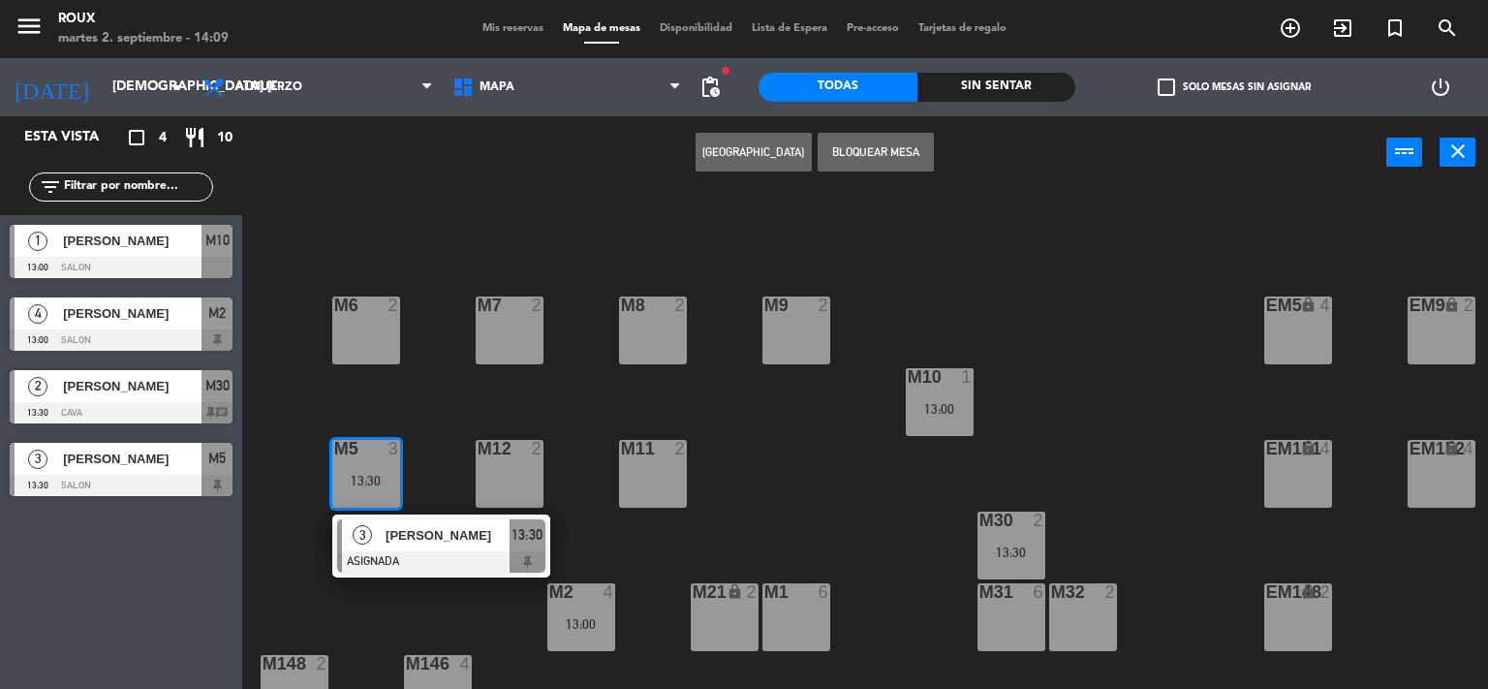
click at [432, 413] on div "M6 2 M7 2 M8 2 M9 2 EM9 lock 2 EM5 lock 4 EM1 lock 6 M10 1 13:00 M11 2 M12 2 M5…" at bounding box center [872, 440] width 1231 height 500
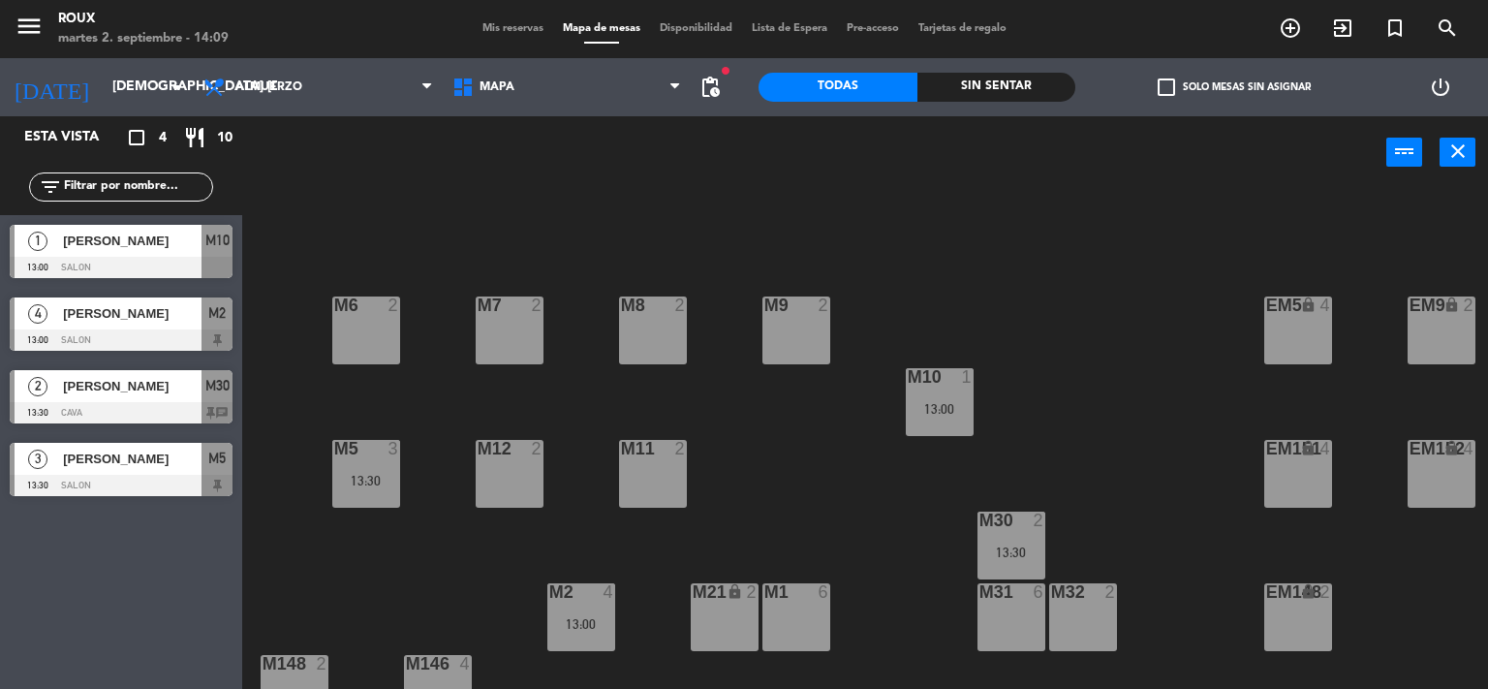
drag, startPoint x: 365, startPoint y: 464, endPoint x: 369, endPoint y: 448, distance: 16.0
click at [366, 464] on div "M5 3 13:30" at bounding box center [366, 474] width 68 height 68
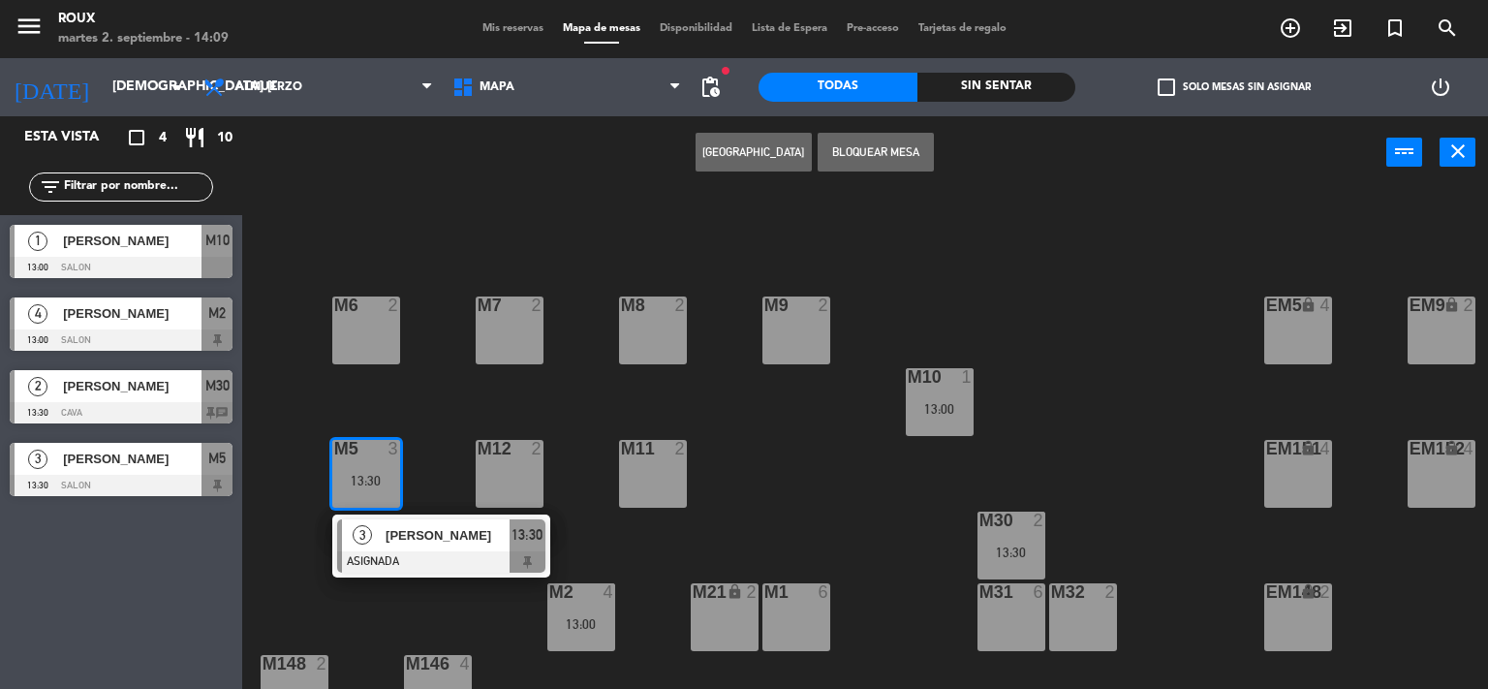
click at [467, 395] on div "M6 2 M7 2 M8 2 M9 2 EM9 lock 2 EM5 lock 4 EM1 lock 6 M10 1 13:00 M11 2 M12 2 M5…" at bounding box center [872, 440] width 1231 height 500
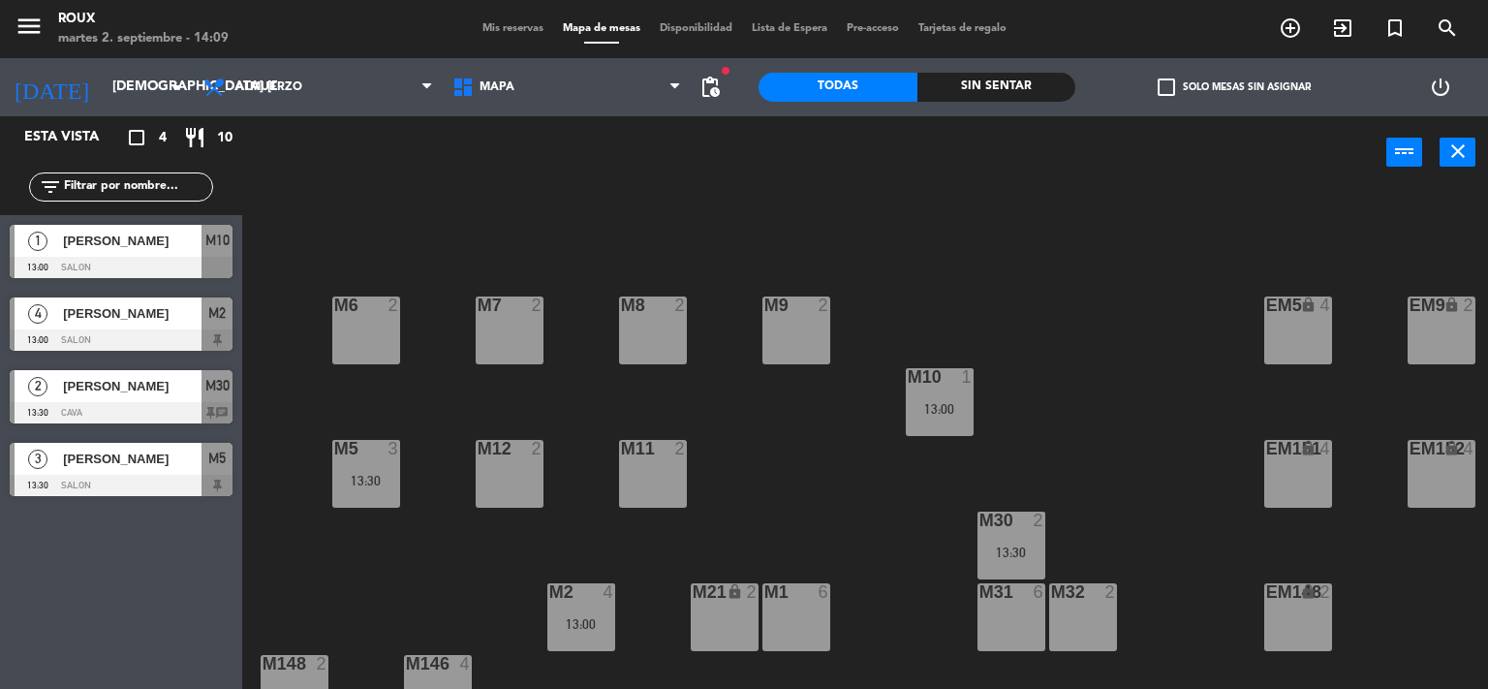
click at [1014, 539] on div "M30 2 13:30" at bounding box center [1011, 545] width 68 height 68
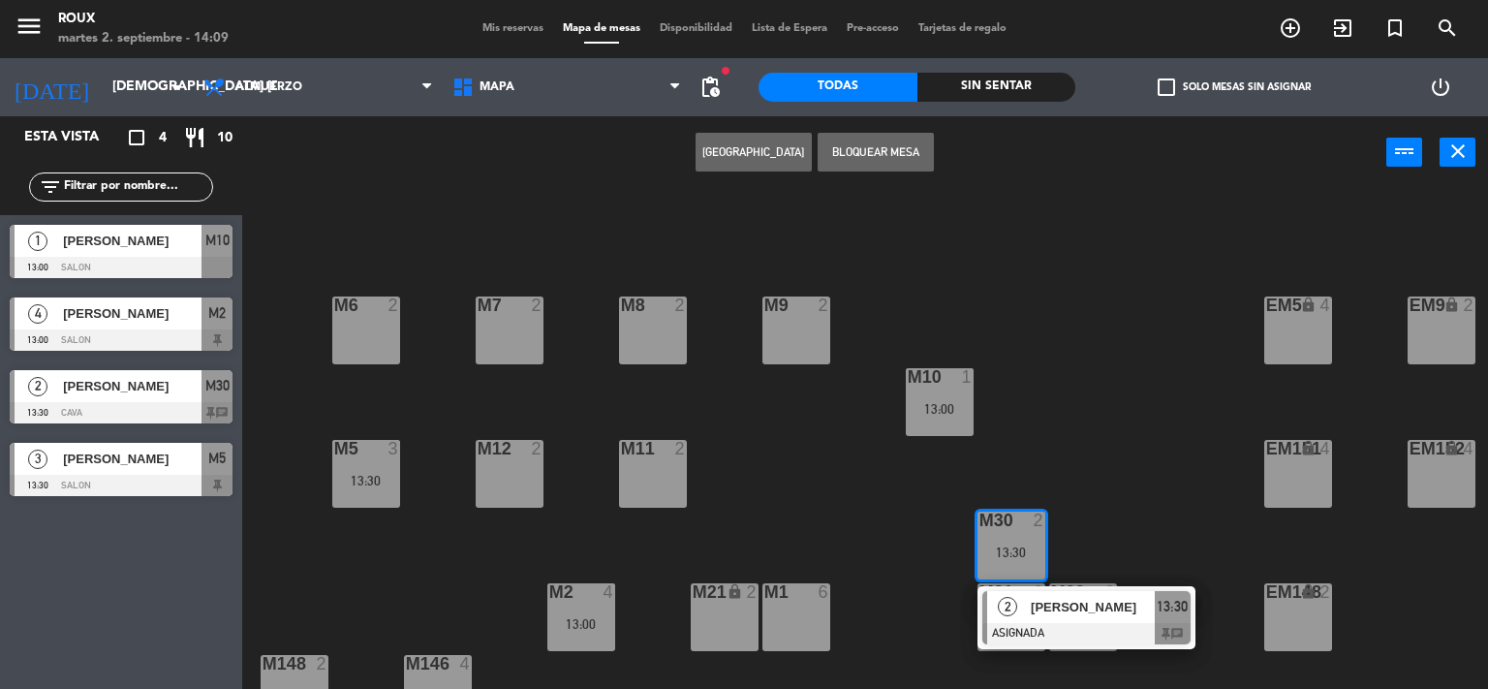
click at [1039, 608] on span "[PERSON_NAME]" at bounding box center [1093, 607] width 124 height 20
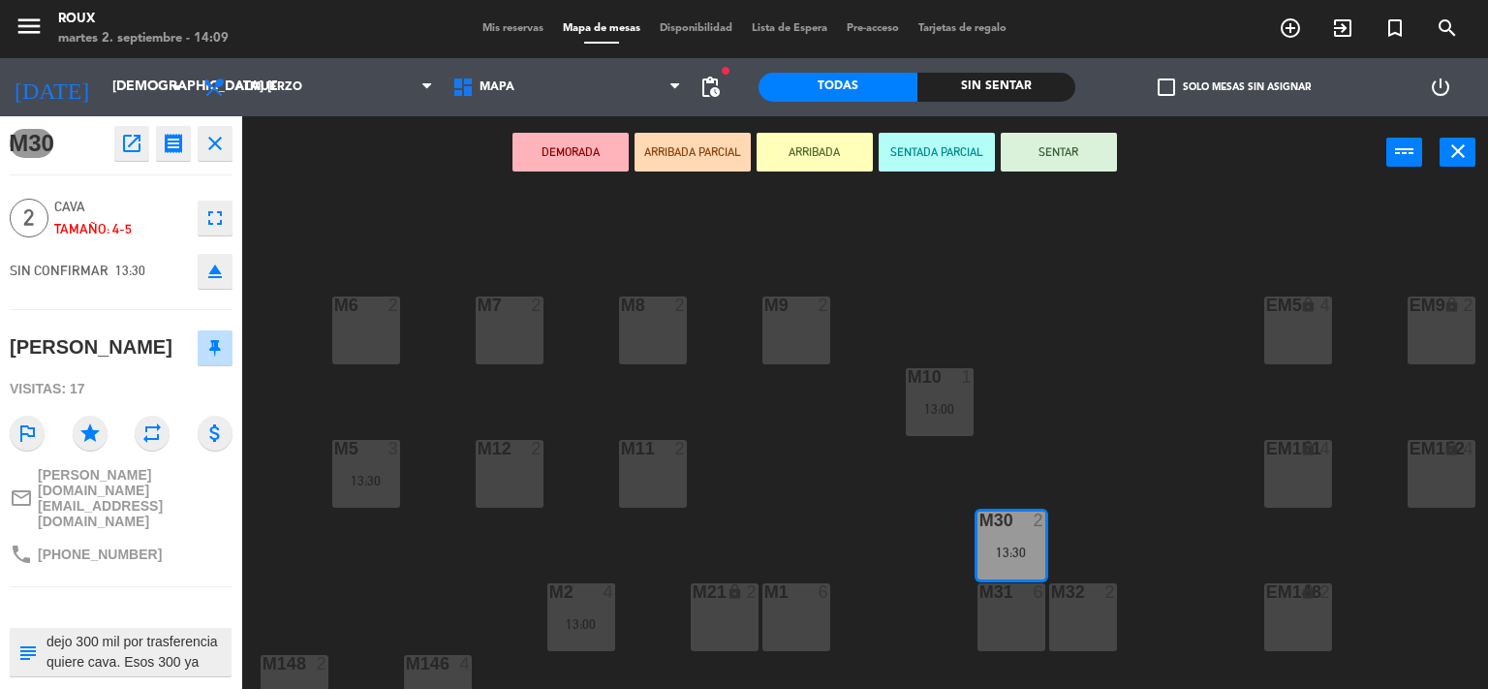
click at [209, 632] on textarea at bounding box center [137, 652] width 185 height 41
click at [366, 591] on div "M6 2 M7 2 M8 2 M9 2 EM9 lock 2 EM5 lock 4 EM1 lock 6 M10 1 13:00 M11 2 M12 2 M5…" at bounding box center [872, 440] width 1231 height 500
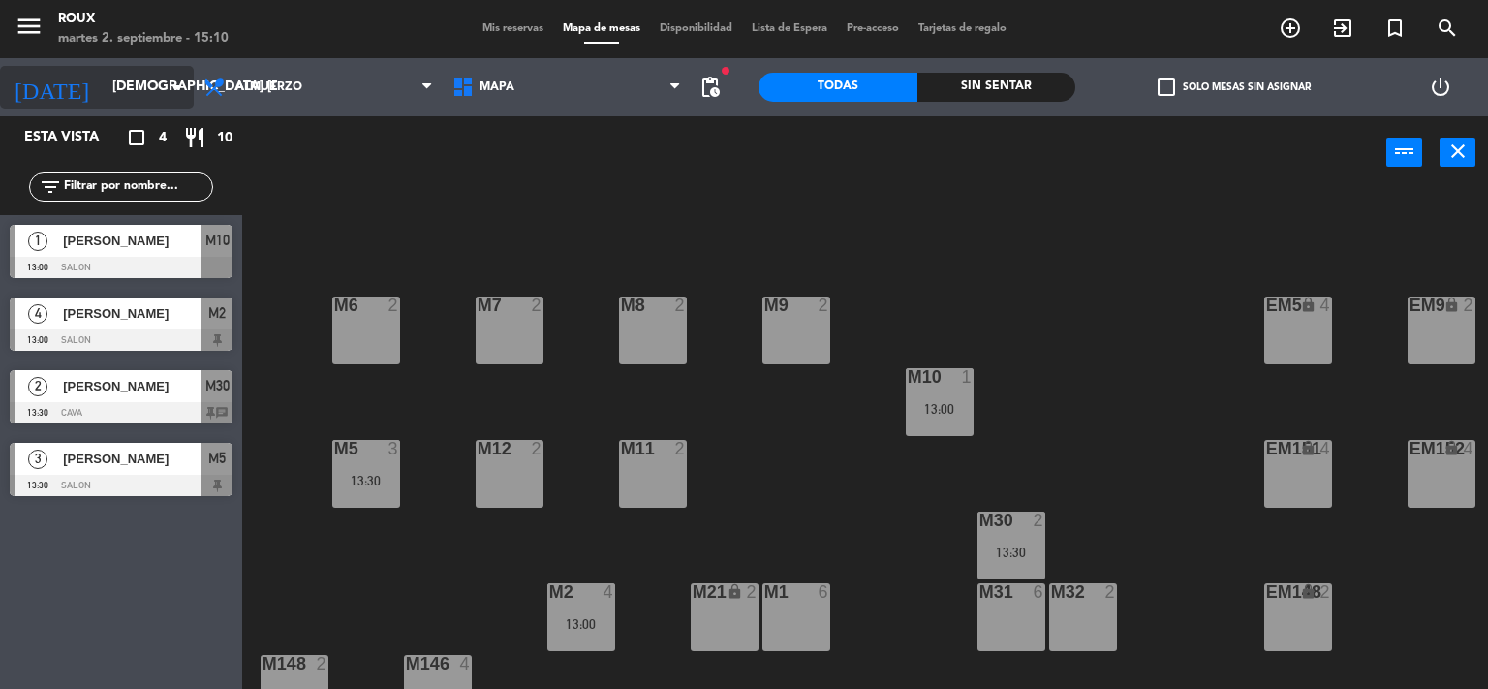
click at [135, 92] on input "[DEMOGRAPHIC_DATA] [DATE]" at bounding box center [195, 87] width 184 height 35
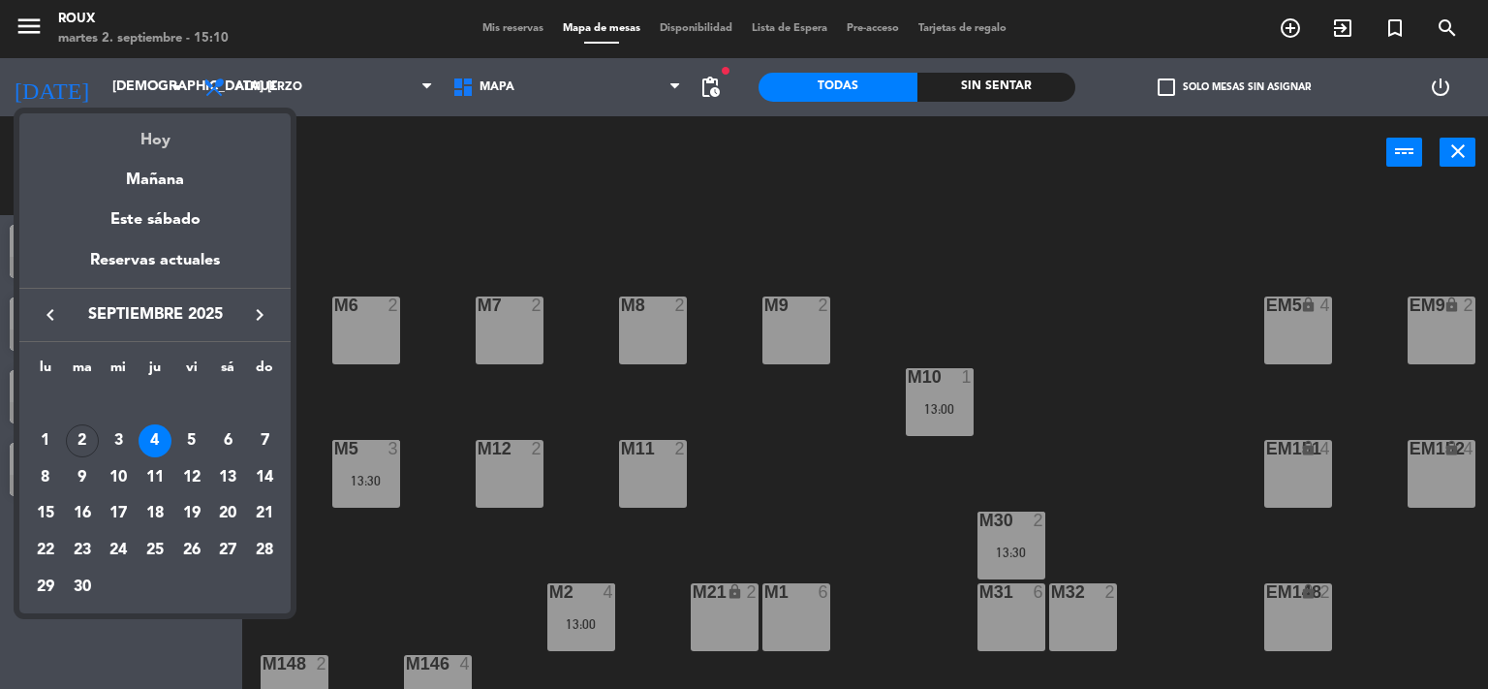
click at [155, 141] on div "Hoy" at bounding box center [154, 133] width 271 height 40
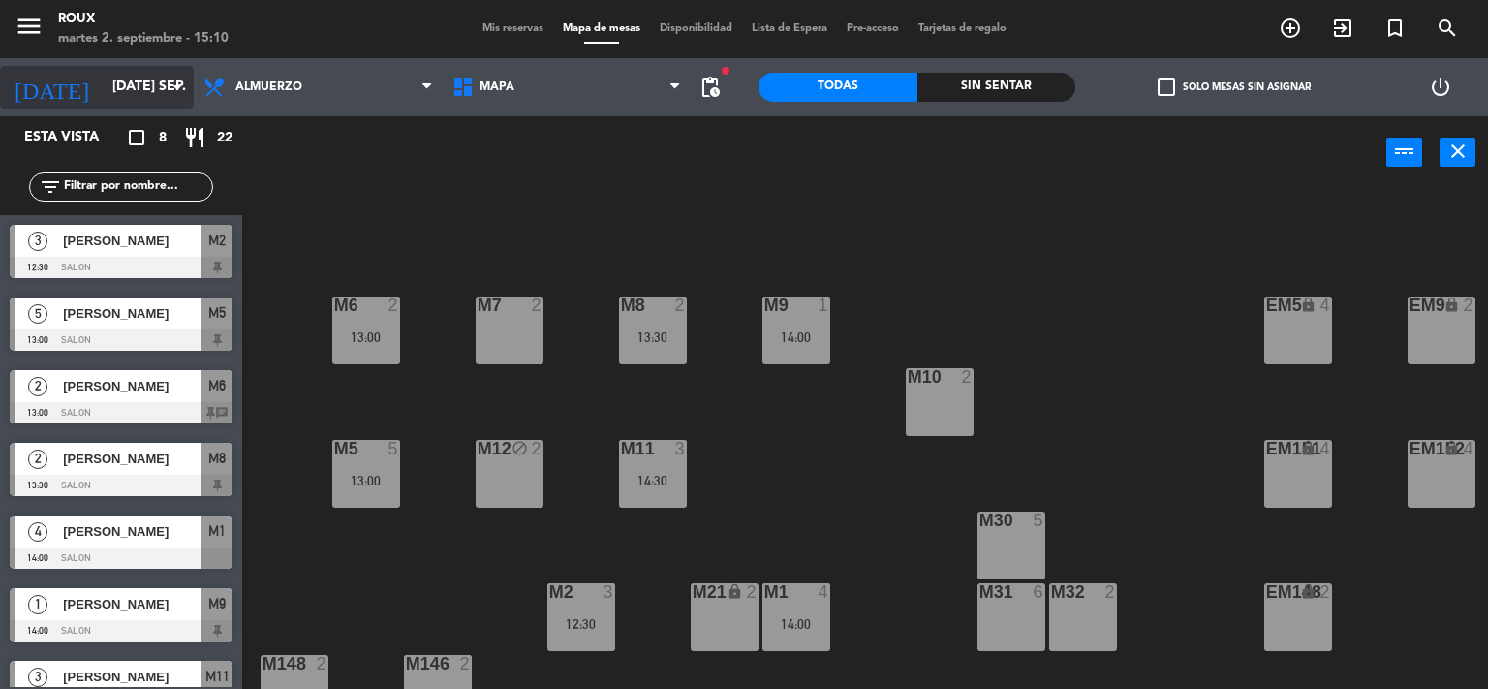
click at [128, 105] on div "[DATE] [DATE] sep. arrow_drop_down" at bounding box center [97, 87] width 194 height 43
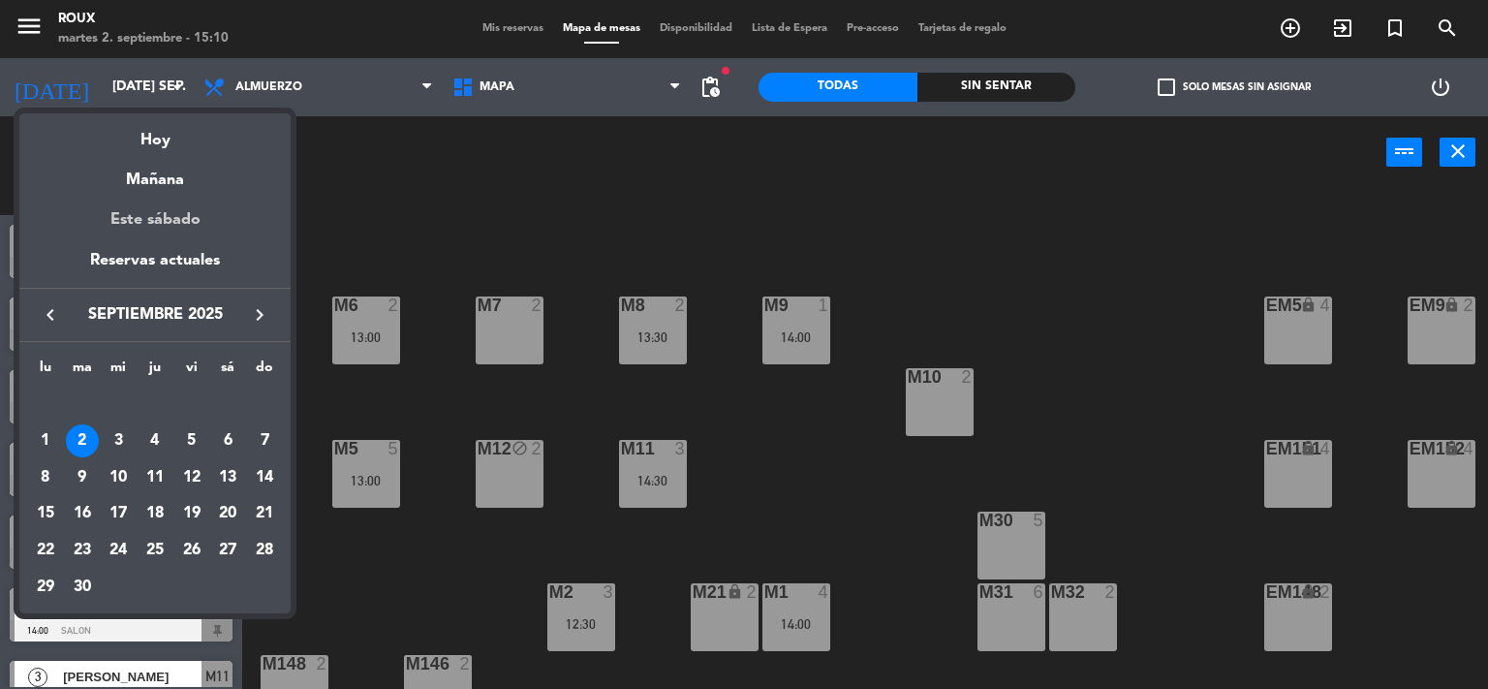
click at [153, 221] on div "Este sábado" at bounding box center [154, 220] width 271 height 54
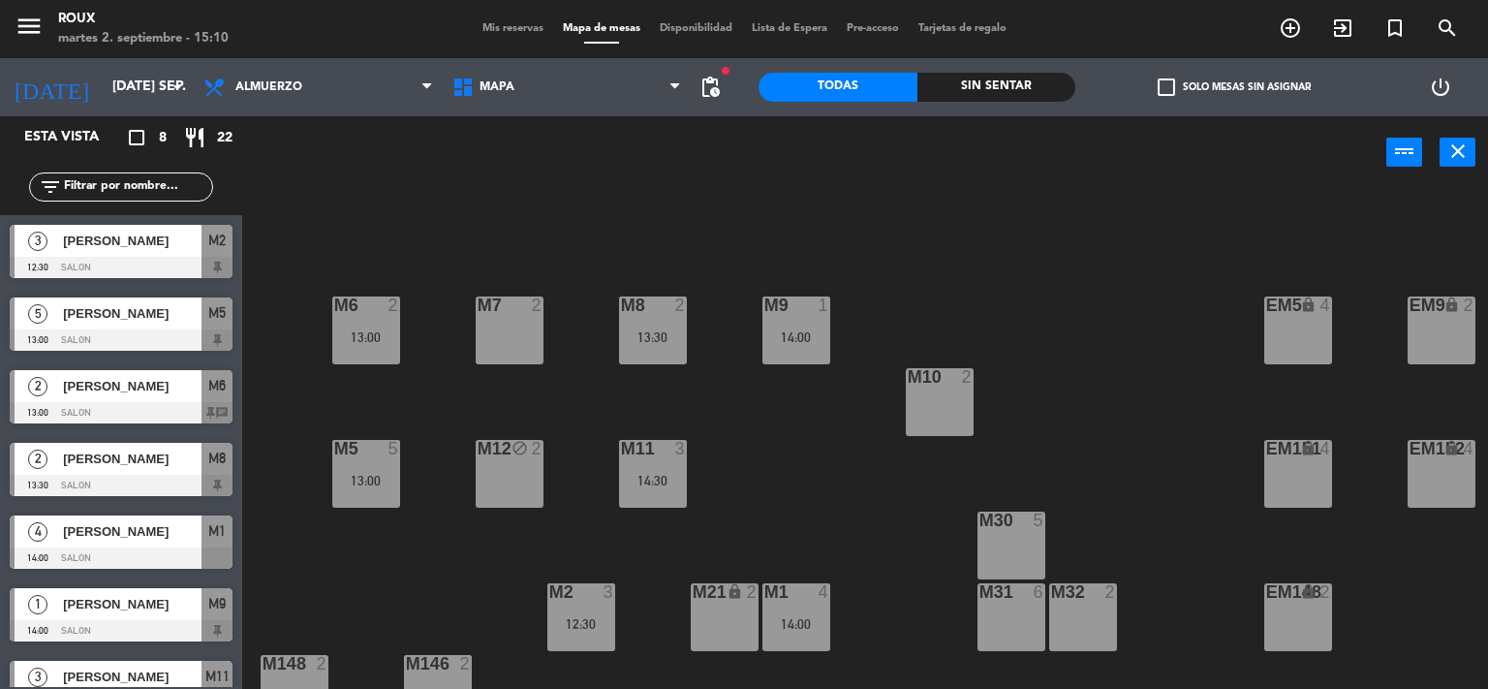
type input "sáb. [DATE]"
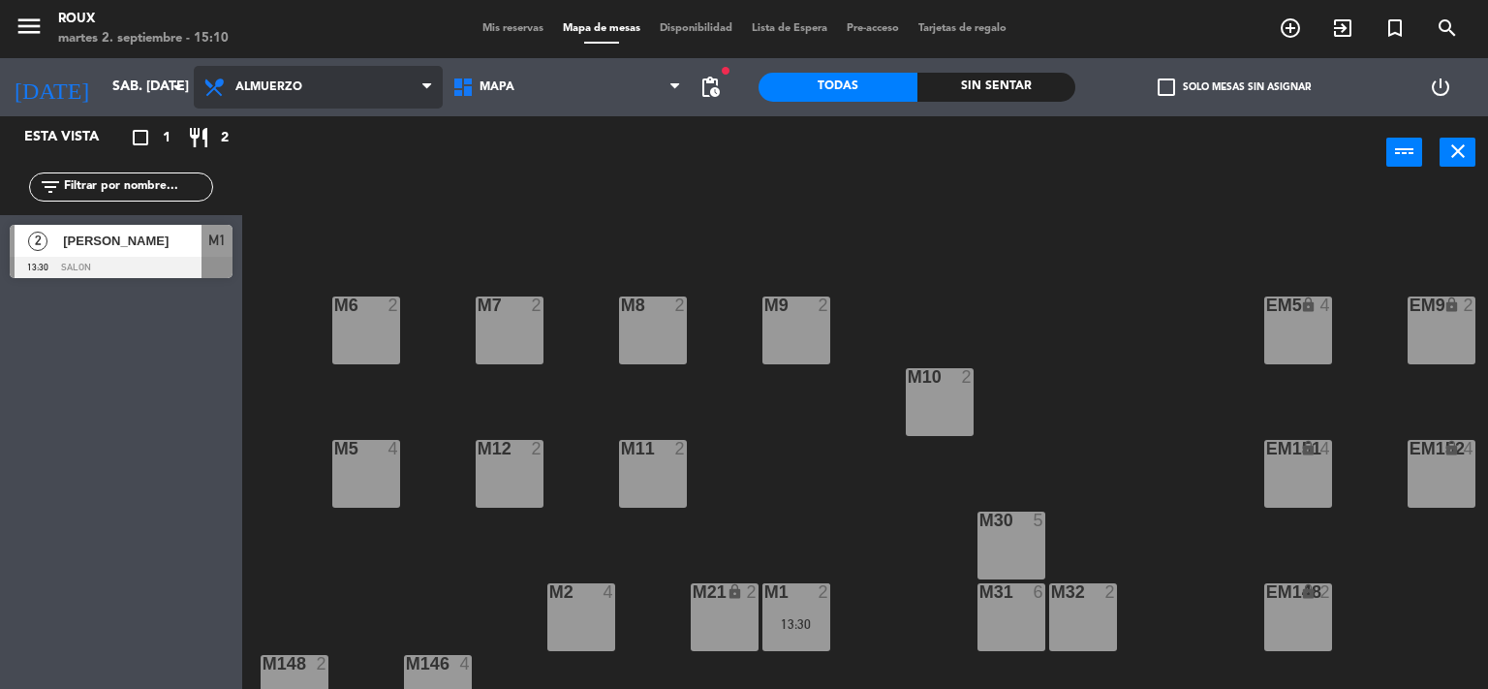
click at [310, 87] on span "Almuerzo" at bounding box center [318, 87] width 249 height 43
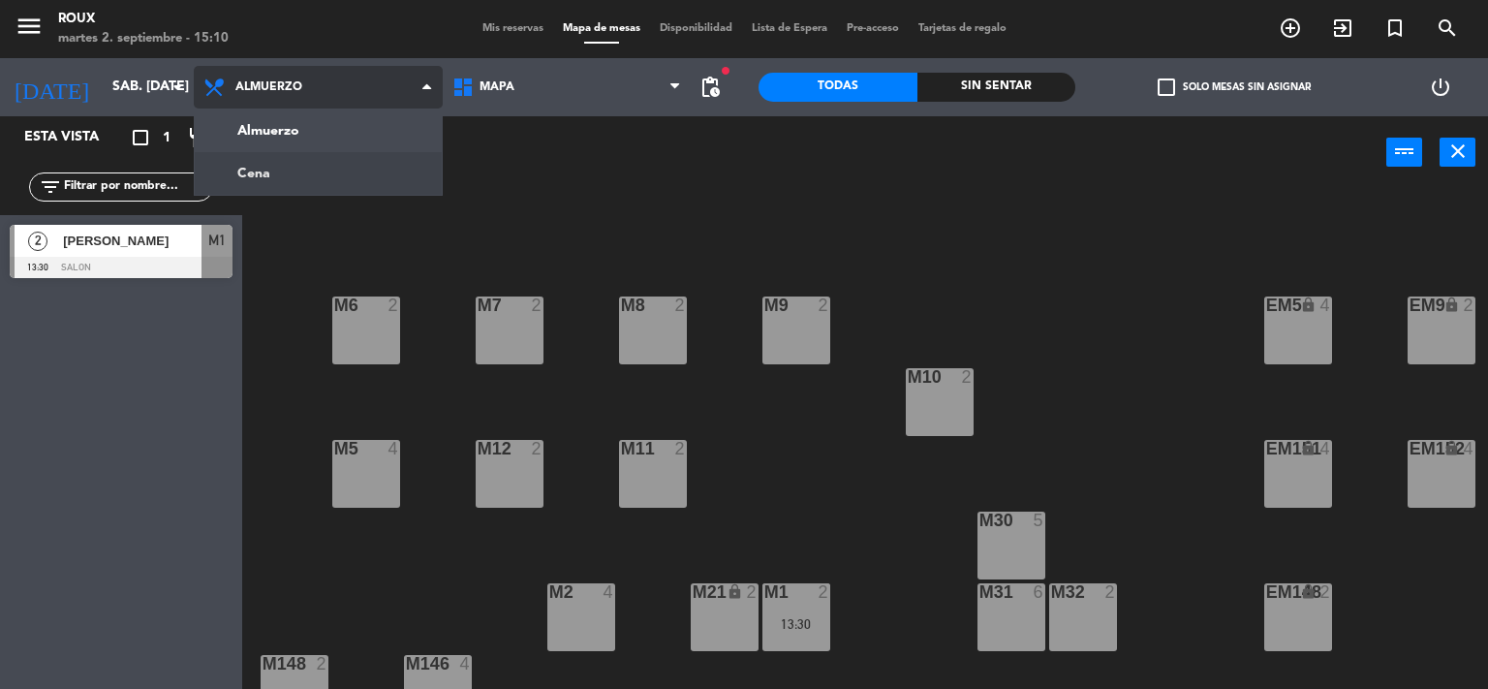
click at [302, 172] on ng-component "menu Roux martes 2. septiembre - 15:10 Mis reservas Mapa de mesas Disponibilida…" at bounding box center [744, 345] width 1488 height 690
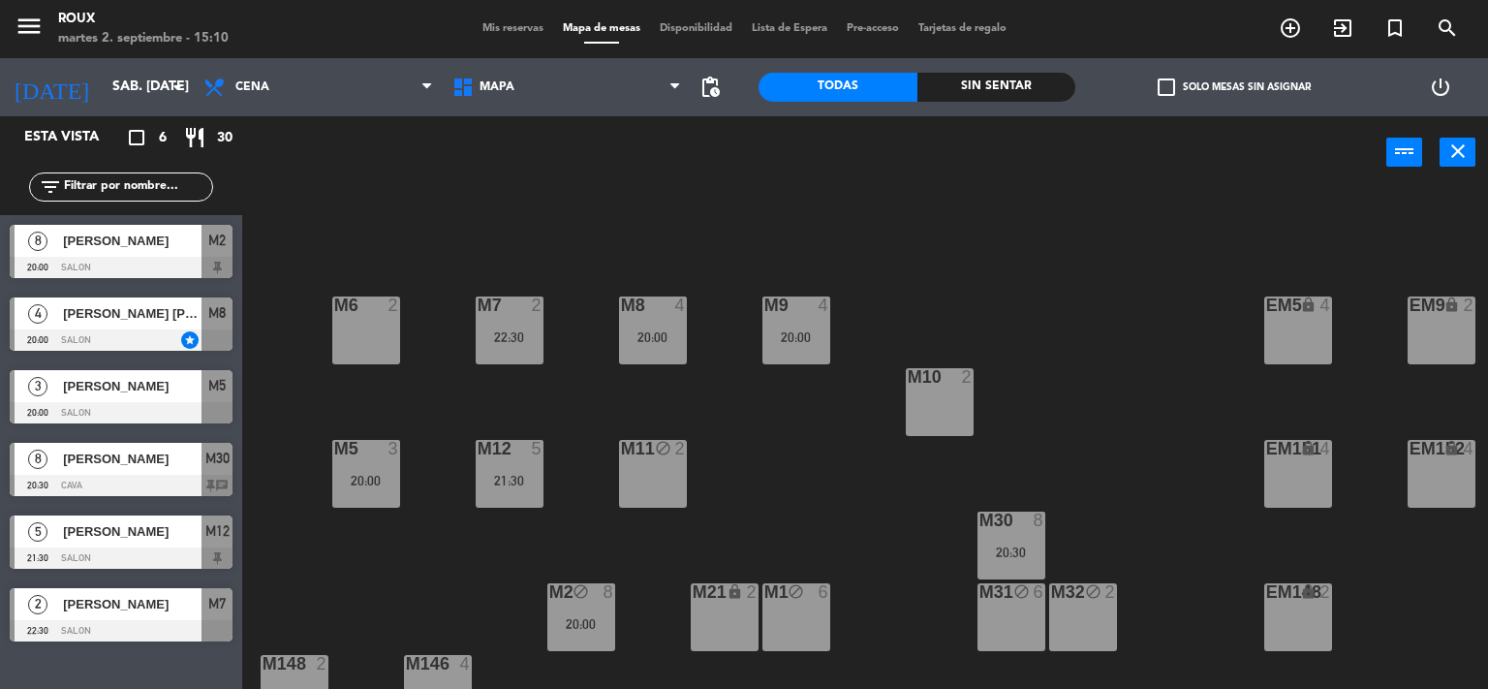
click at [107, 253] on div "[PERSON_NAME]" at bounding box center [131, 241] width 140 height 32
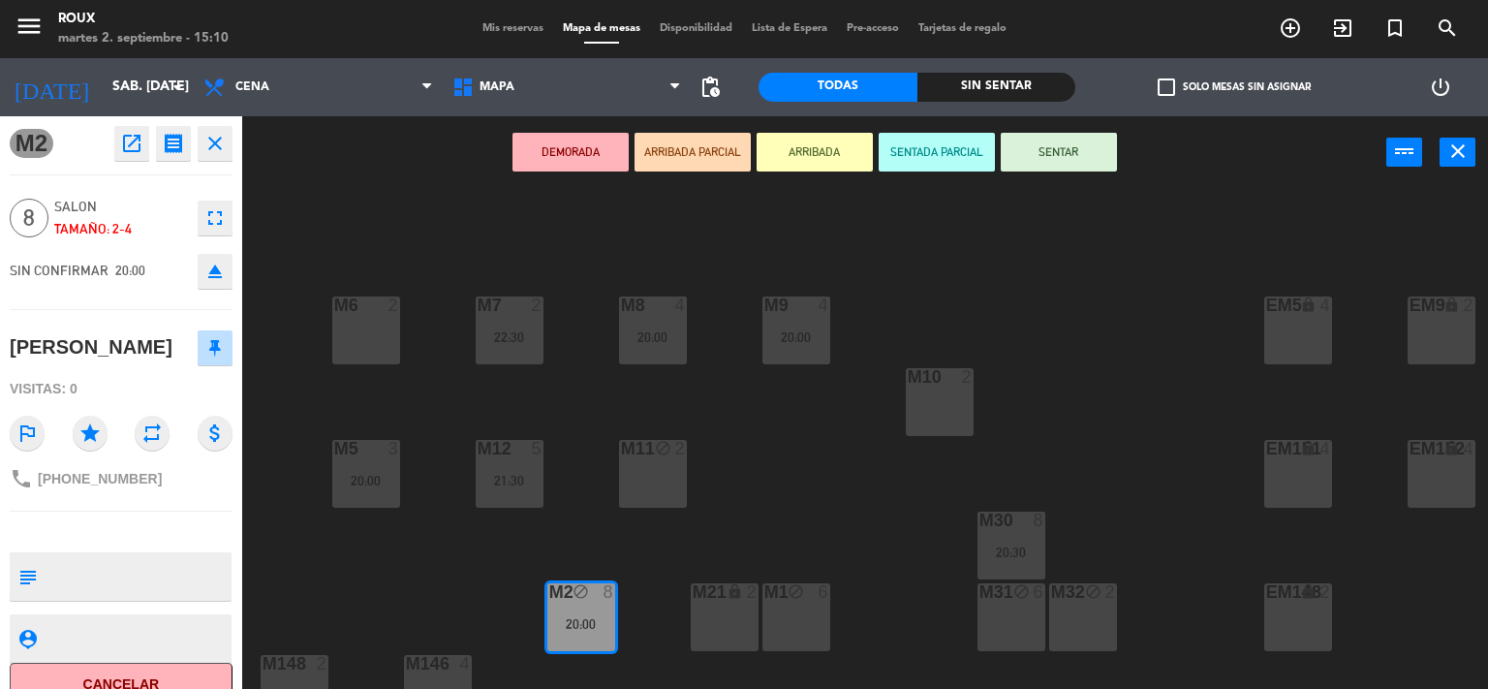
click at [787, 505] on div "M6 2 M7 2 22:30 M8 4 20:00 M9 4 20:00 EM9 lock 2 EM5 lock 4 EM1 lock 6 M10 2 M1…" at bounding box center [872, 440] width 1231 height 500
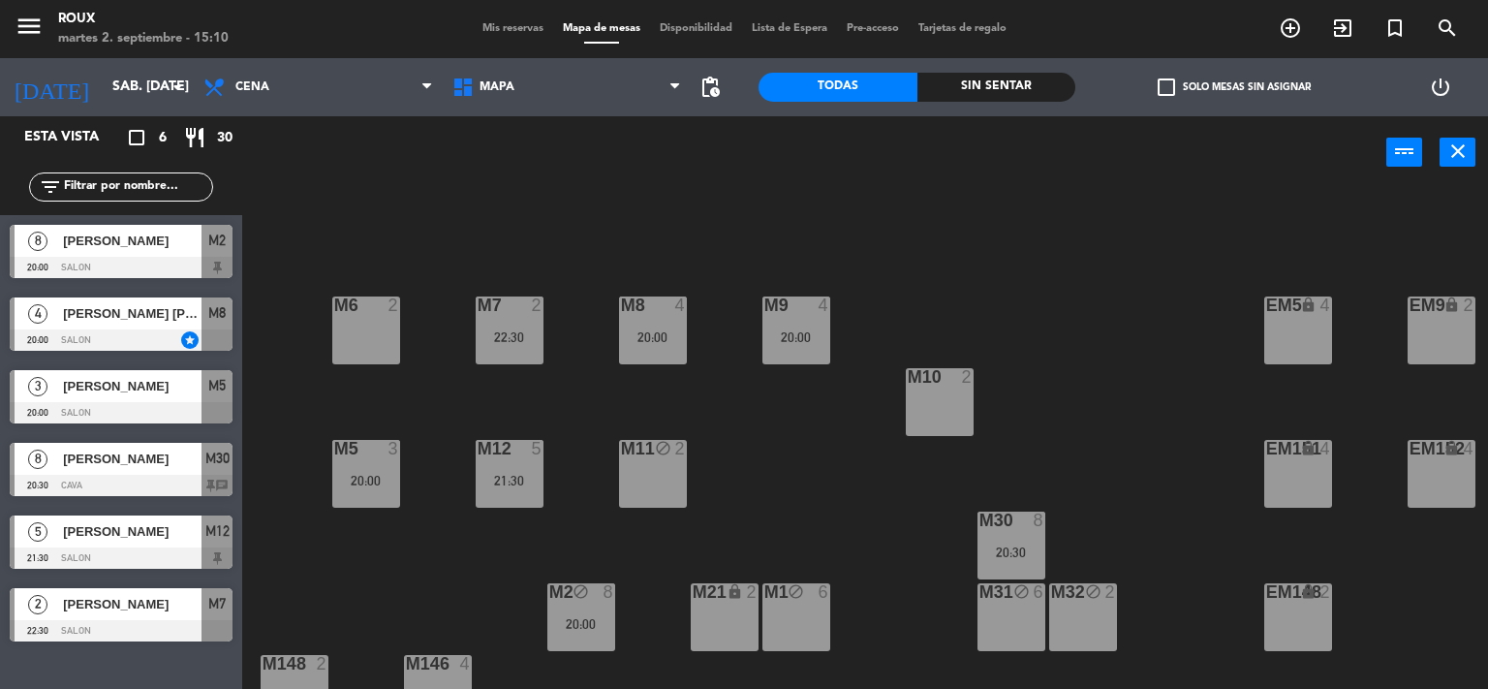
drag, startPoint x: 1007, startPoint y: 546, endPoint x: 1054, endPoint y: 467, distance: 92.0
click at [1009, 546] on div "20:30" at bounding box center [1011, 552] width 68 height 14
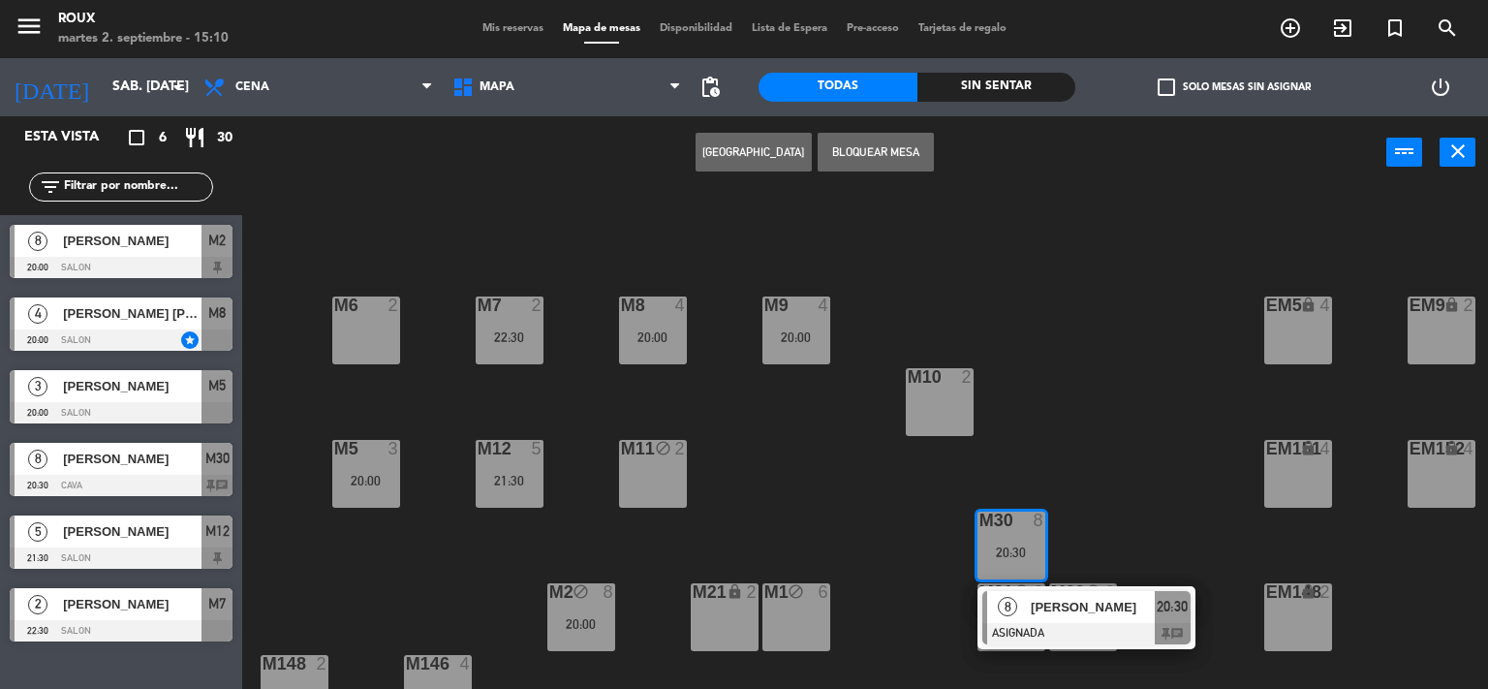
click at [1062, 425] on div "M6 2 M7 2 22:30 M8 4 20:00 M9 4 20:00 EM9 lock 2 EM5 lock 4 EM1 lock 6 M10 2 M1…" at bounding box center [872, 440] width 1231 height 500
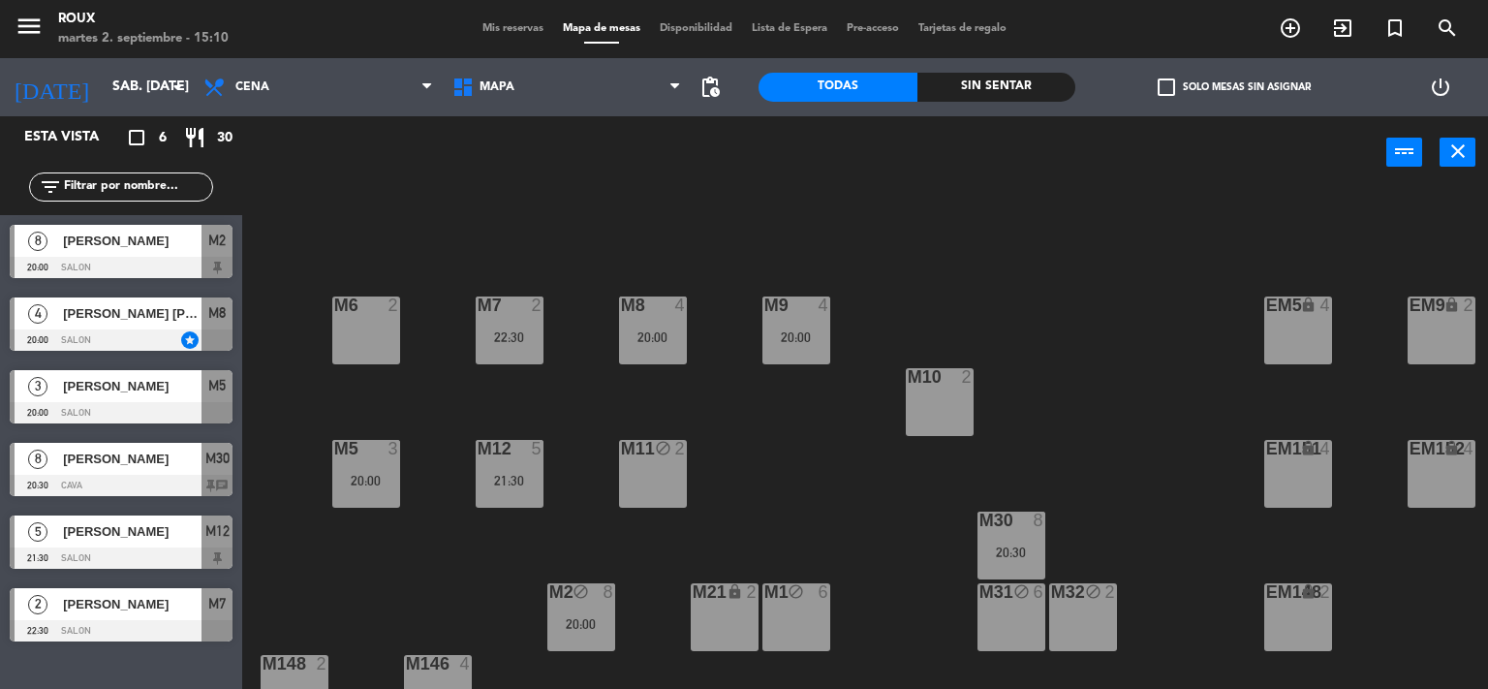
click at [520, 27] on span "Mis reservas" at bounding box center [513, 28] width 80 height 11
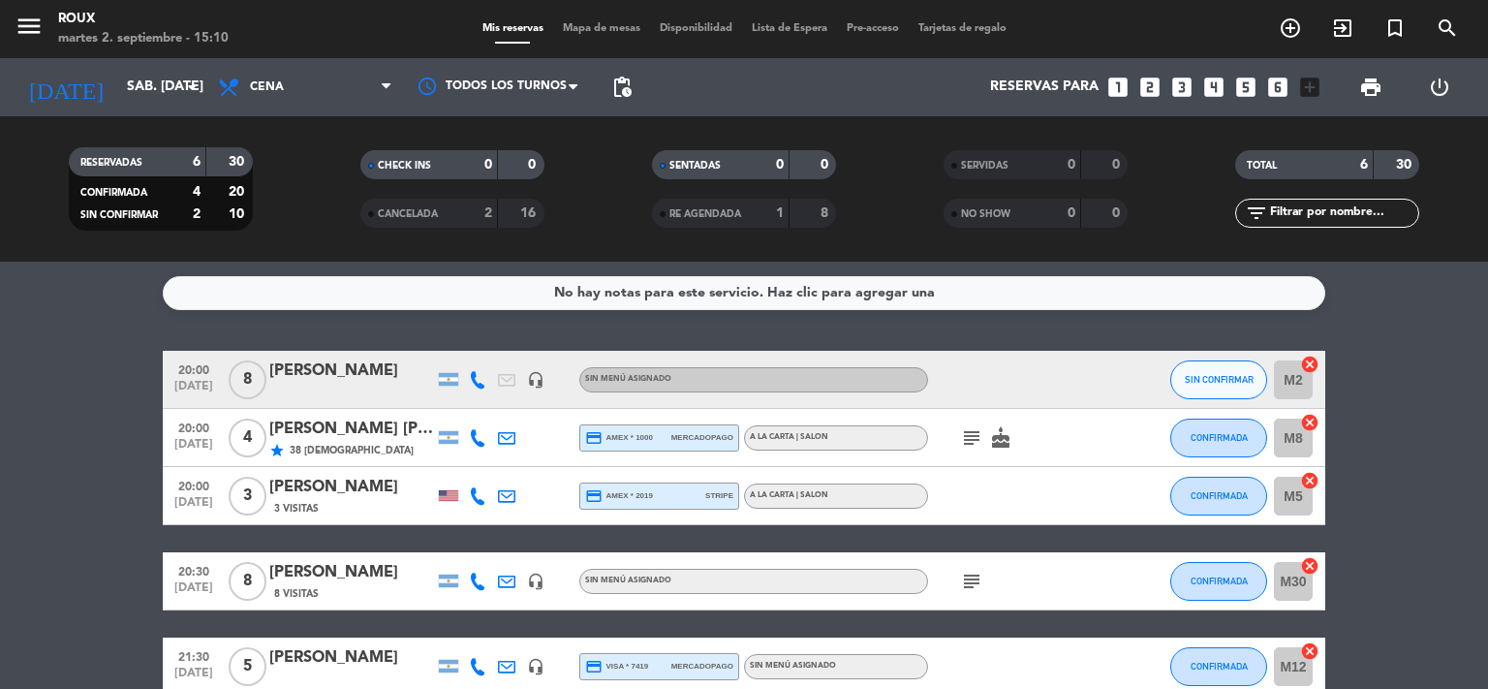
click at [329, 383] on div "[PERSON_NAME]" at bounding box center [351, 370] width 165 height 25
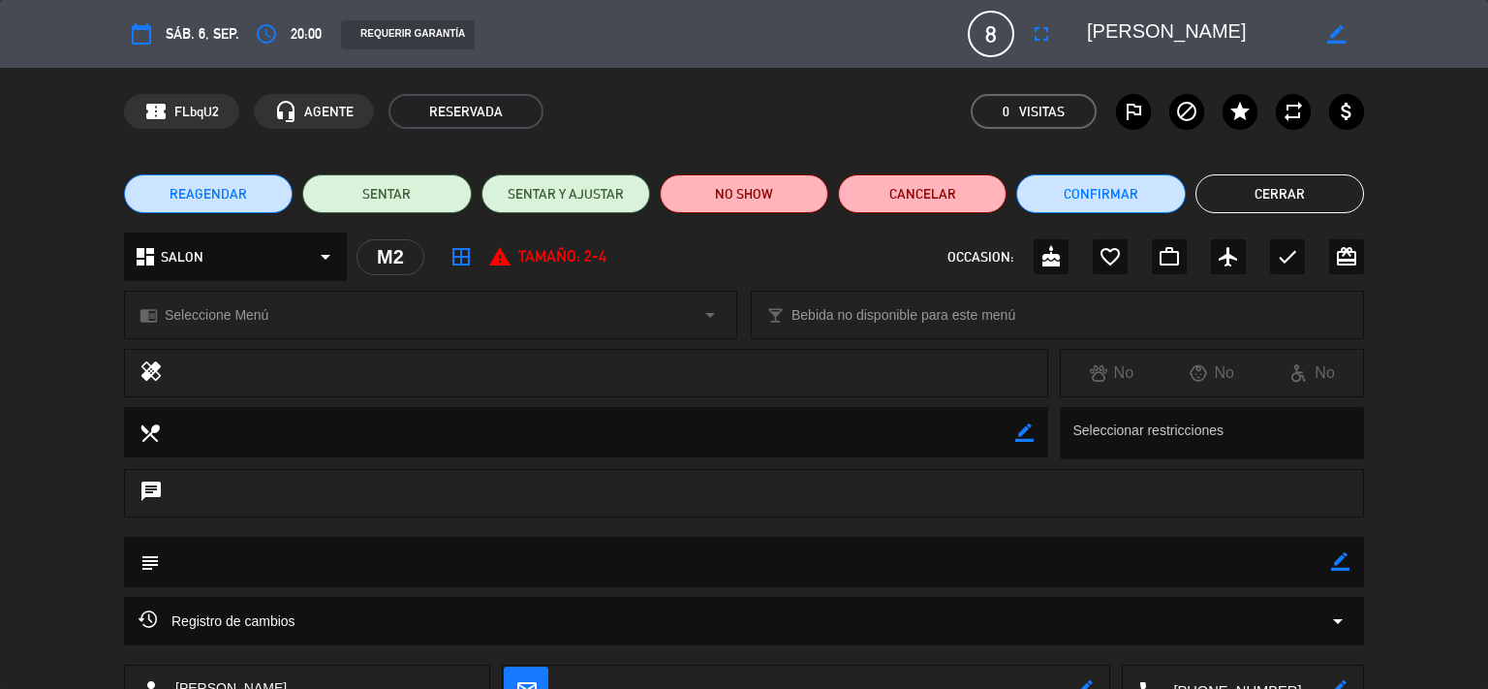
click at [1346, 622] on icon "arrow_drop_down" at bounding box center [1337, 620] width 23 height 23
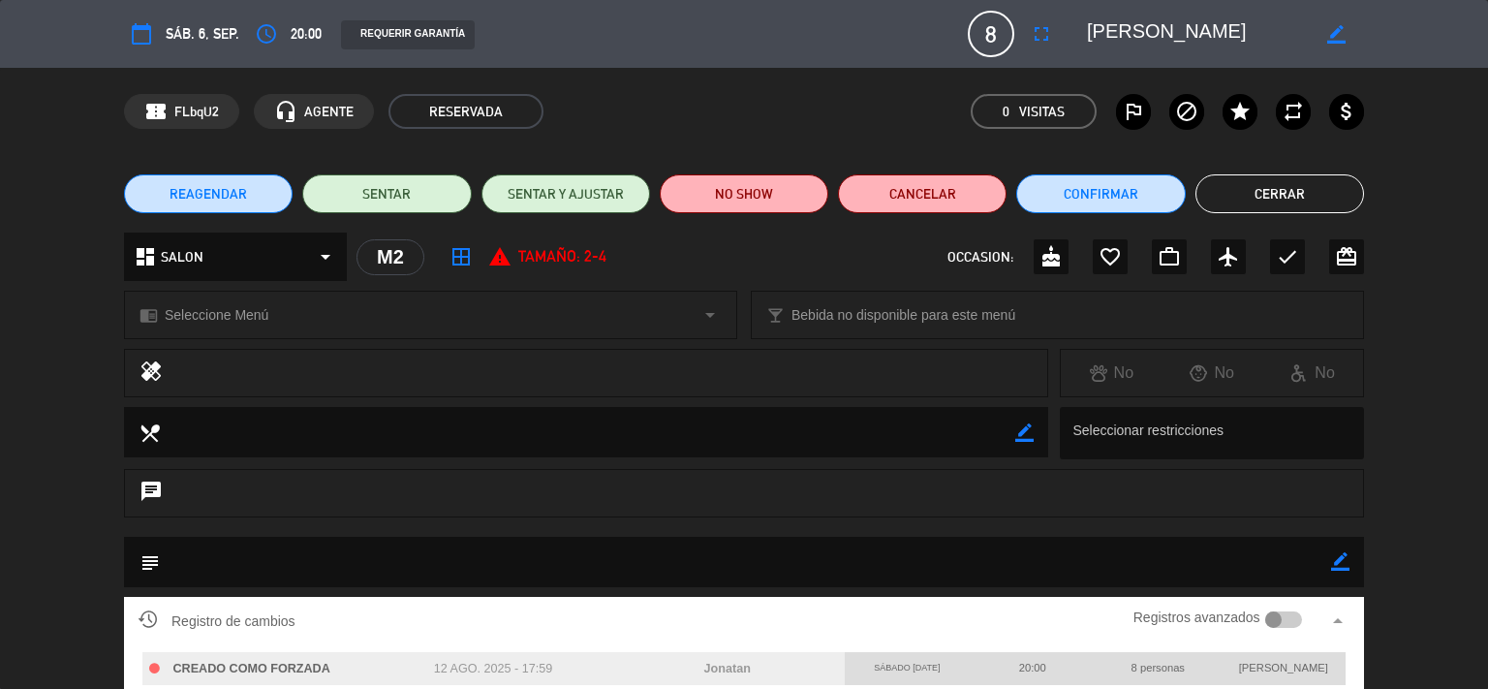
click at [1275, 189] on button "Cerrar" at bounding box center [1279, 193] width 169 height 39
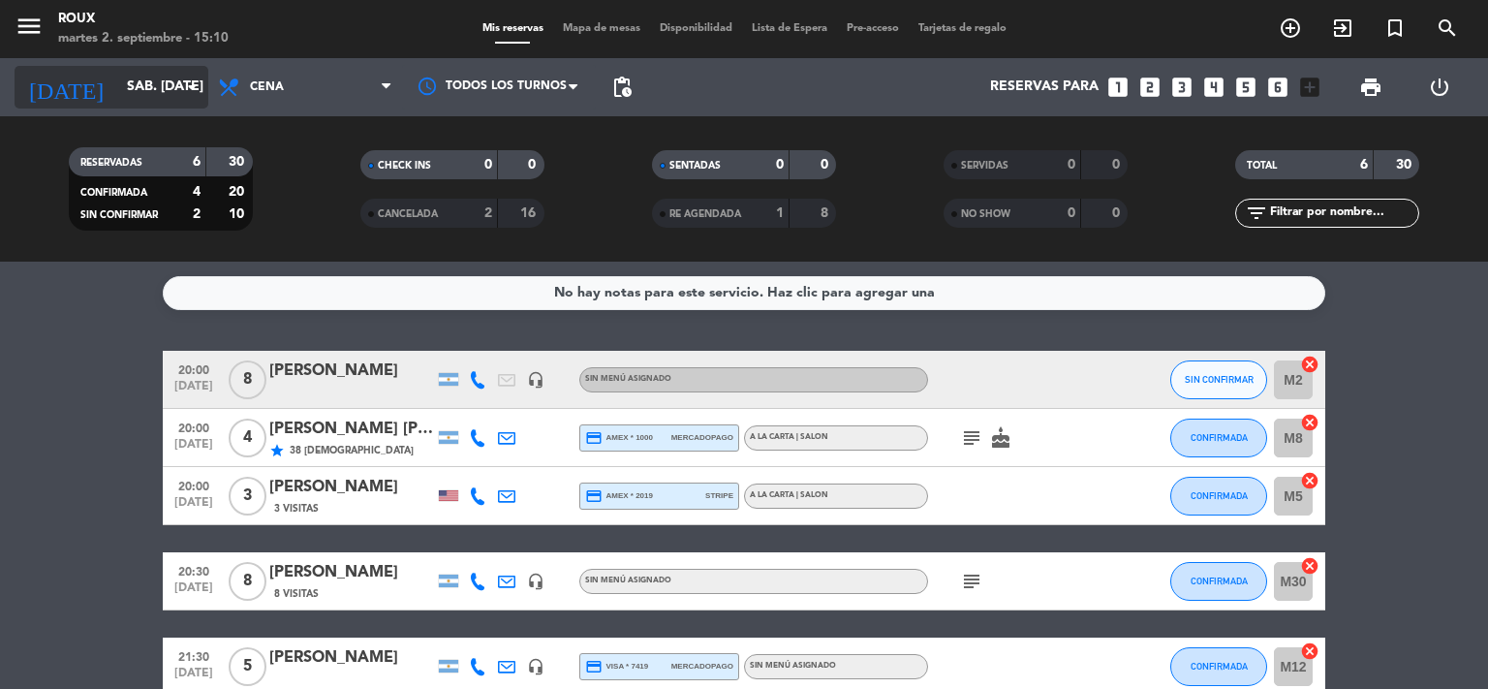
click at [174, 74] on input "sáb. [DATE]" at bounding box center [209, 87] width 184 height 35
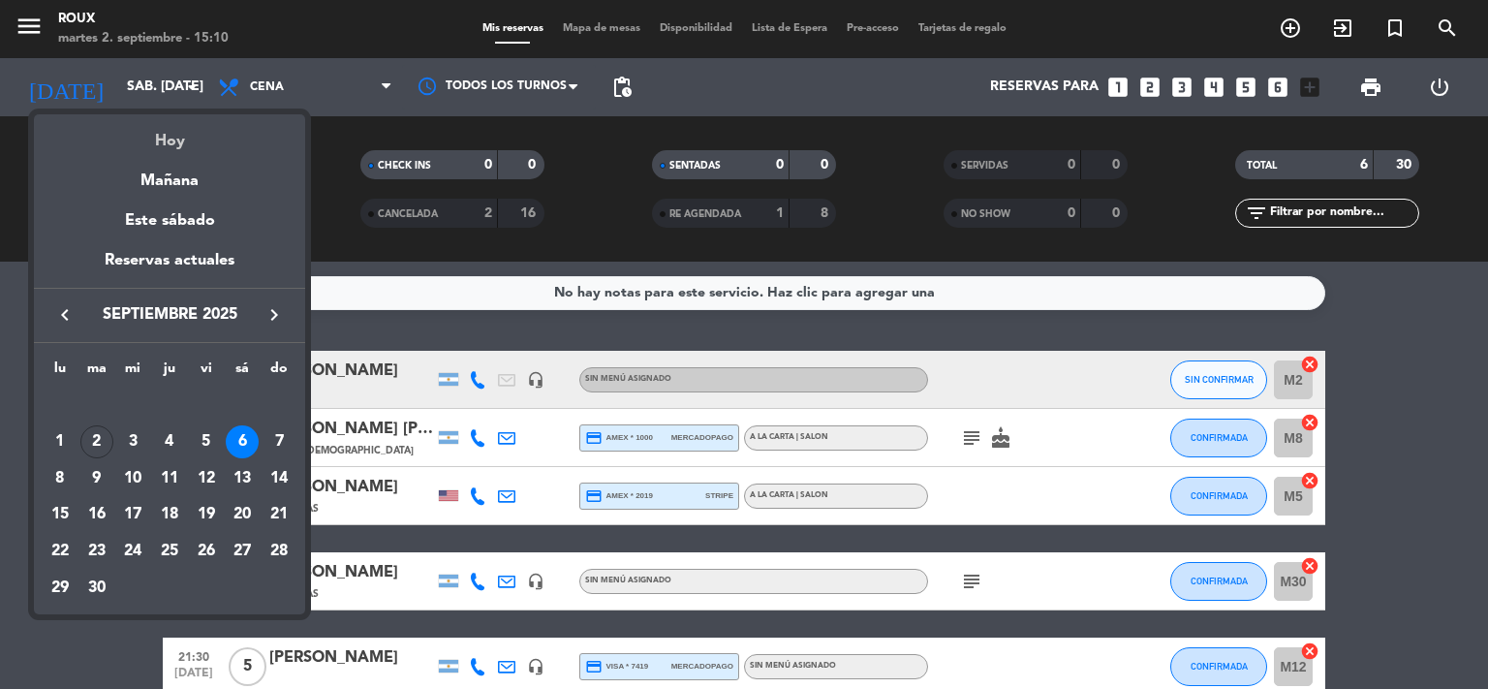
click at [170, 146] on div "Hoy" at bounding box center [169, 134] width 271 height 40
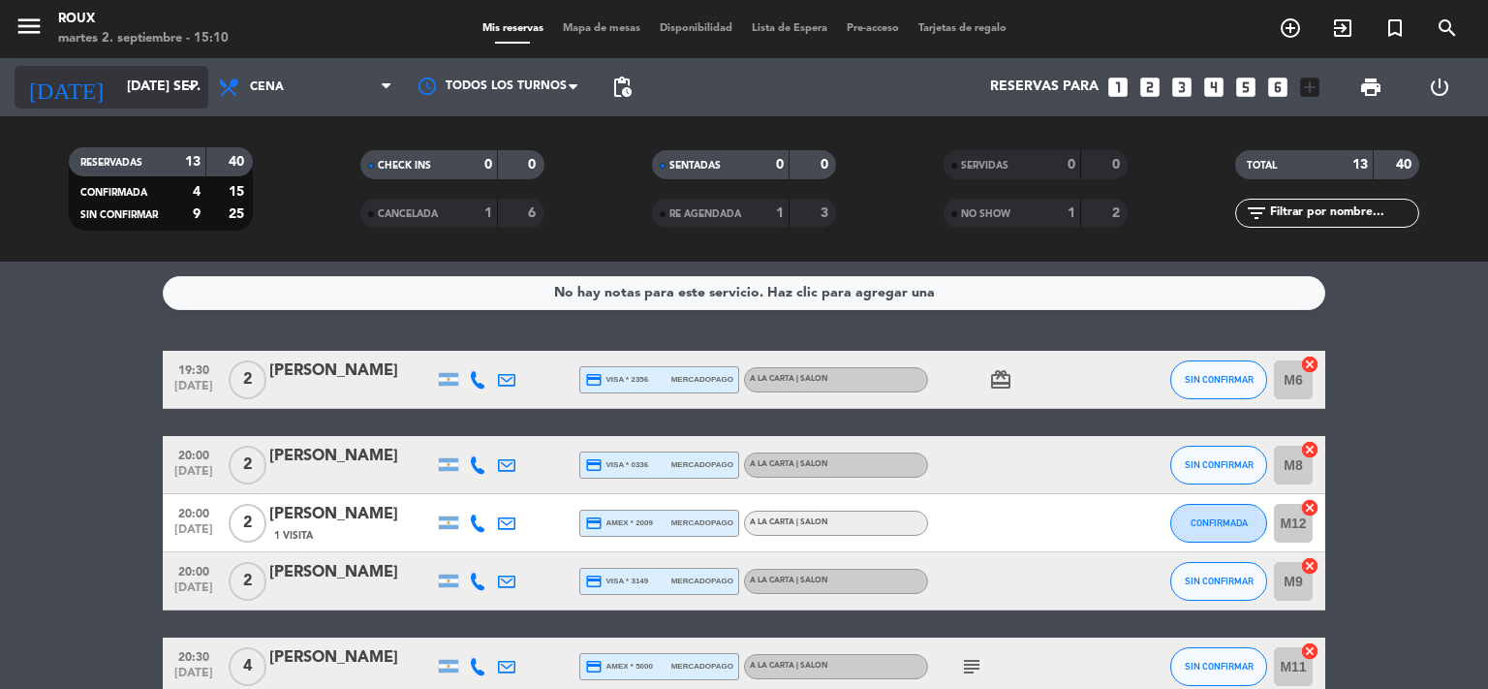
click at [181, 77] on icon "arrow_drop_down" at bounding box center [191, 87] width 23 height 23
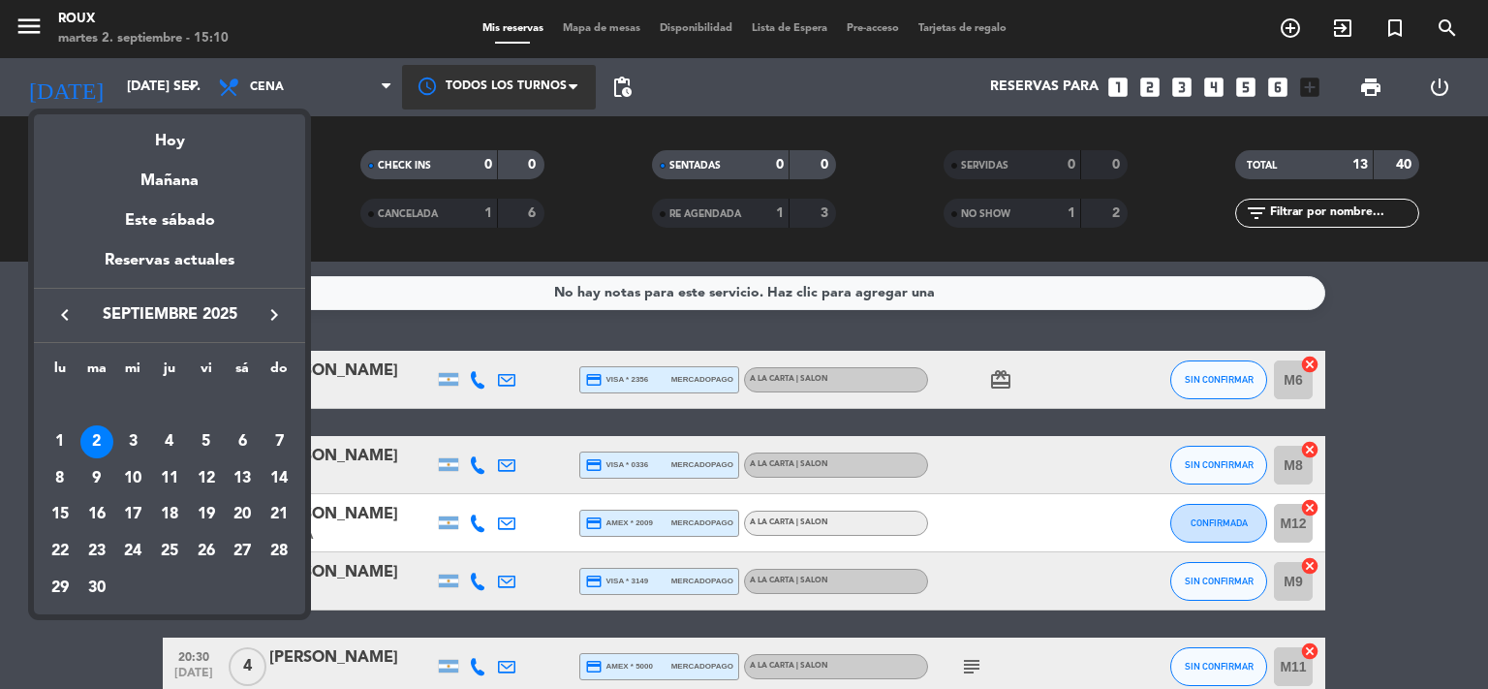
drag, startPoint x: 159, startPoint y: 226, endPoint x: 456, endPoint y: 99, distance: 323.3
click at [162, 226] on div "Este sábado" at bounding box center [169, 221] width 271 height 54
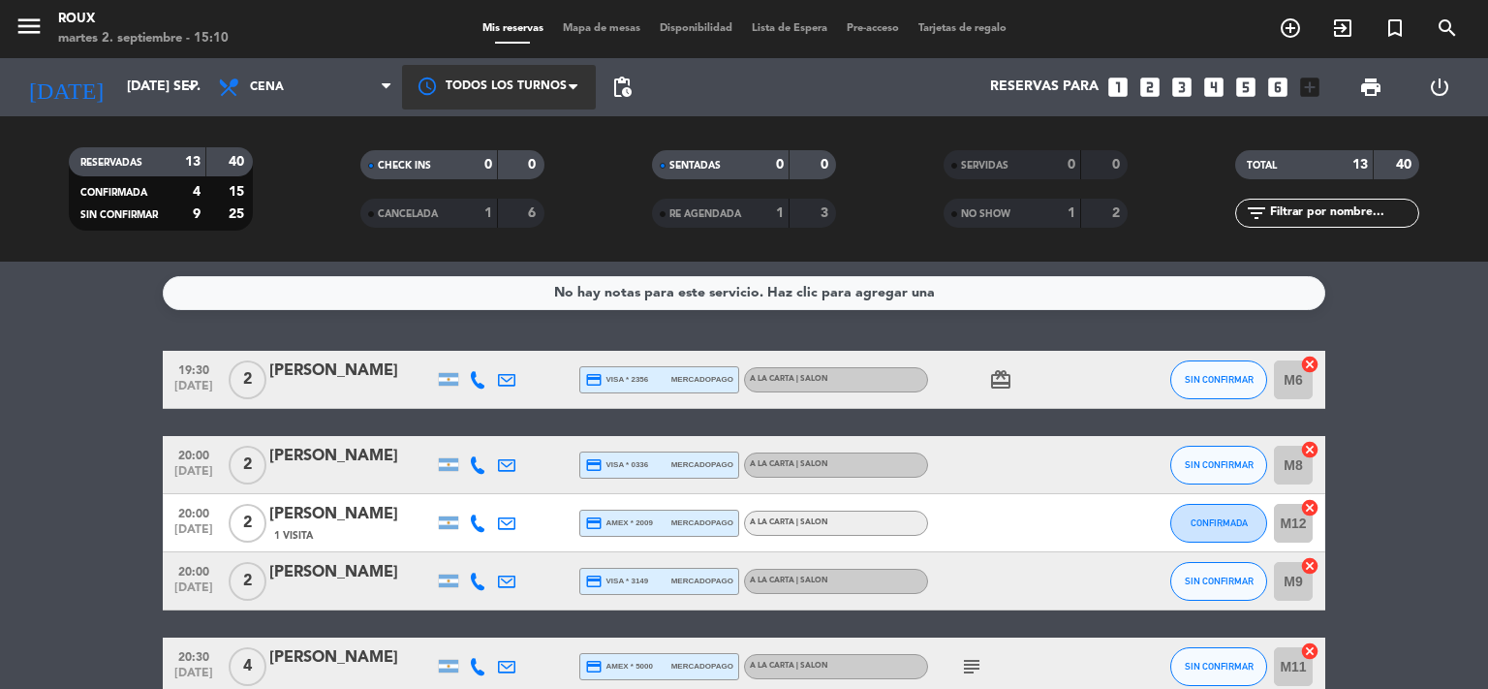
type input "sáb. [DATE]"
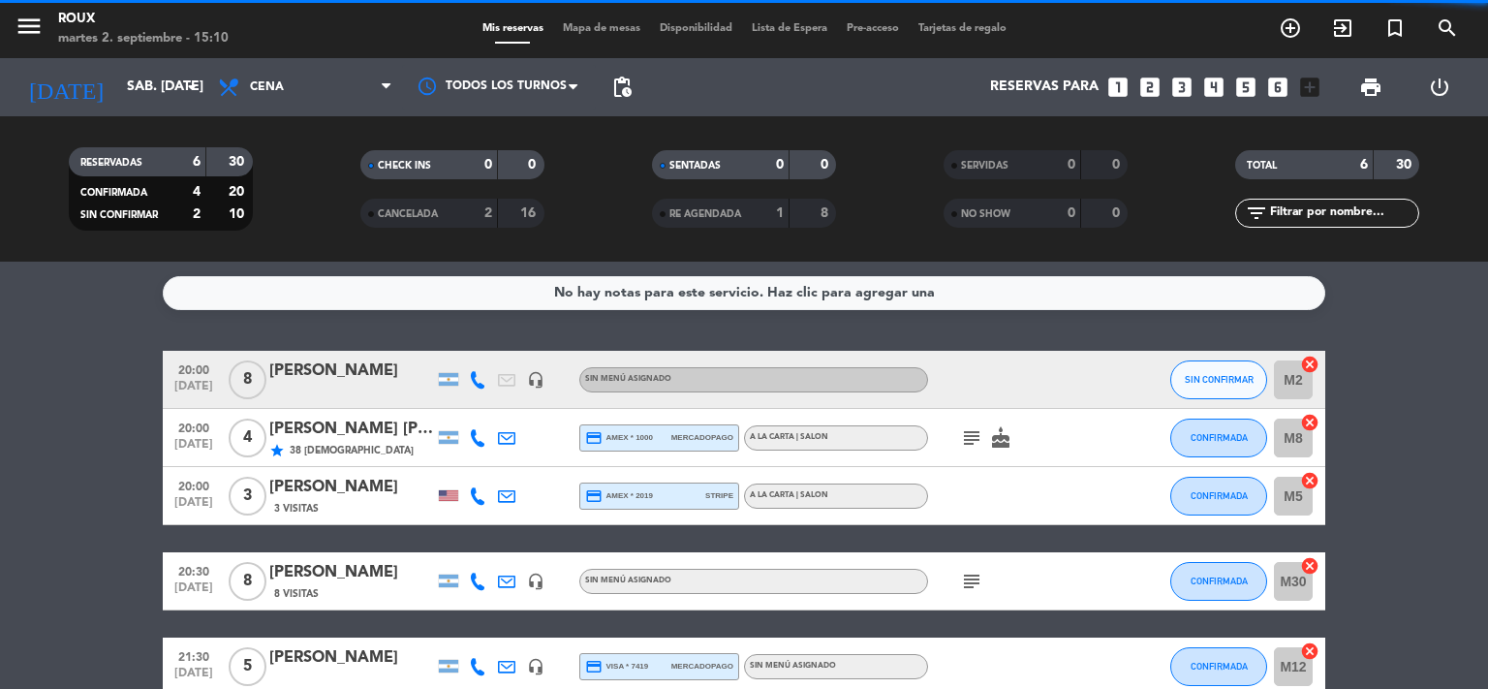
click at [571, 29] on span "Mapa de mesas" at bounding box center [601, 28] width 97 height 11
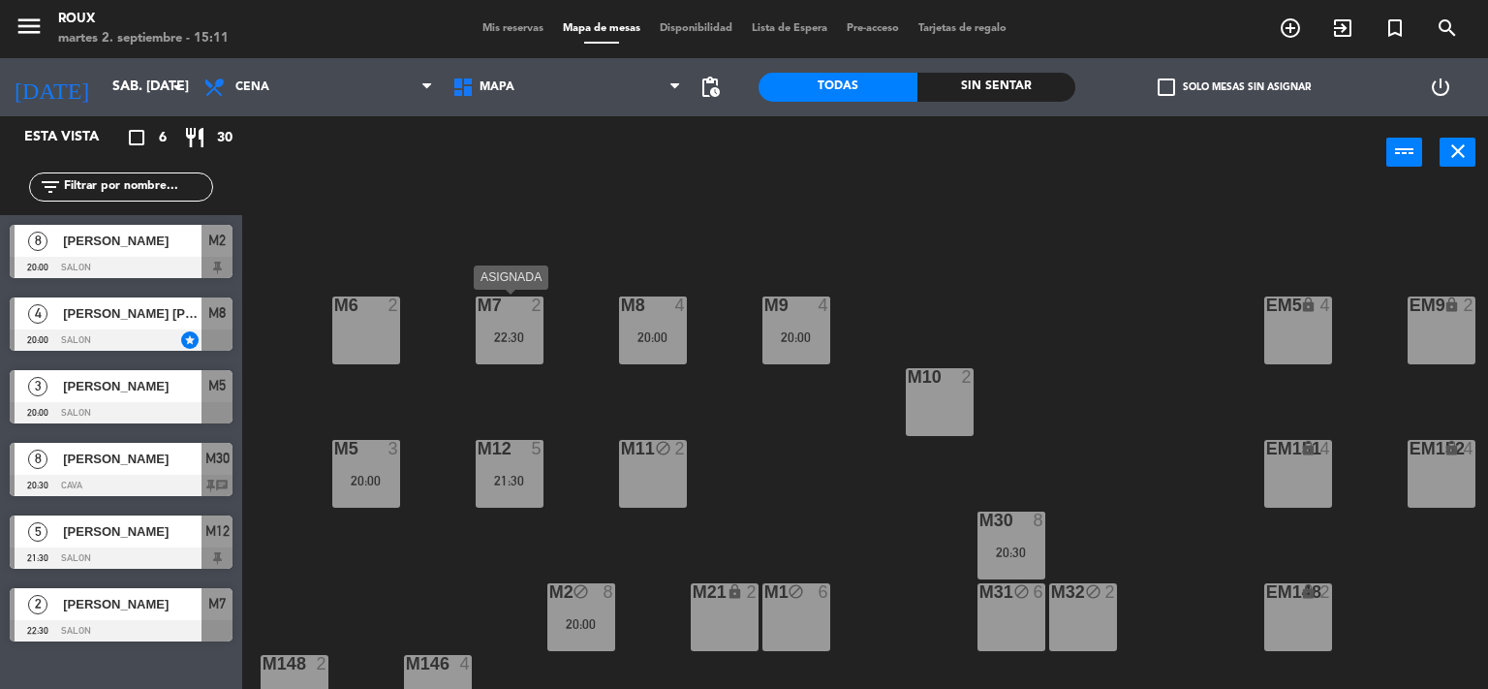
click at [509, 315] on div "M7 2 22:30" at bounding box center [510, 330] width 68 height 68
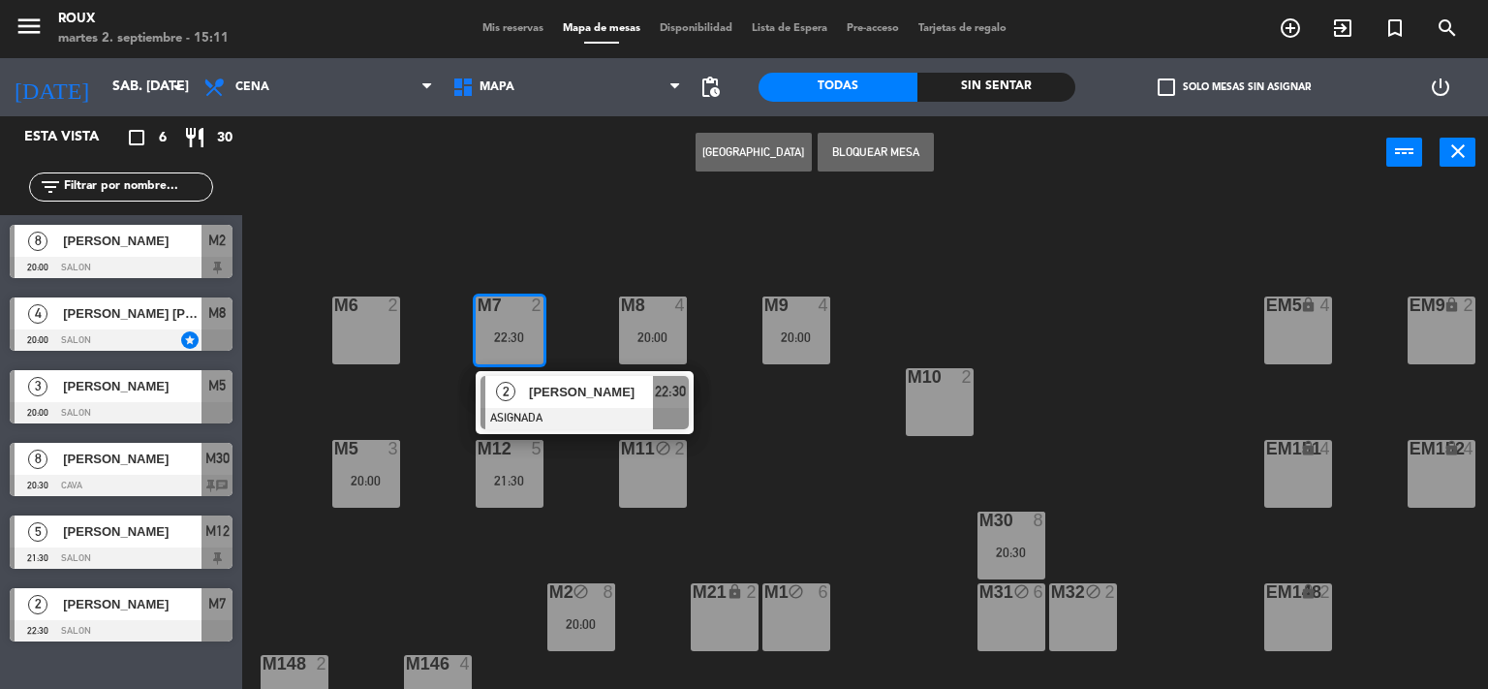
click at [335, 310] on div "M6" at bounding box center [334, 304] width 1 height 17
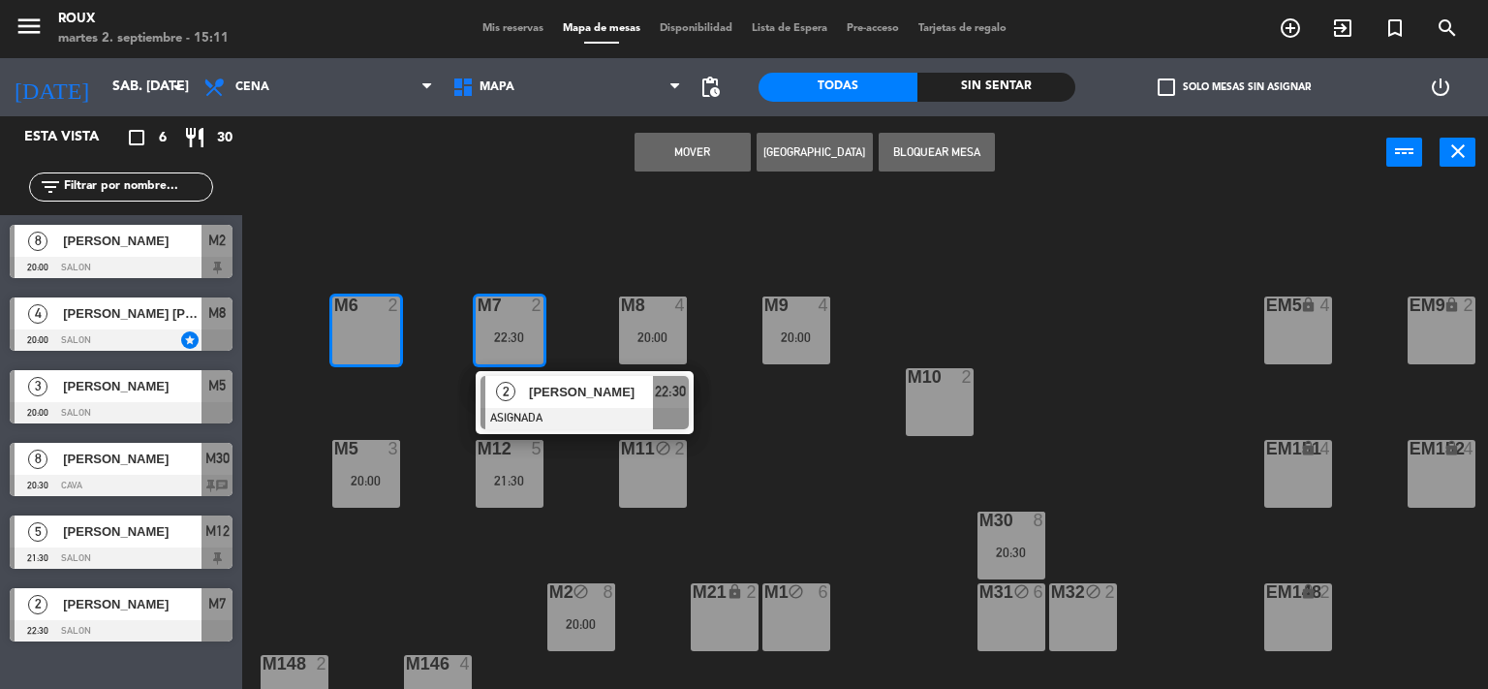
click at [701, 145] on button "Mover" at bounding box center [692, 152] width 116 height 39
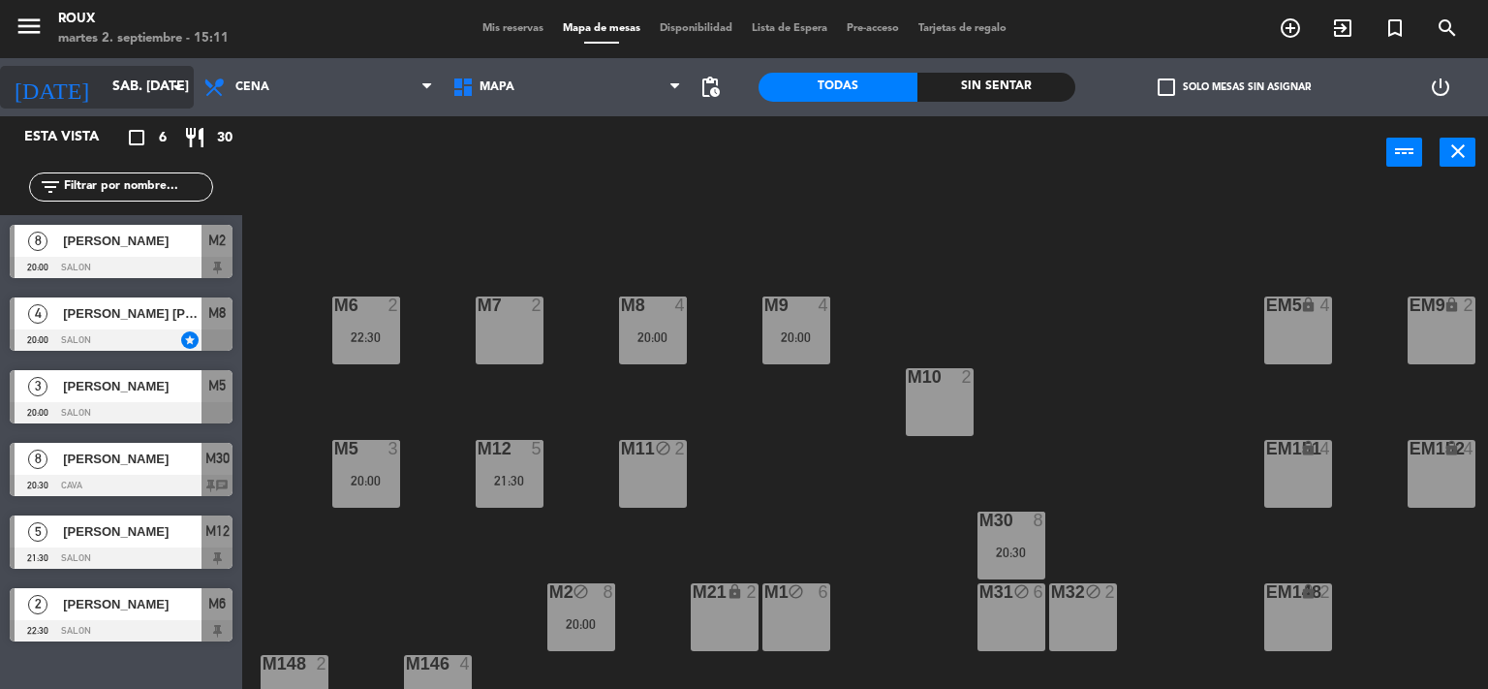
click at [121, 91] on input "sáb. [DATE]" at bounding box center [195, 87] width 184 height 35
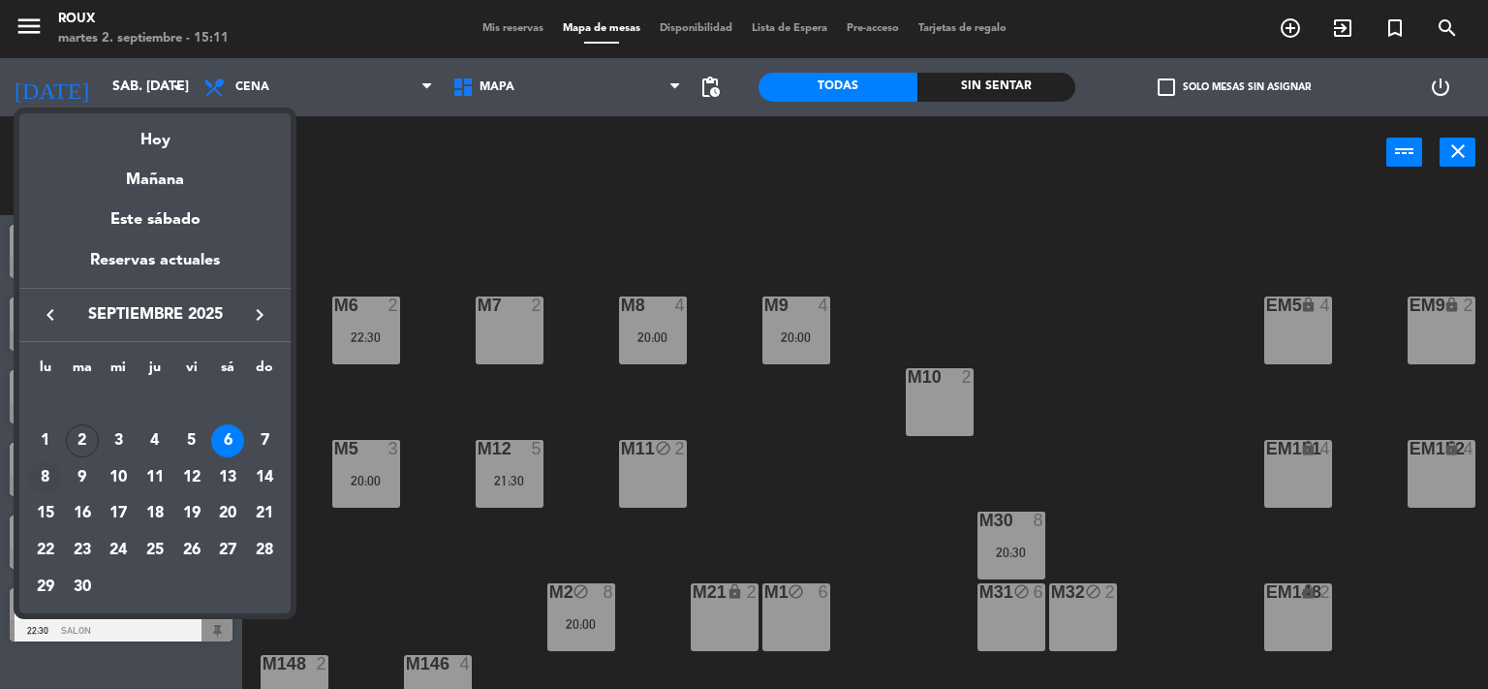
click at [42, 478] on div "8" at bounding box center [45, 477] width 33 height 33
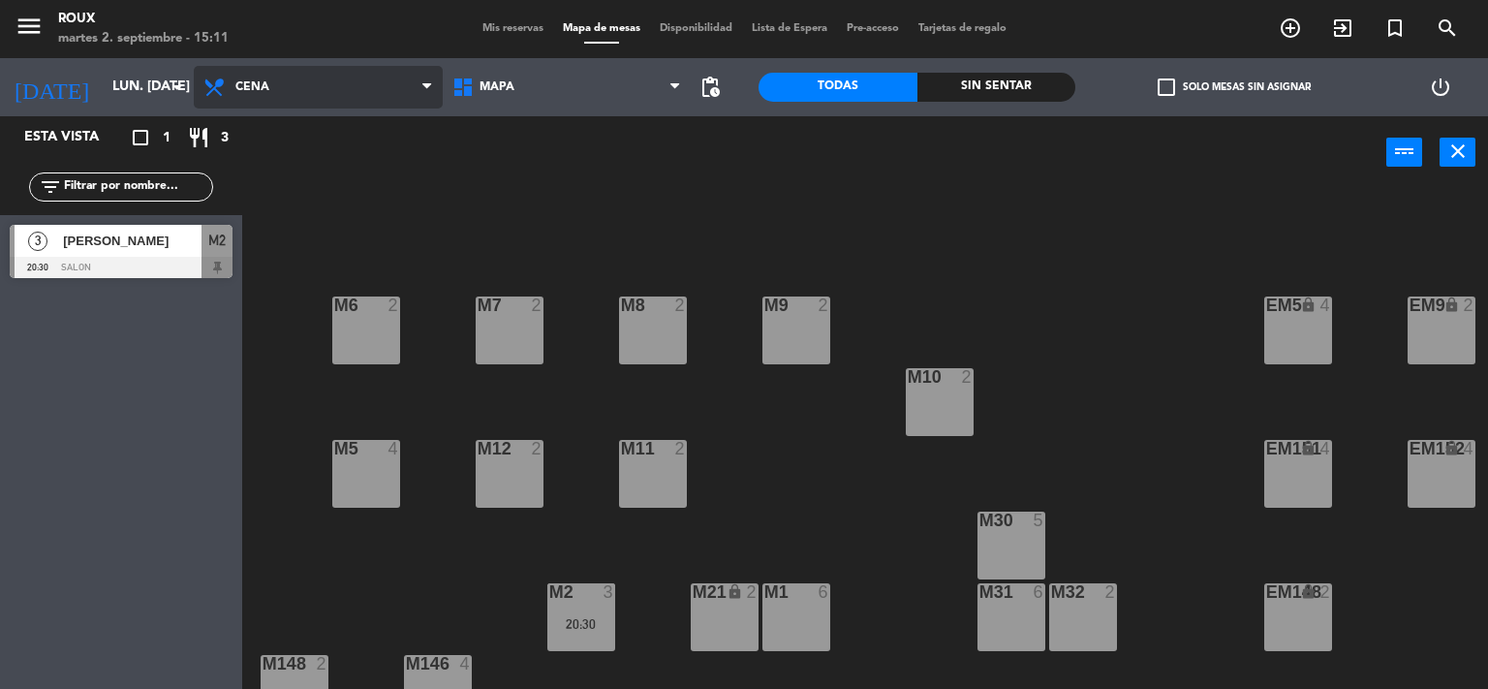
click at [284, 82] on span "Cena" at bounding box center [318, 87] width 249 height 43
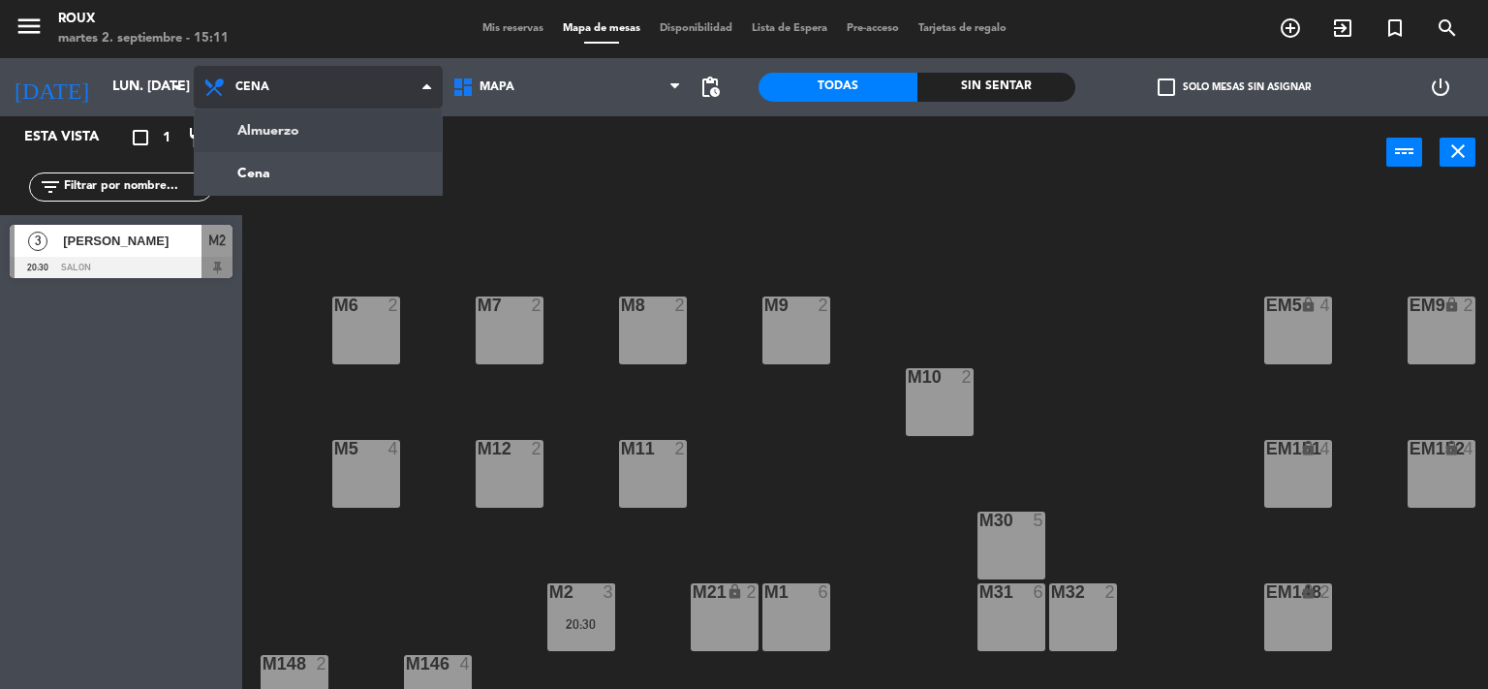
click at [268, 139] on ng-component "menu Roux martes 2. septiembre - 15:11 Mis reservas Mapa de mesas Disponibilida…" at bounding box center [744, 345] width 1488 height 690
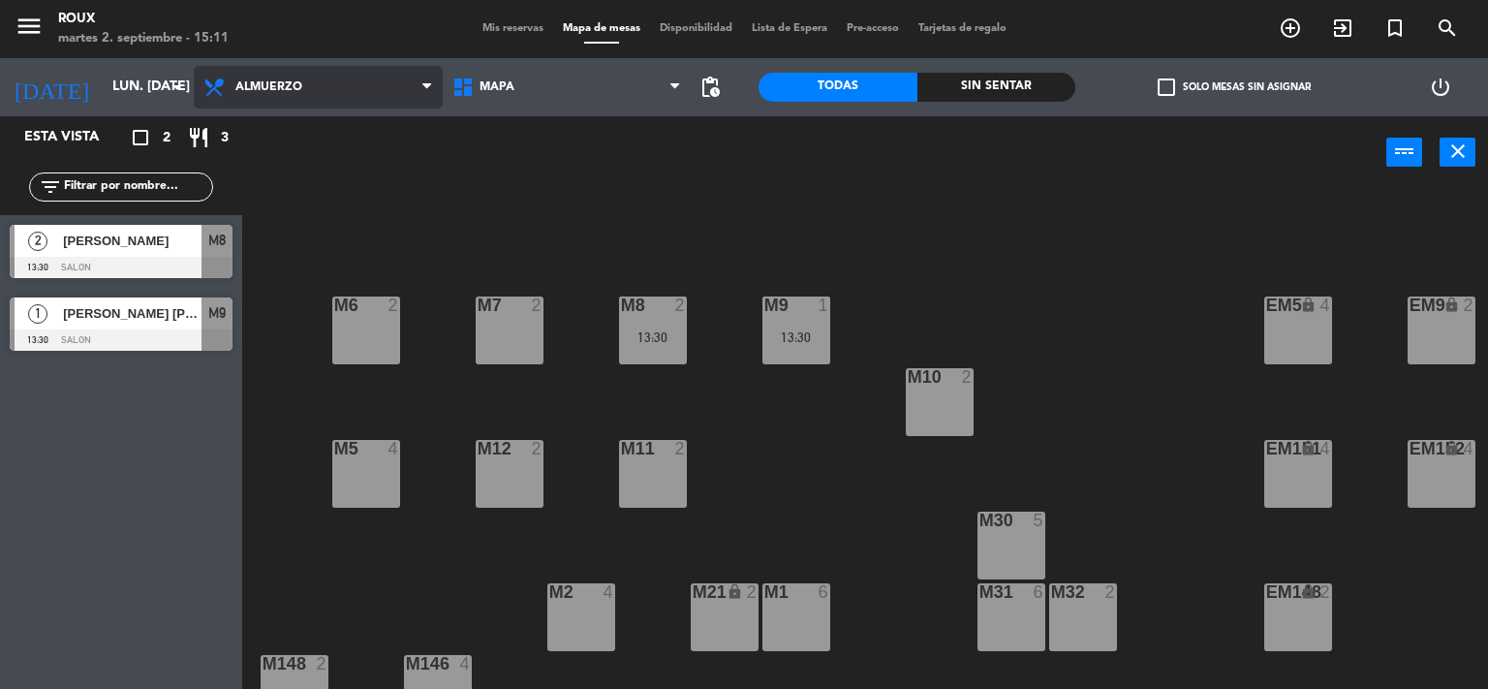
click at [272, 101] on span "Almuerzo" at bounding box center [318, 87] width 249 height 43
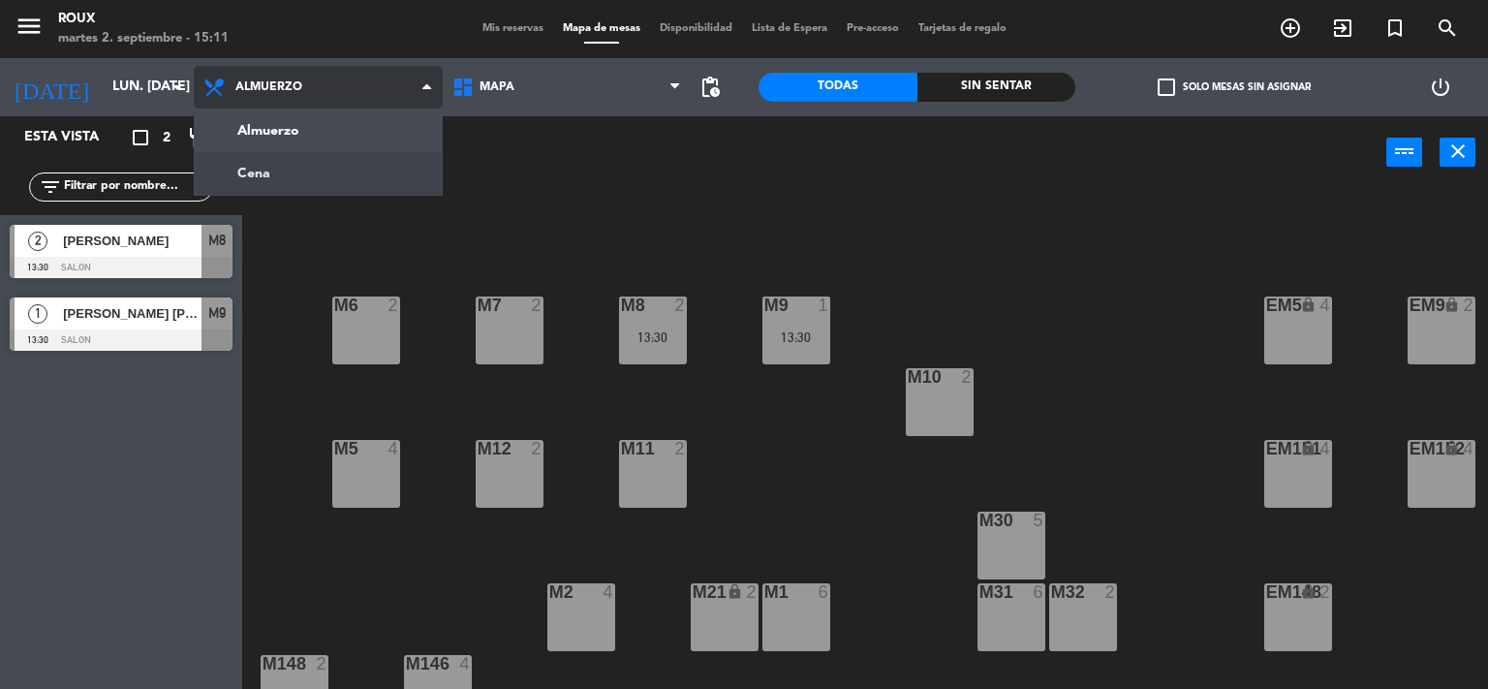
click at [274, 175] on ng-component "menu Roux martes 2. septiembre - 15:11 Mis reservas Mapa de mesas Disponibilida…" at bounding box center [744, 345] width 1488 height 690
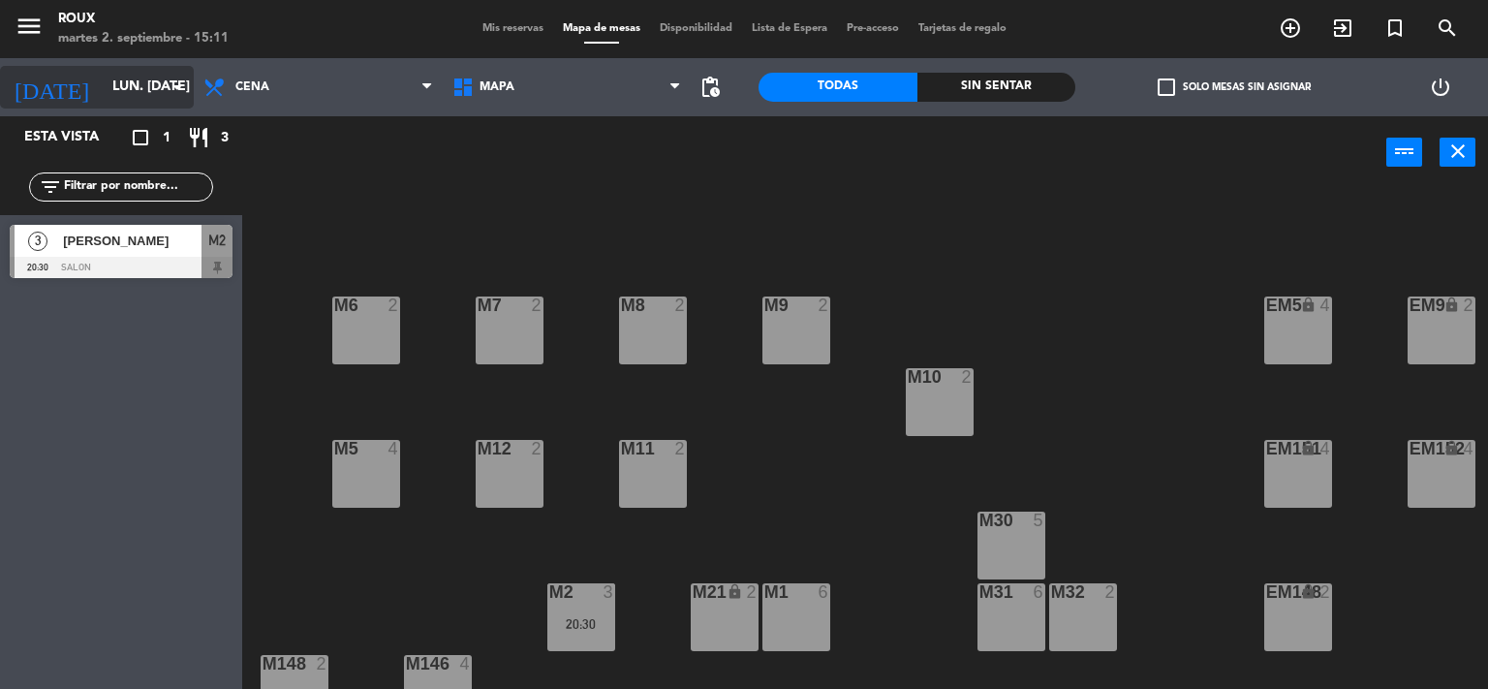
click at [140, 88] on input "lun. [DATE]" at bounding box center [195, 87] width 184 height 35
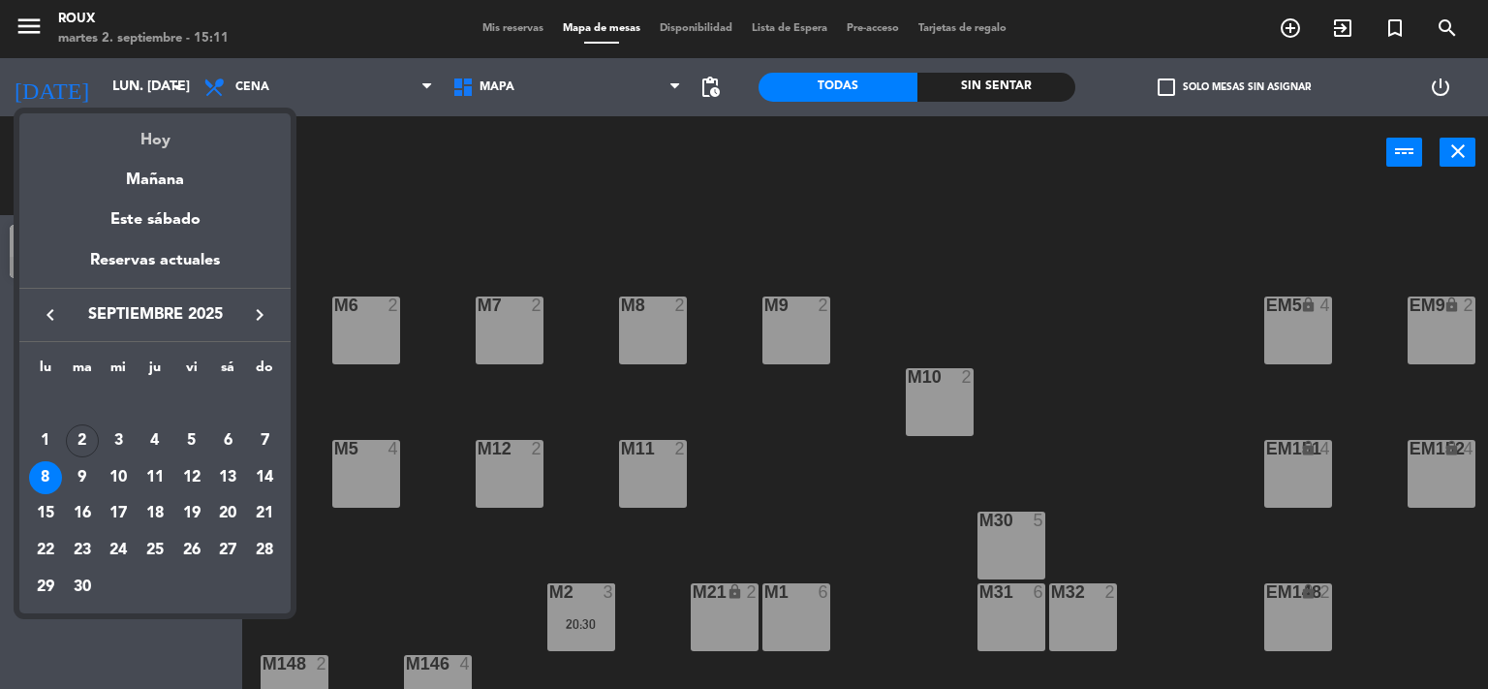
click at [153, 135] on div "Hoy" at bounding box center [154, 133] width 271 height 40
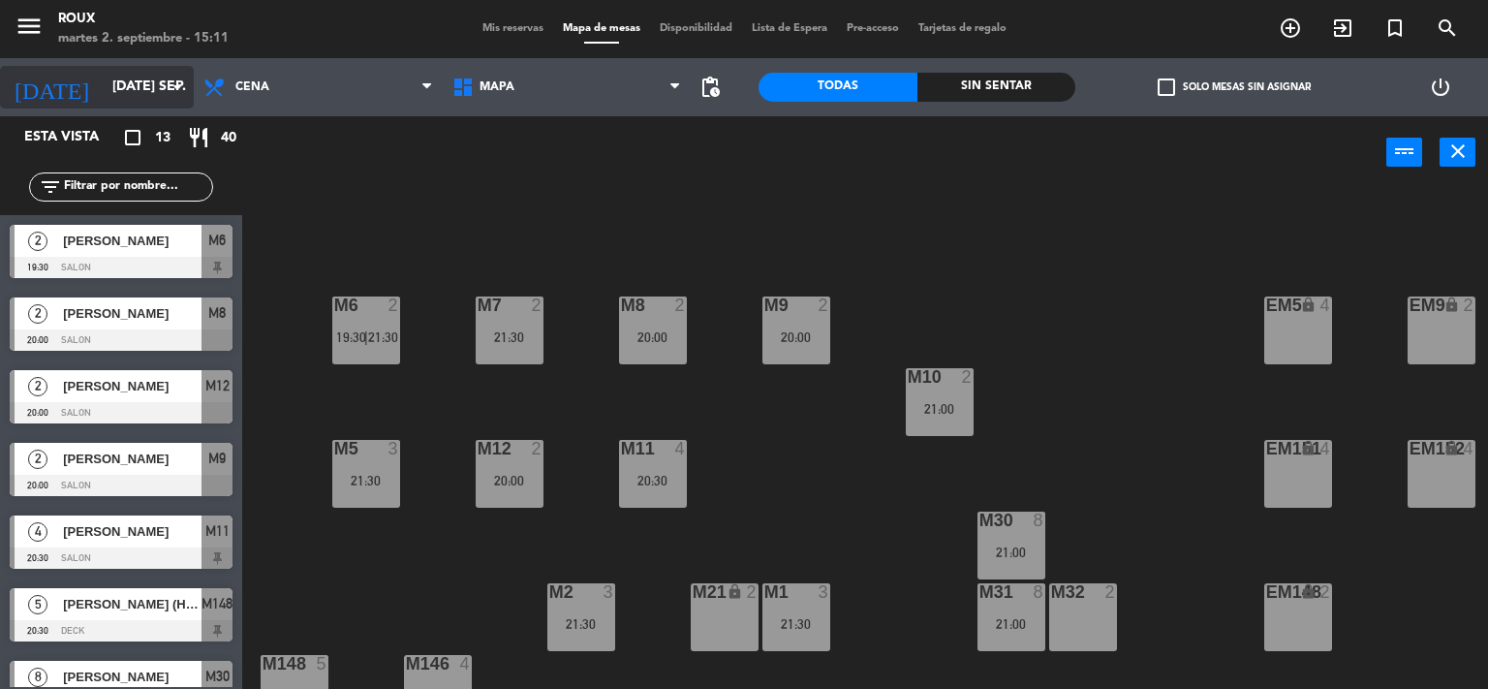
click at [172, 82] on icon "arrow_drop_down" at bounding box center [177, 87] width 23 height 23
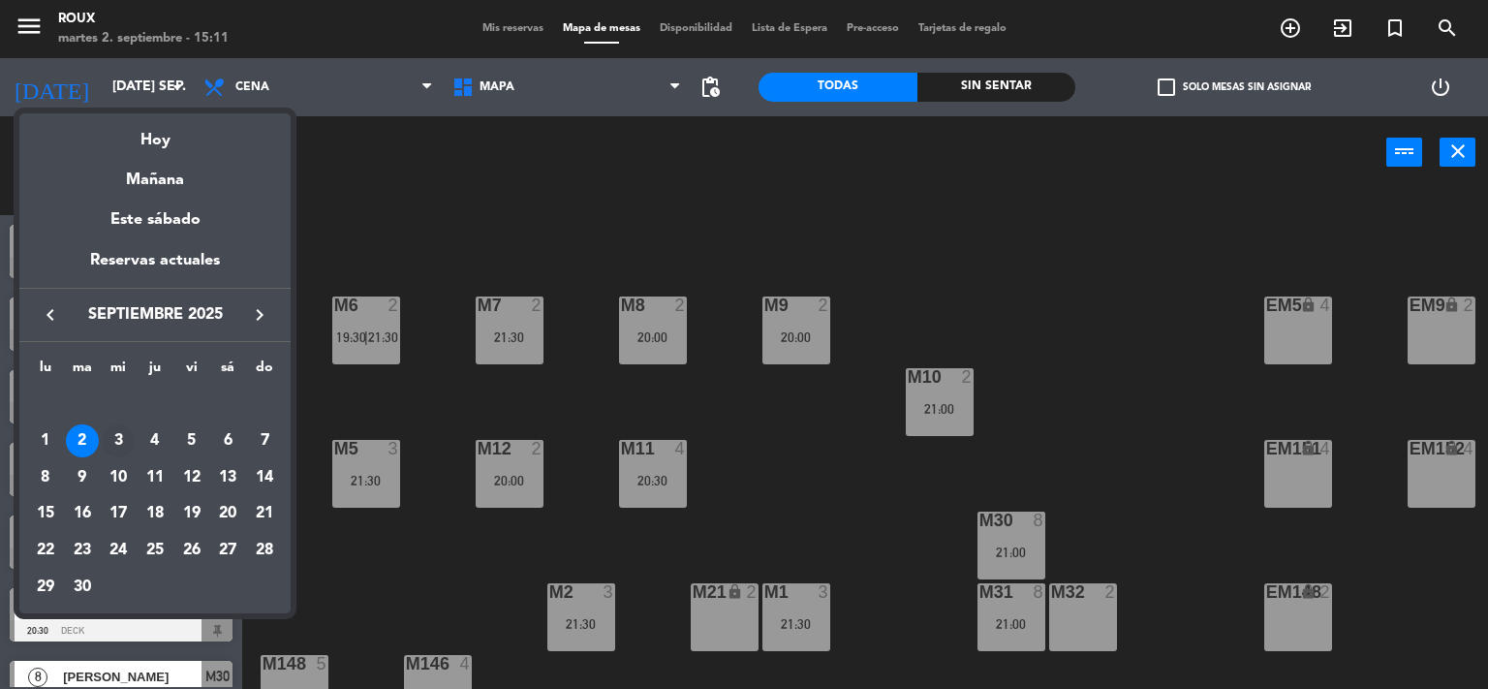
click at [121, 431] on div "3" at bounding box center [118, 440] width 33 height 33
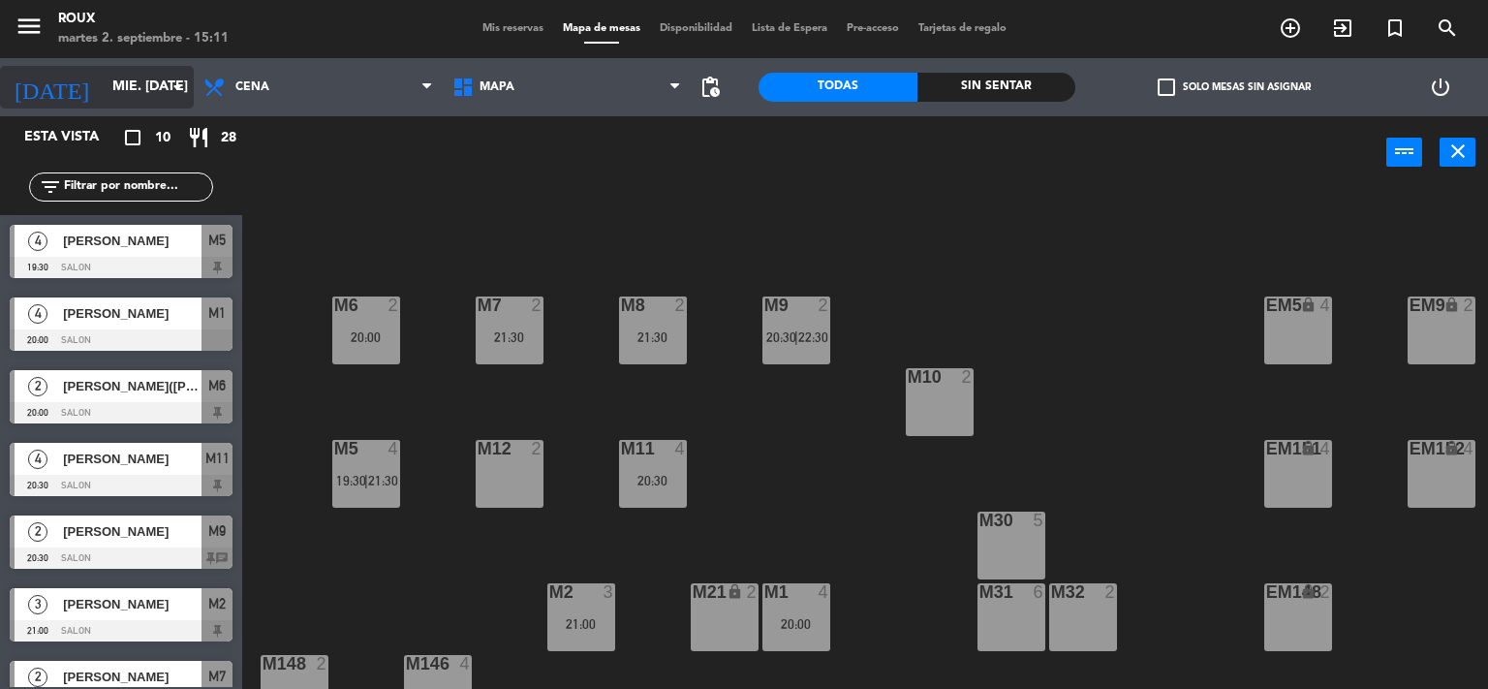
click at [170, 86] on icon "arrow_drop_down" at bounding box center [177, 87] width 23 height 23
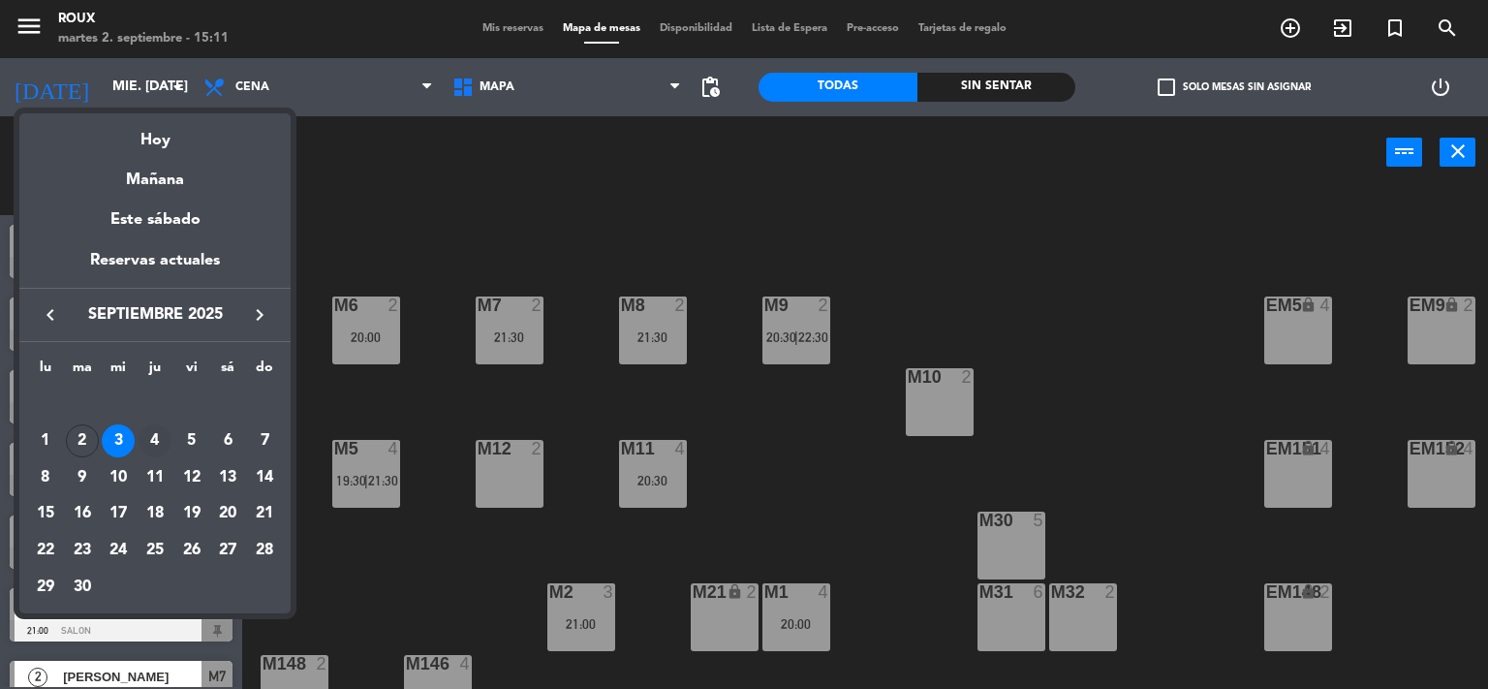
click at [154, 425] on div "4" at bounding box center [155, 440] width 33 height 33
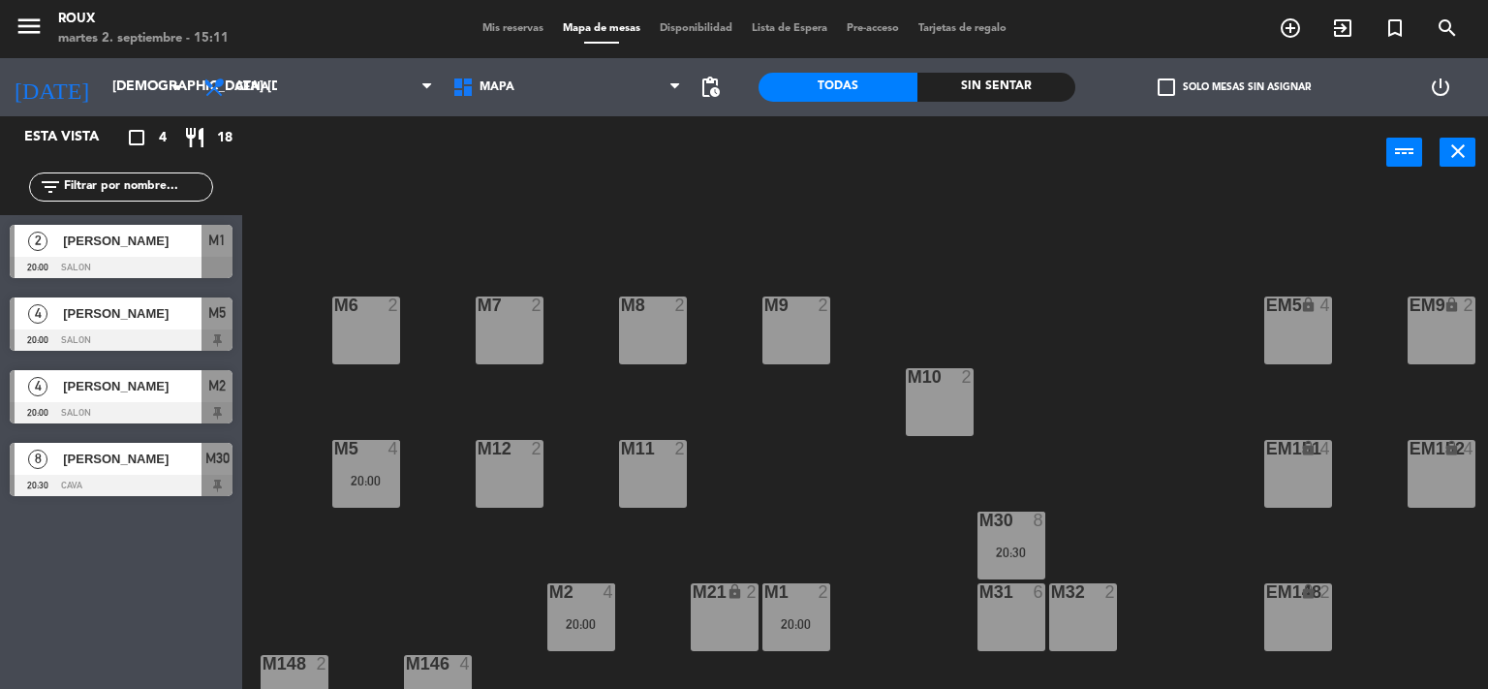
click at [157, 390] on span "[PERSON_NAME]" at bounding box center [132, 386] width 139 height 20
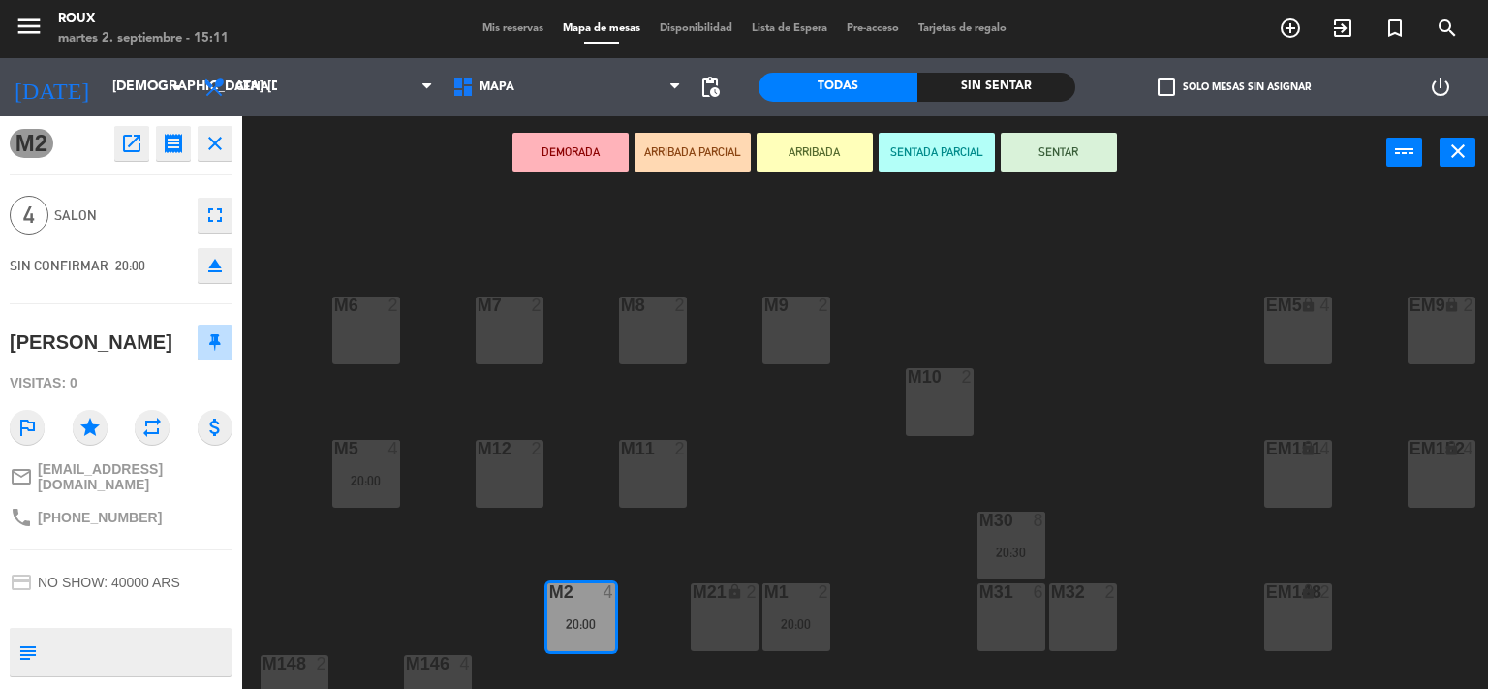
click at [311, 251] on div "M6 2 M7 2 M8 2 M9 2 EM9 lock 2 EM5 lock 4 EM1 lock 6 M10 2 M11 2 M12 2 M5 4 20:…" at bounding box center [872, 440] width 1231 height 500
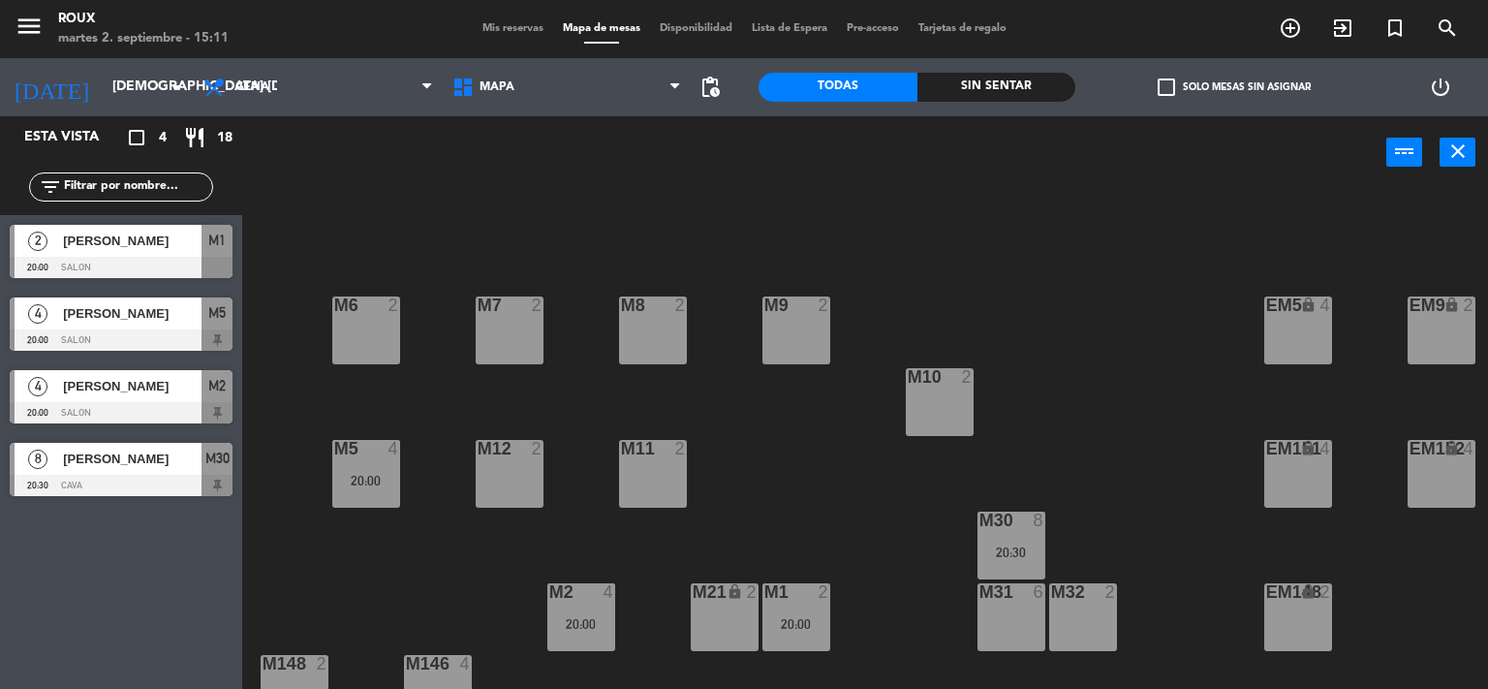
click at [814, 605] on div "M1 2 20:00" at bounding box center [796, 617] width 68 height 68
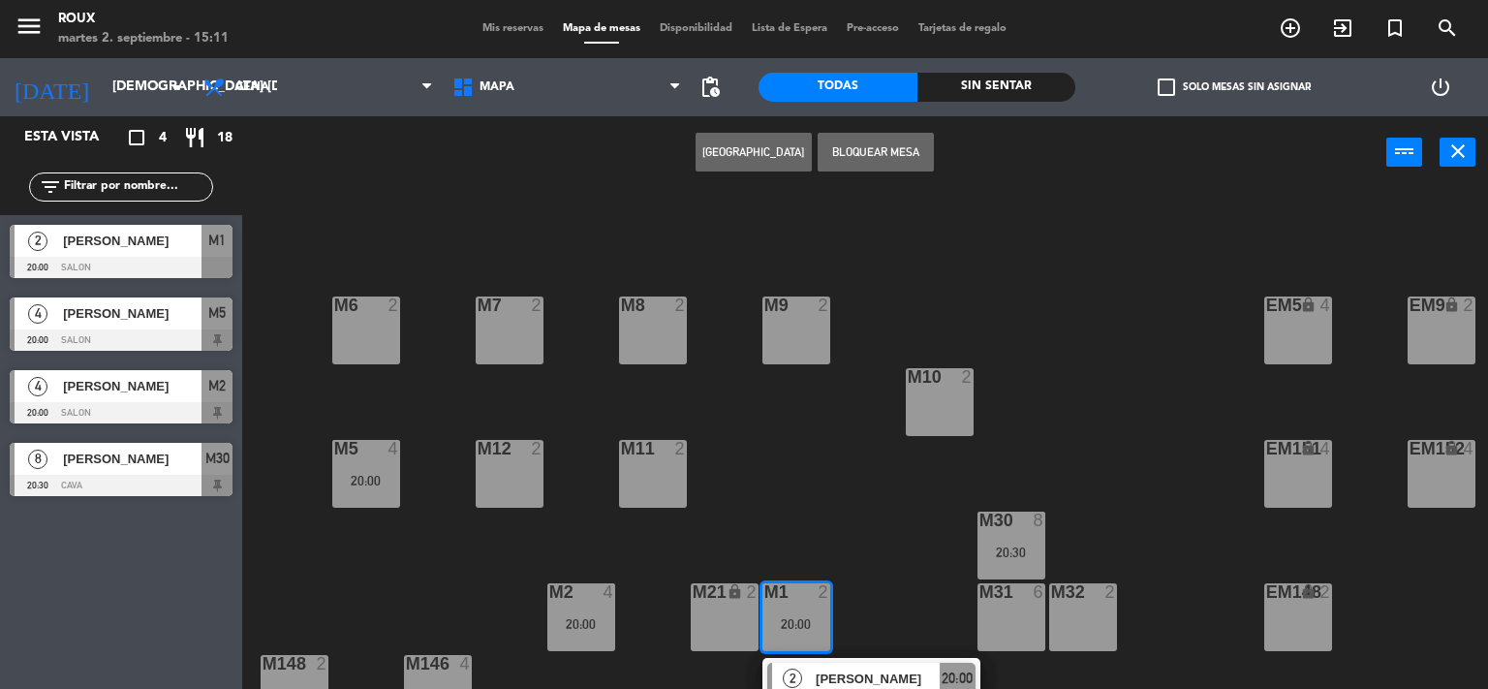
drag, startPoint x: 353, startPoint y: 324, endPoint x: 376, endPoint y: 319, distance: 23.7
click at [355, 324] on div "M6 2" at bounding box center [366, 330] width 68 height 68
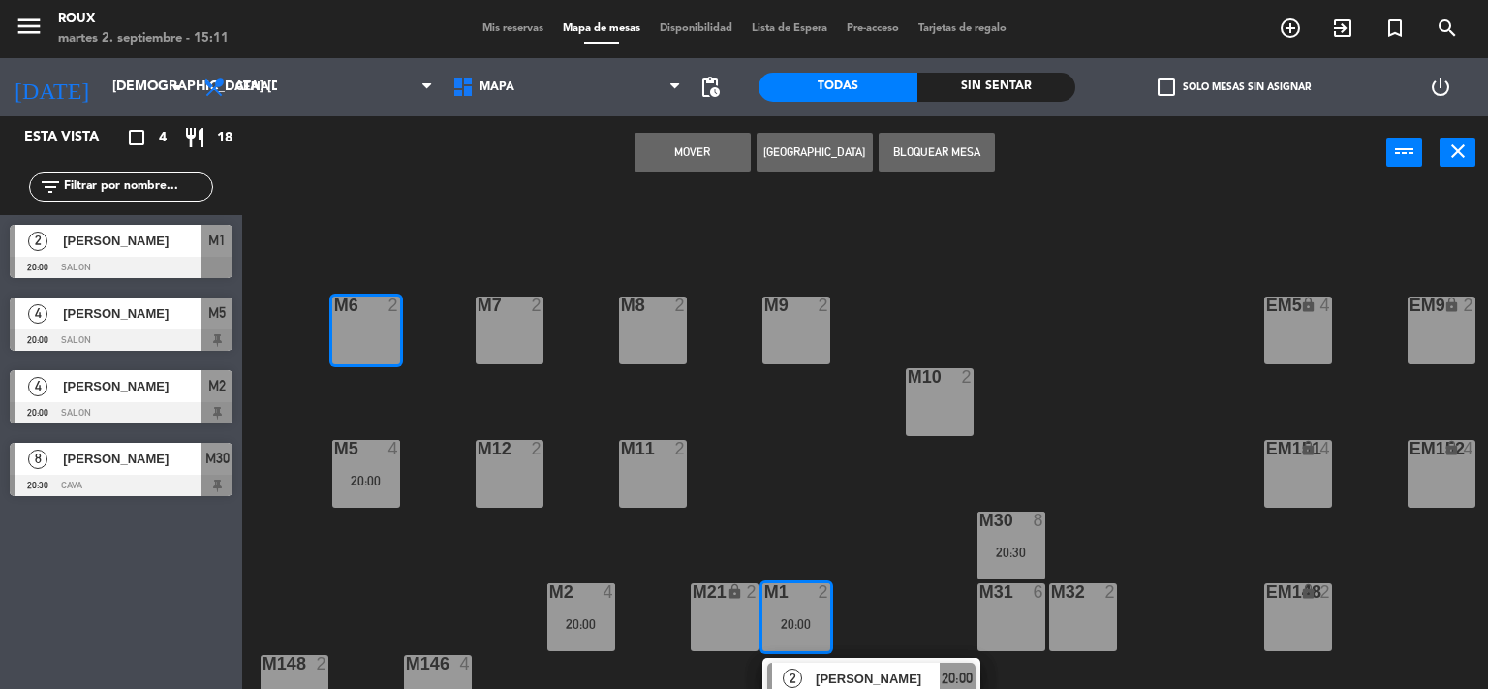
click at [715, 150] on button "Mover" at bounding box center [692, 152] width 116 height 39
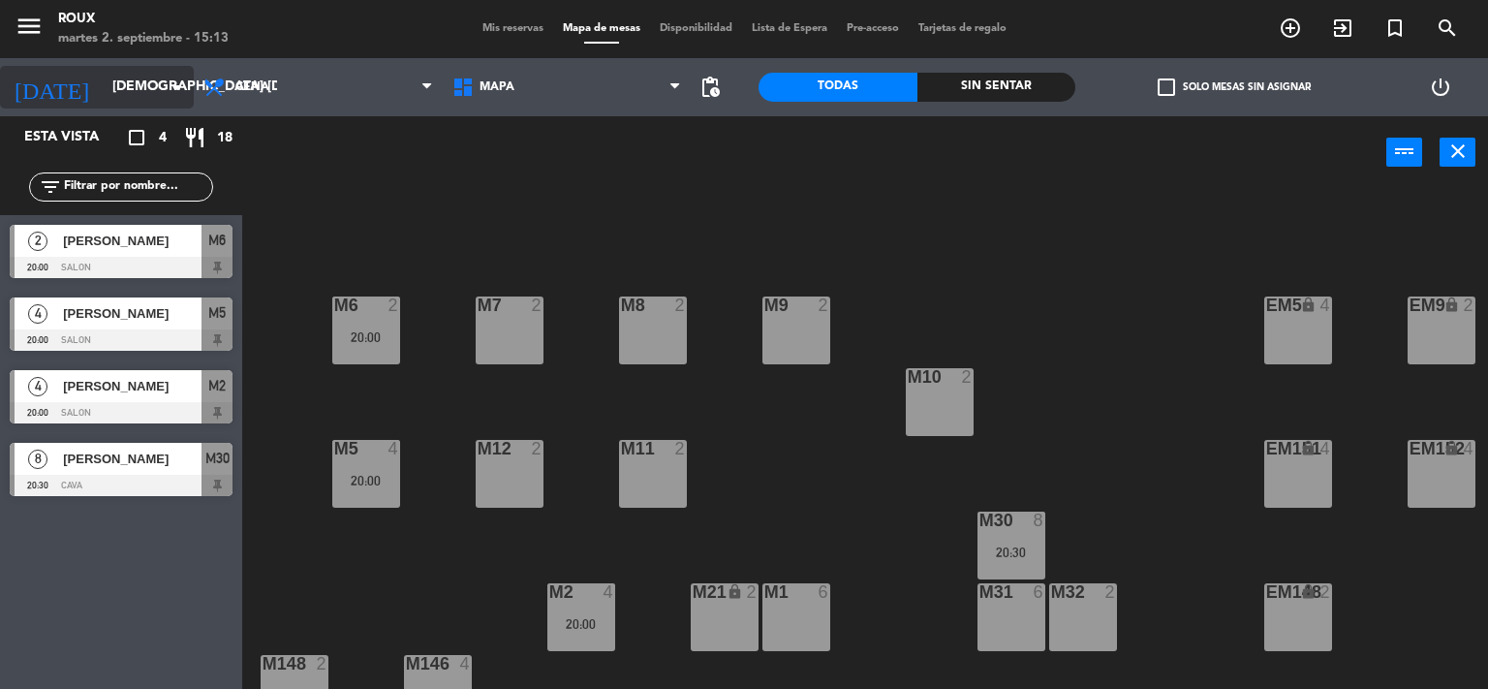
click at [113, 96] on input "[DEMOGRAPHIC_DATA] [DATE]" at bounding box center [195, 87] width 184 height 35
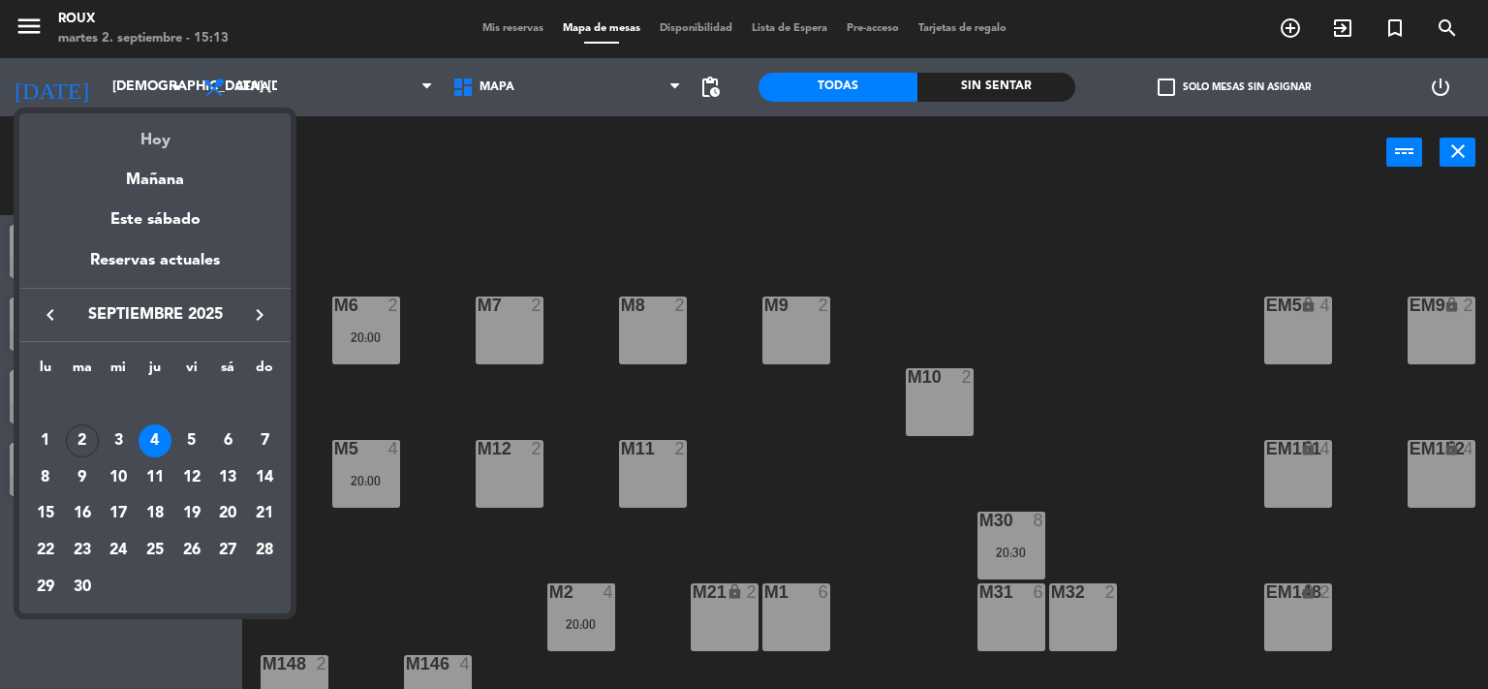
click at [155, 151] on div "Hoy" at bounding box center [154, 133] width 271 height 40
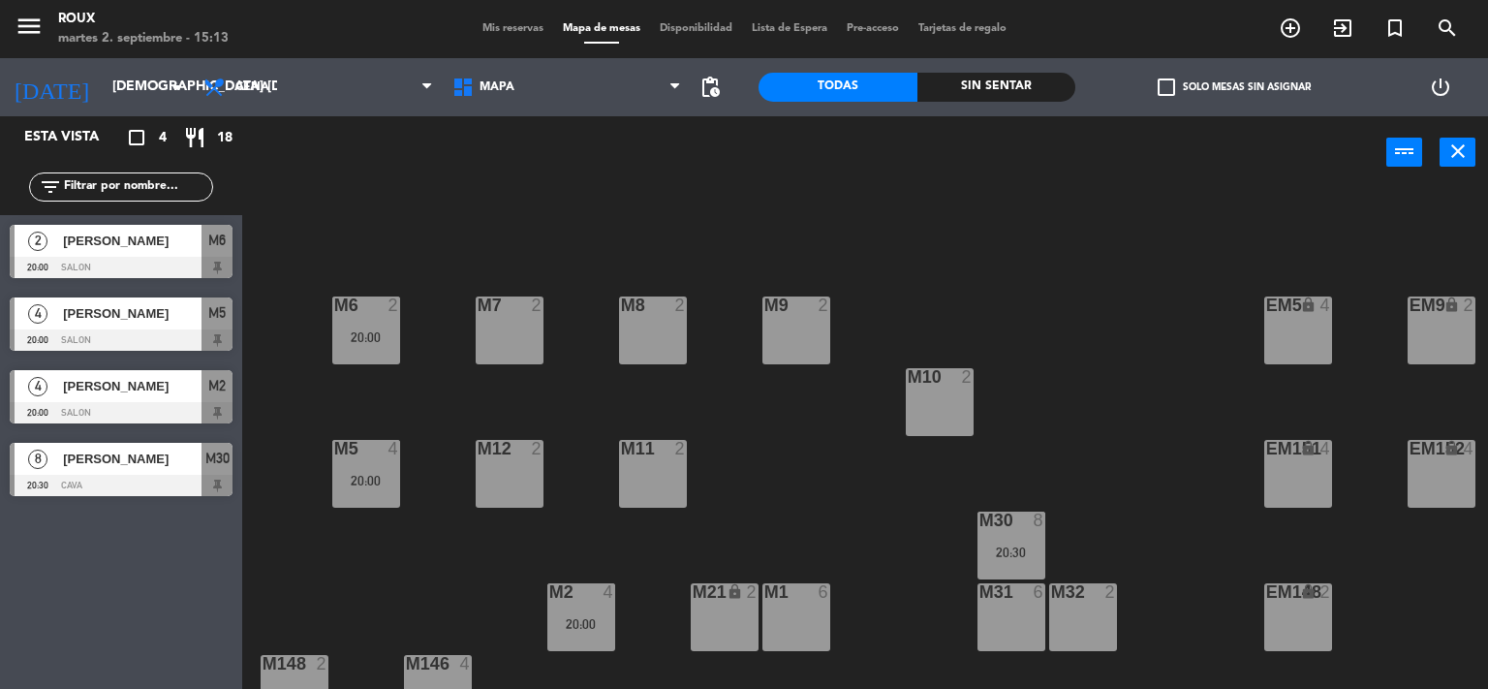
type input "[DATE] sep."
